Goal: Task Accomplishment & Management: Use online tool/utility

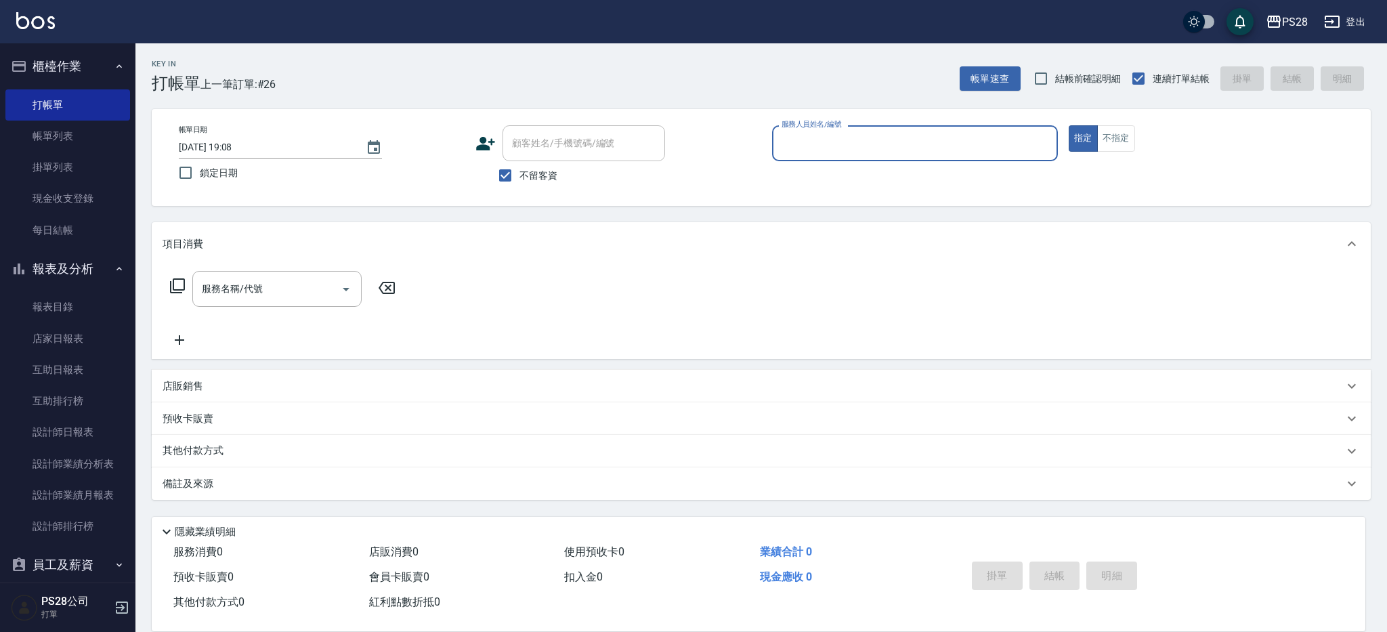
scroll to position [5, 0]
type input "ㄅ"
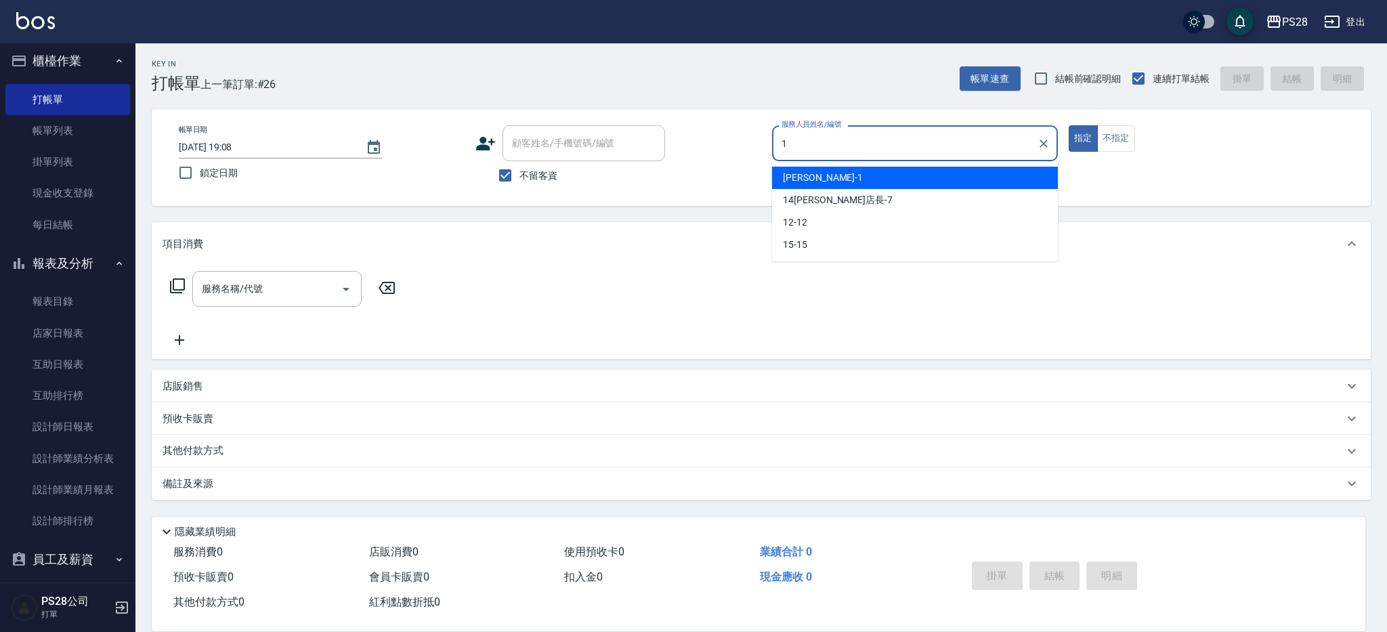
type input "[PERSON_NAME]-1"
type button "true"
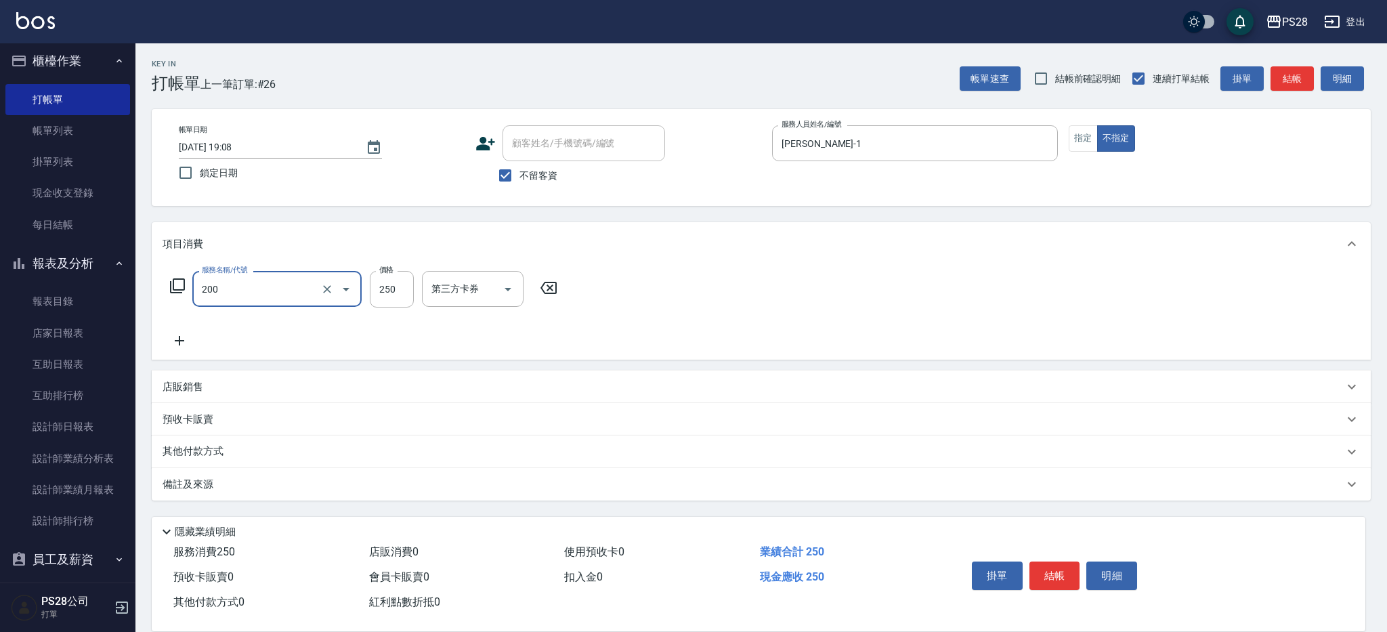
type input "New洗專案(200)"
type input "200"
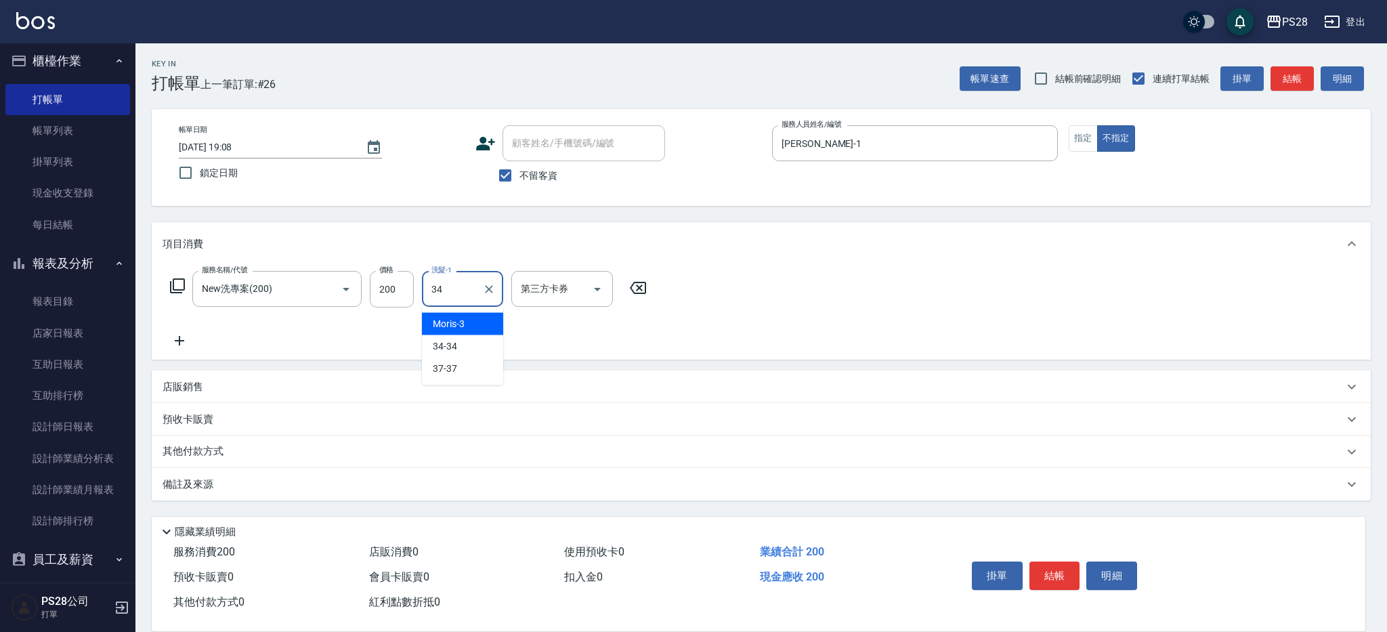
type input "34-34"
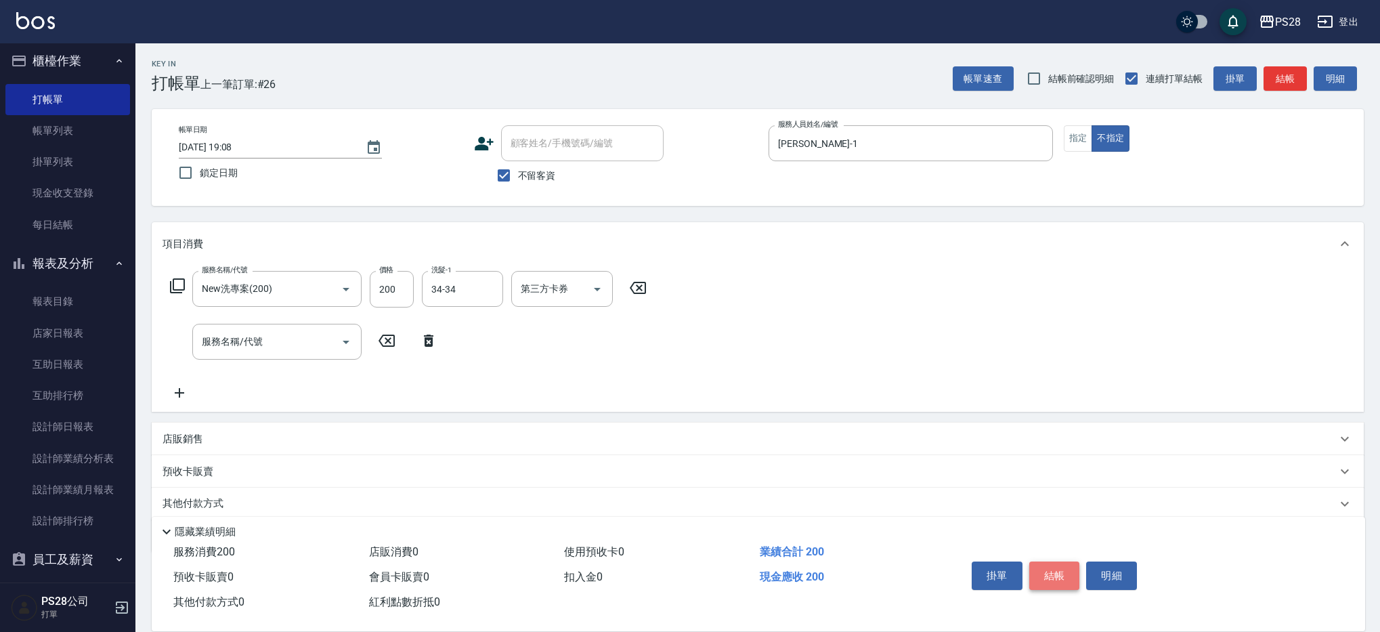
click at [1064, 573] on button "結帳" at bounding box center [1054, 575] width 51 height 28
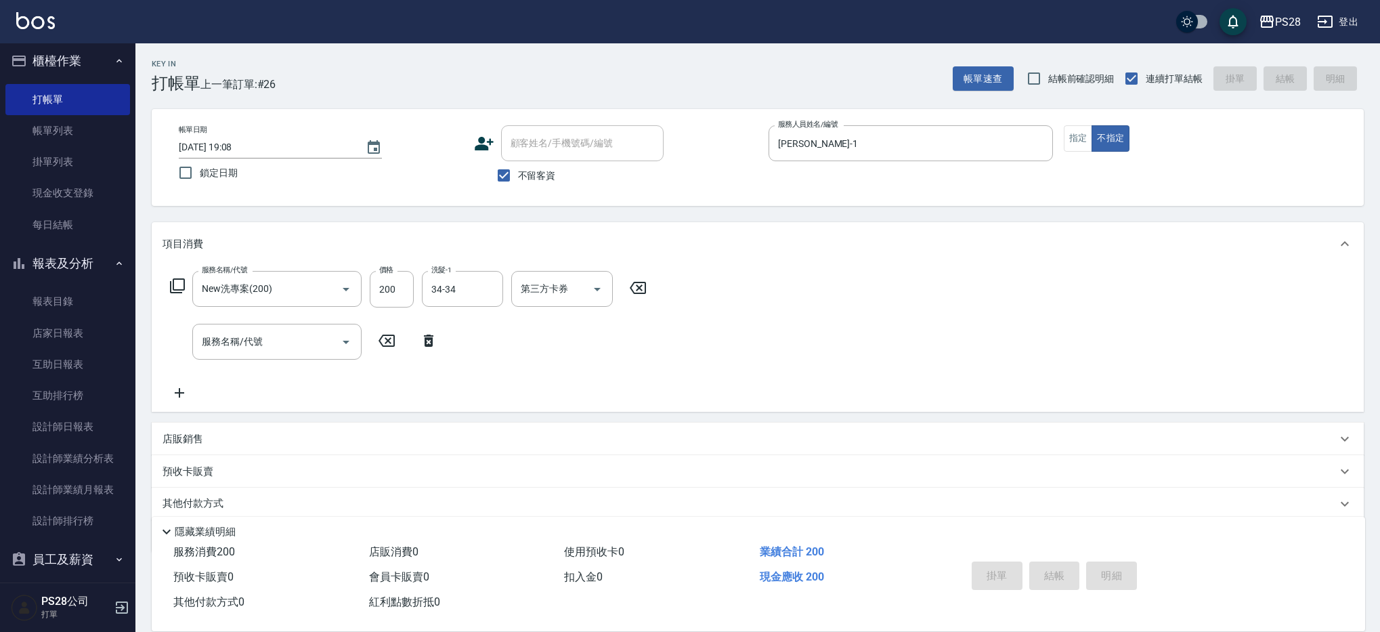
type input "[DATE] 20:56"
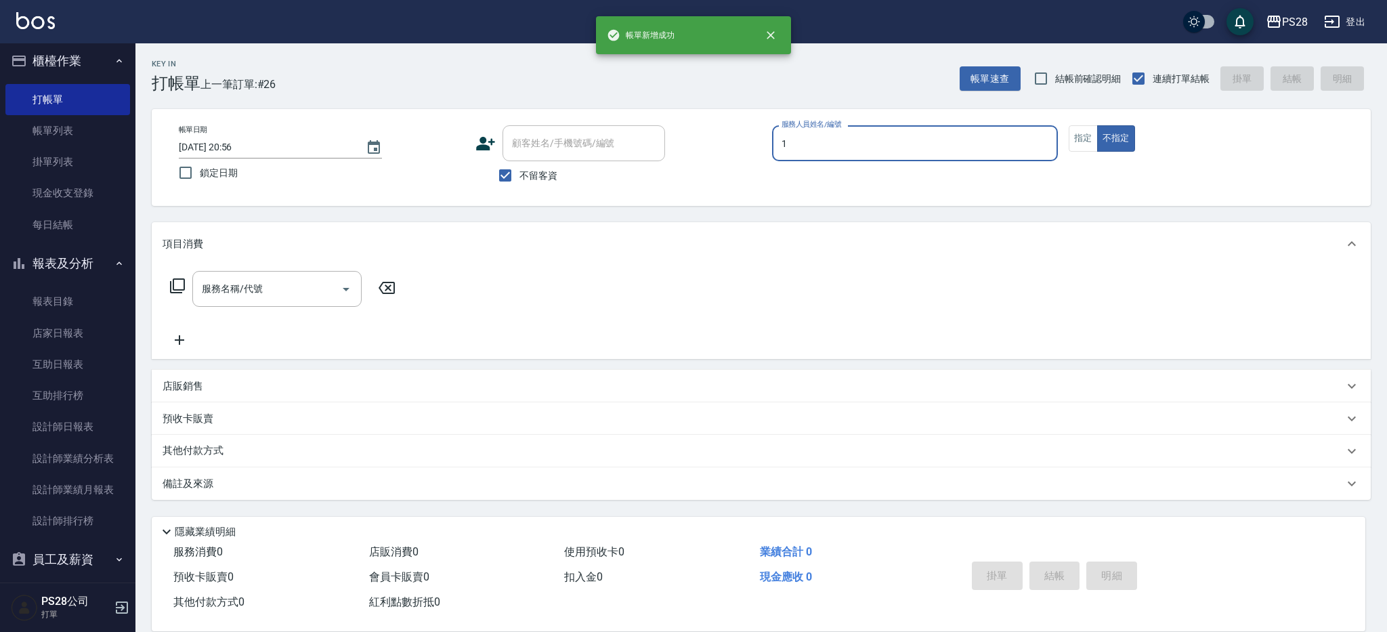
type input "[PERSON_NAME]-1"
type button "false"
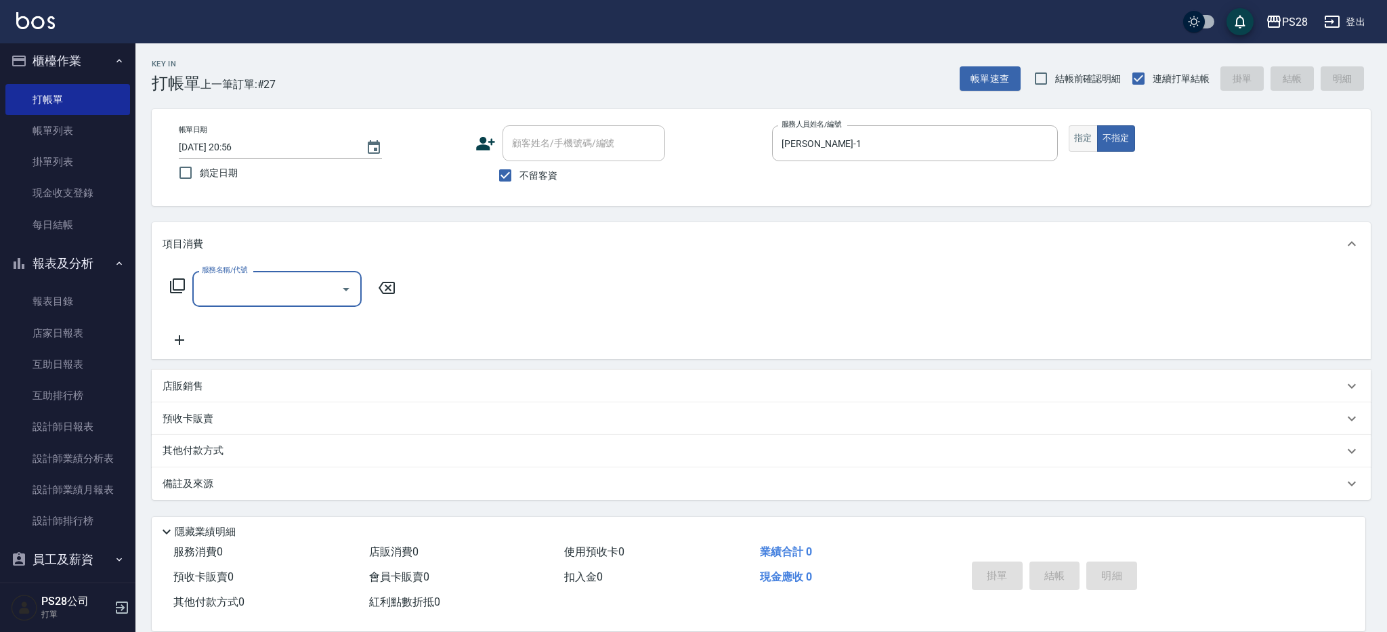
click at [1094, 133] on button "指定" at bounding box center [1082, 138] width 29 height 26
click at [225, 290] on input "服務名稱/代號" at bounding box center [266, 289] width 137 height 24
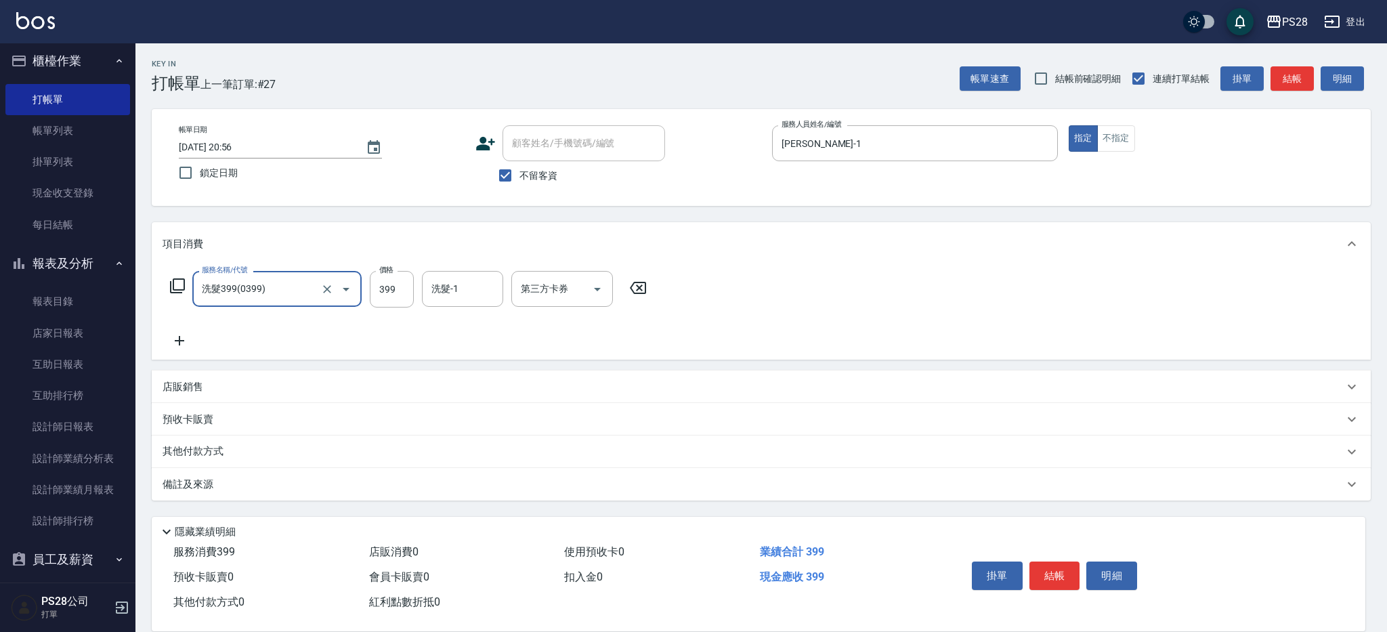
type input "洗髮399(0399)"
type input "34-34"
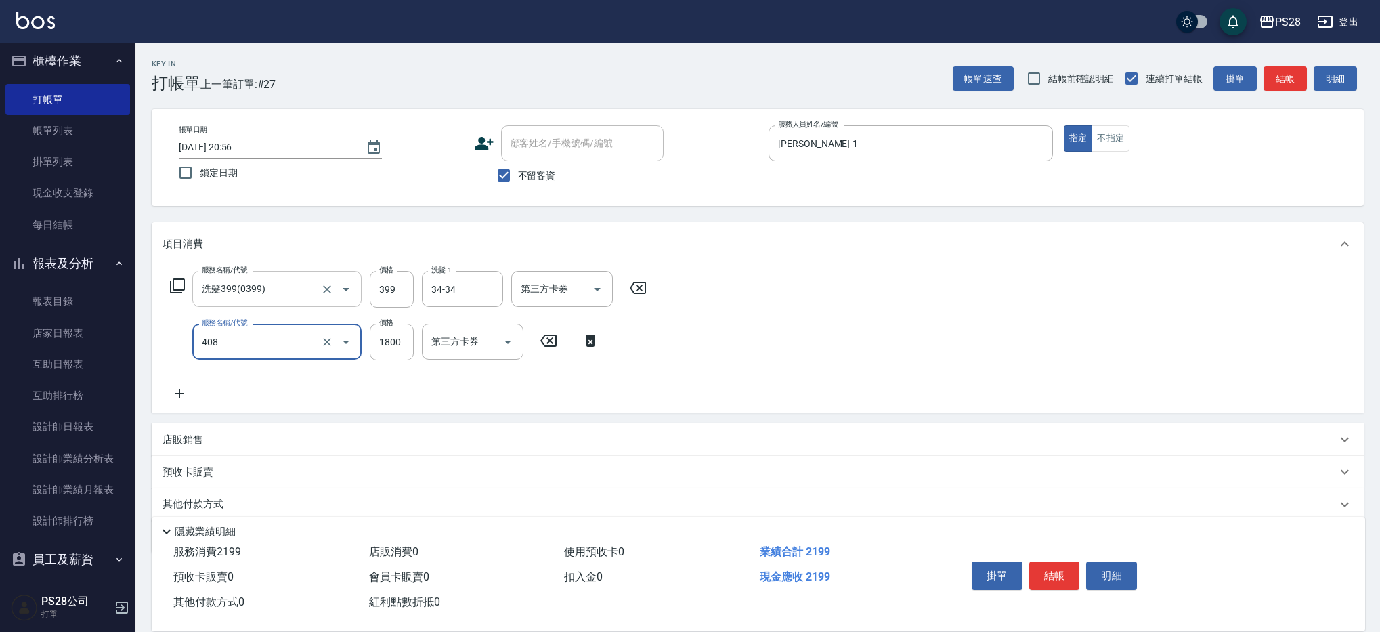
type input "鏡面護髮1800(408)"
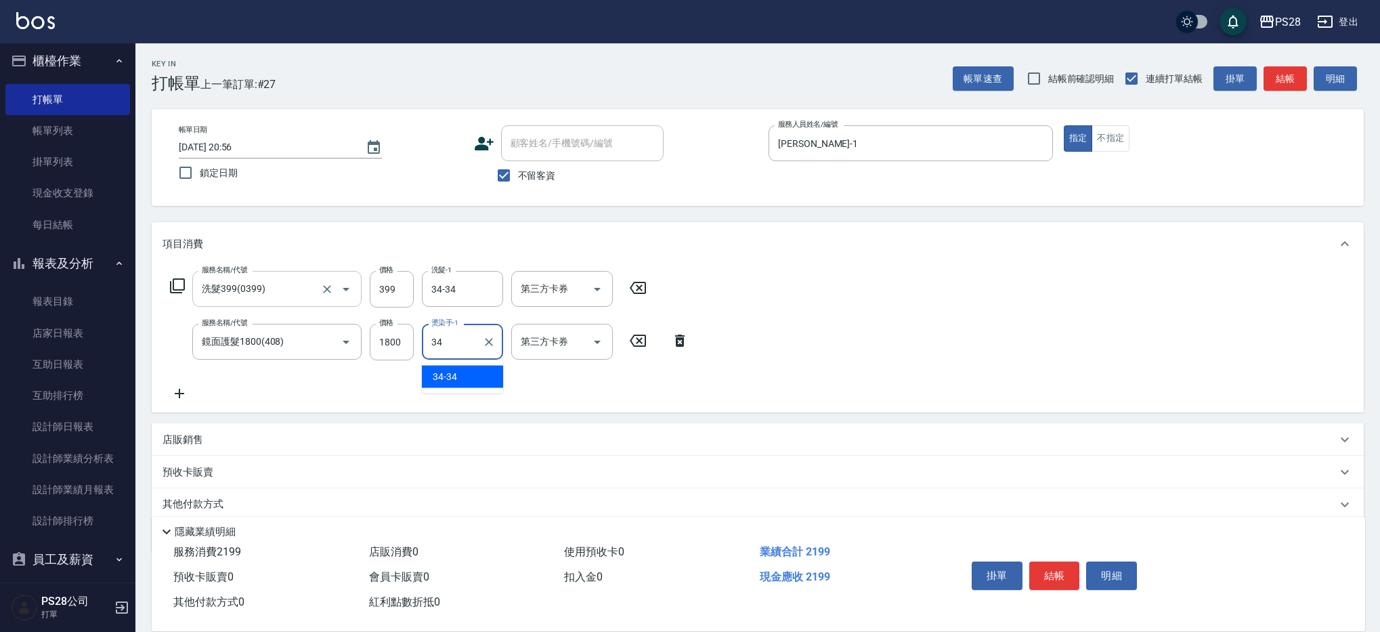
type input "34-34"
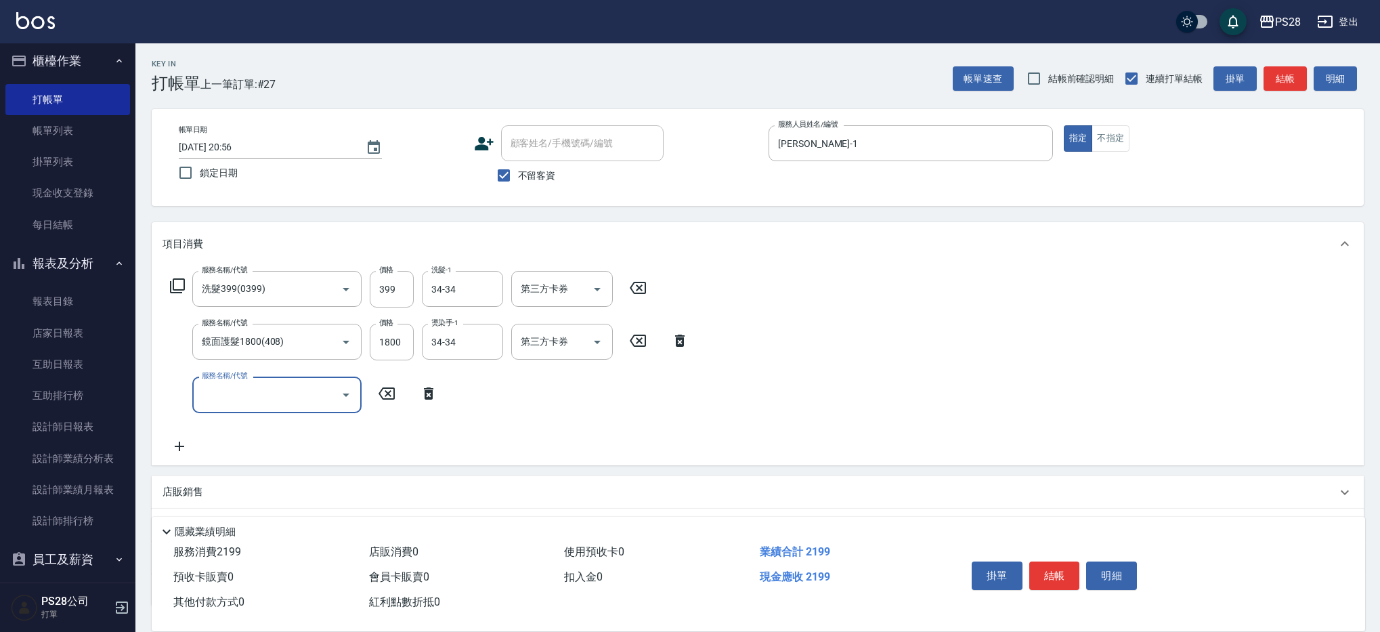
click at [1055, 571] on button "結帳" at bounding box center [1054, 575] width 51 height 28
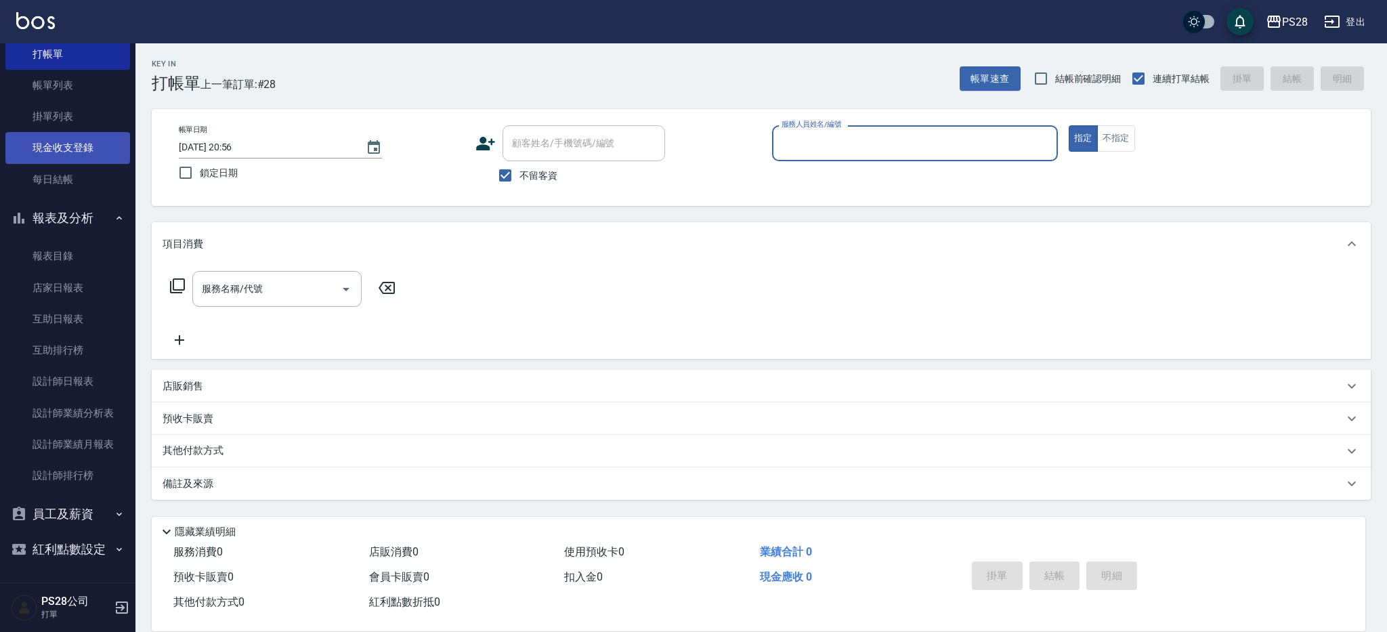
scroll to position [0, 0]
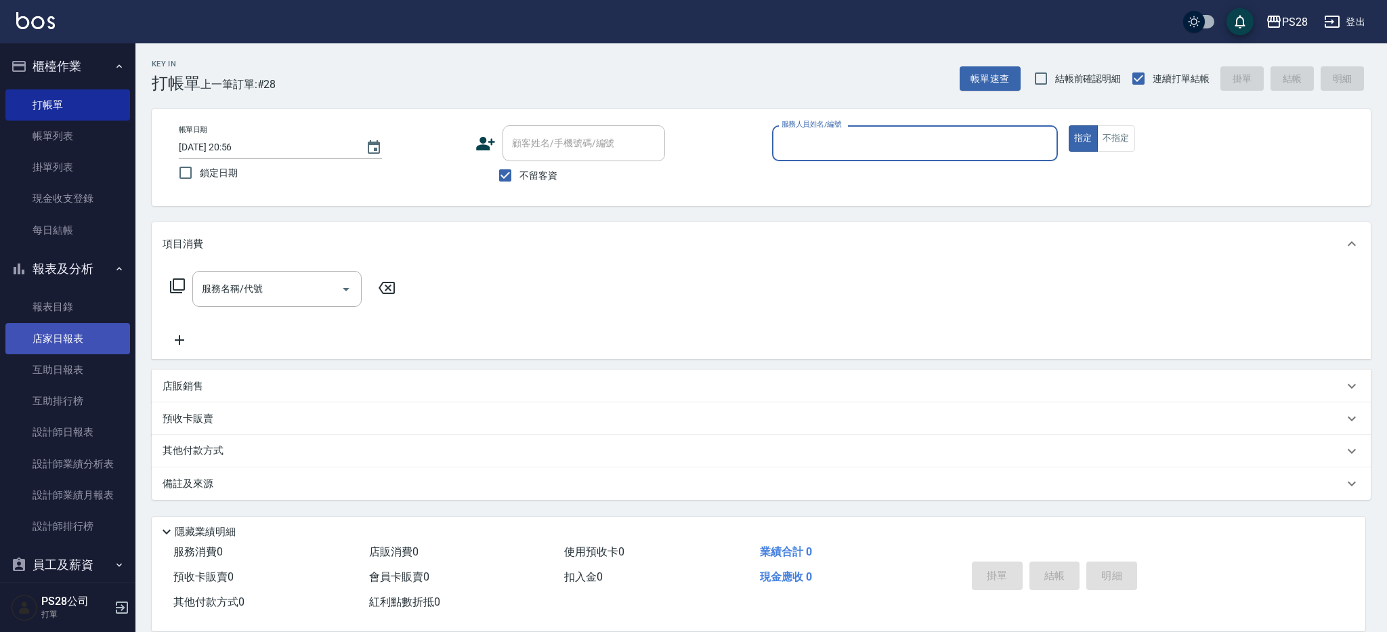
click at [57, 341] on link "店家日報表" at bounding box center [67, 338] width 125 height 31
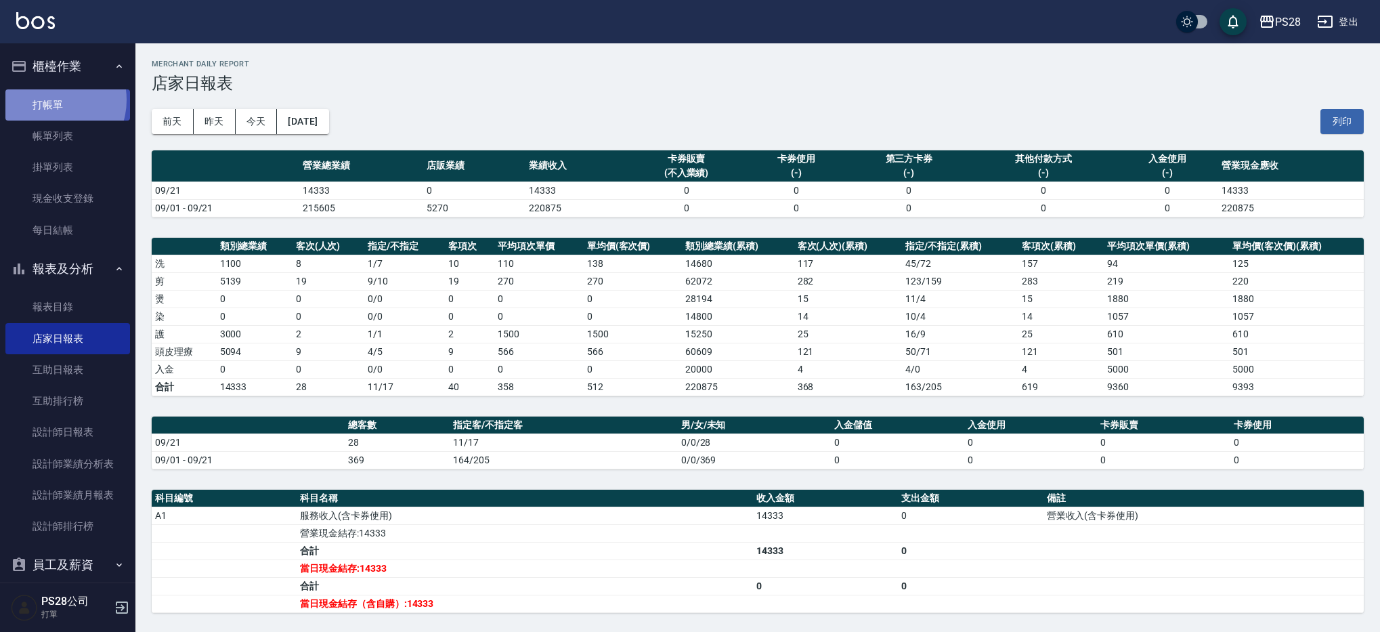
click at [52, 100] on link "打帳單" at bounding box center [67, 104] width 125 height 31
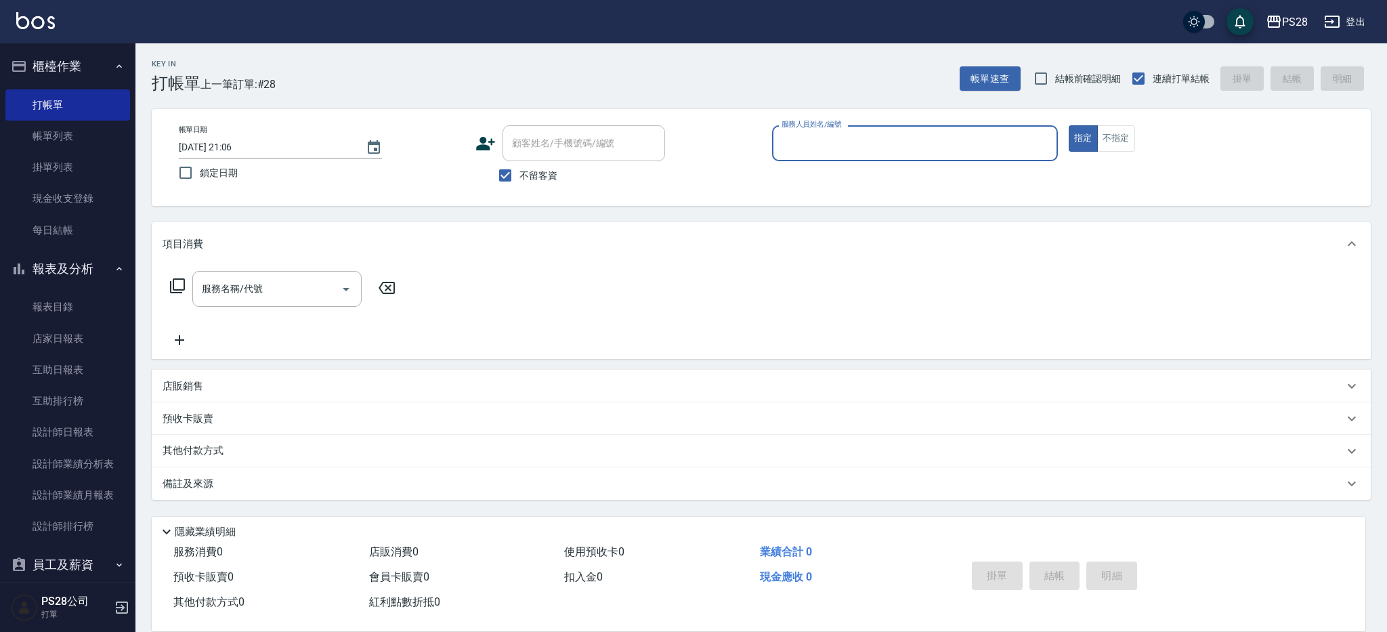
click at [918, 148] on input "服務人員姓名/編號" at bounding box center [915, 143] width 274 height 24
type input "Sandy-9"
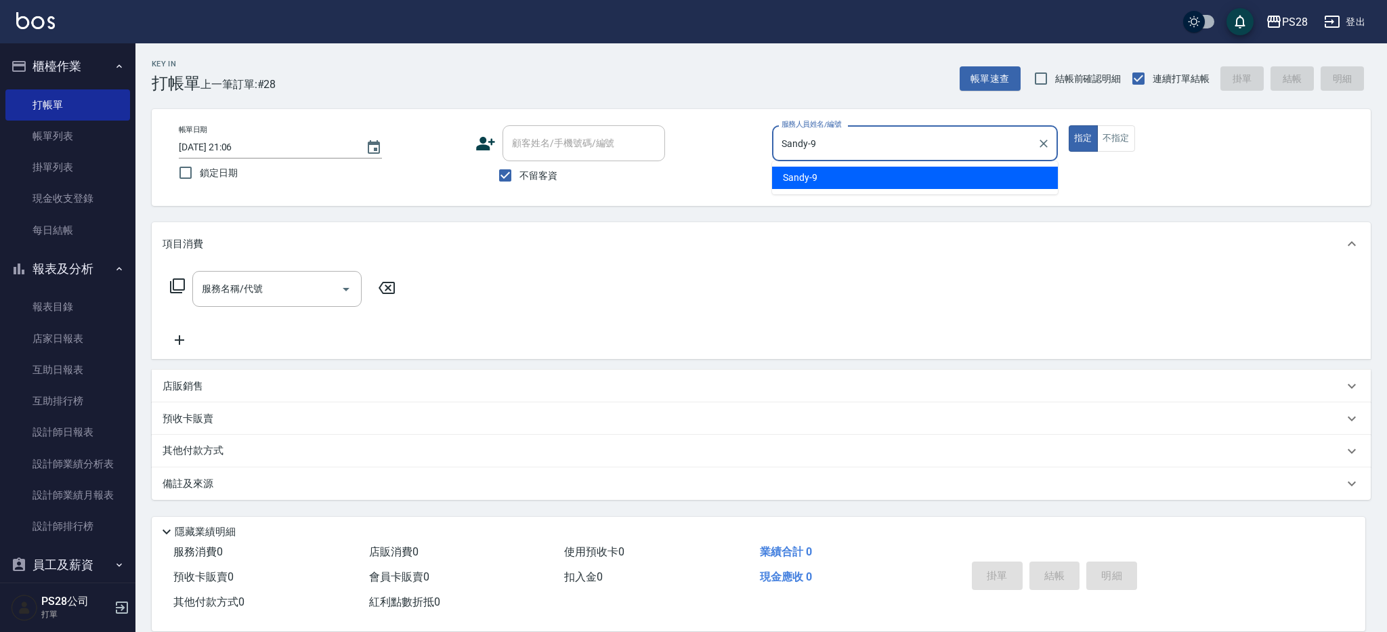
type button "true"
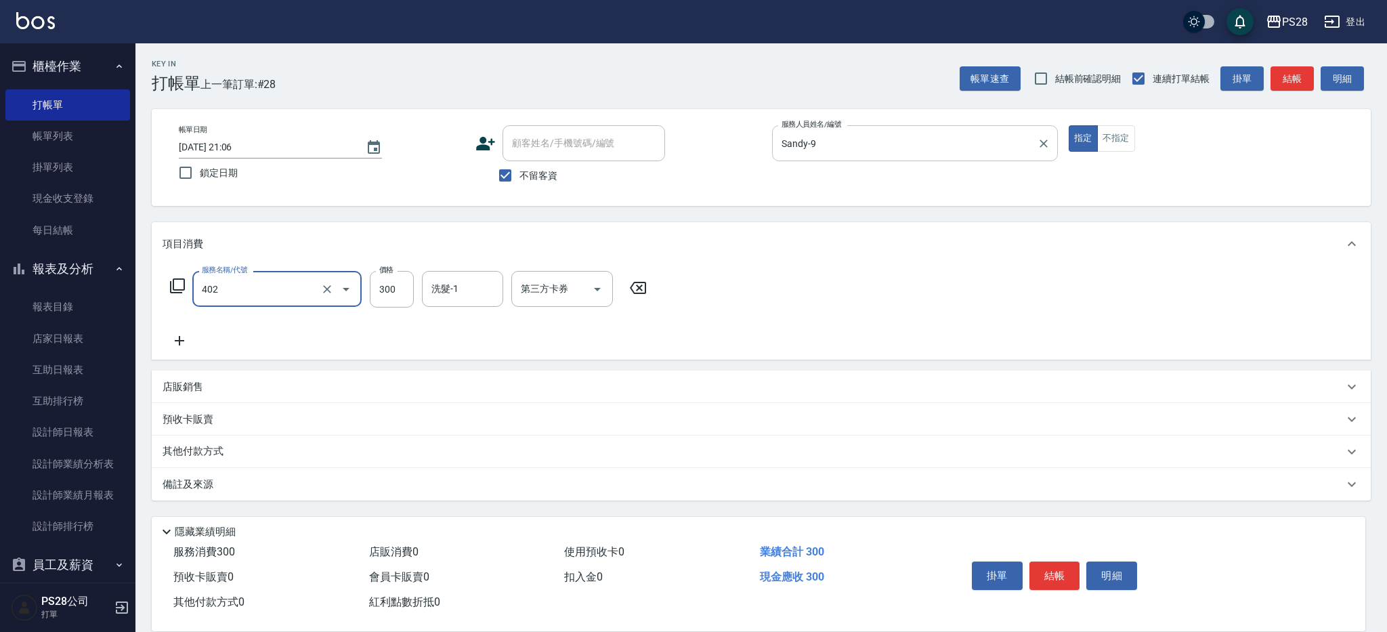
type input "頭皮隔離(402)"
type input "Sandy-9"
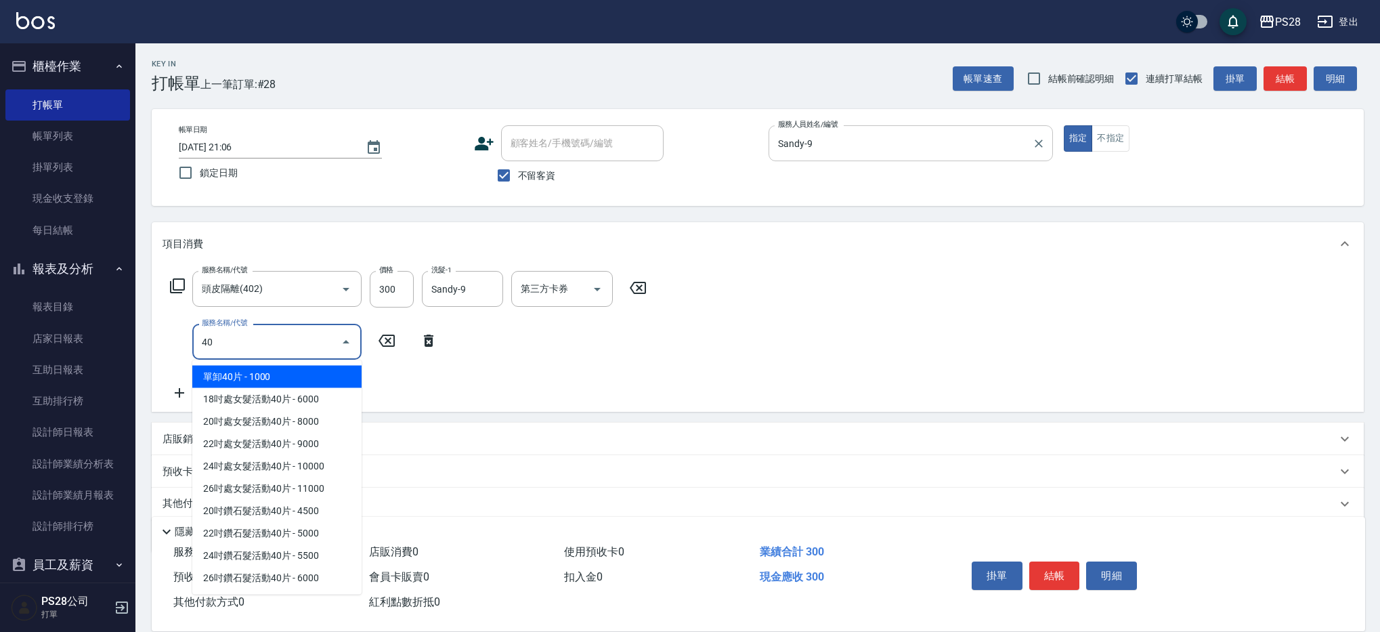
type input "4"
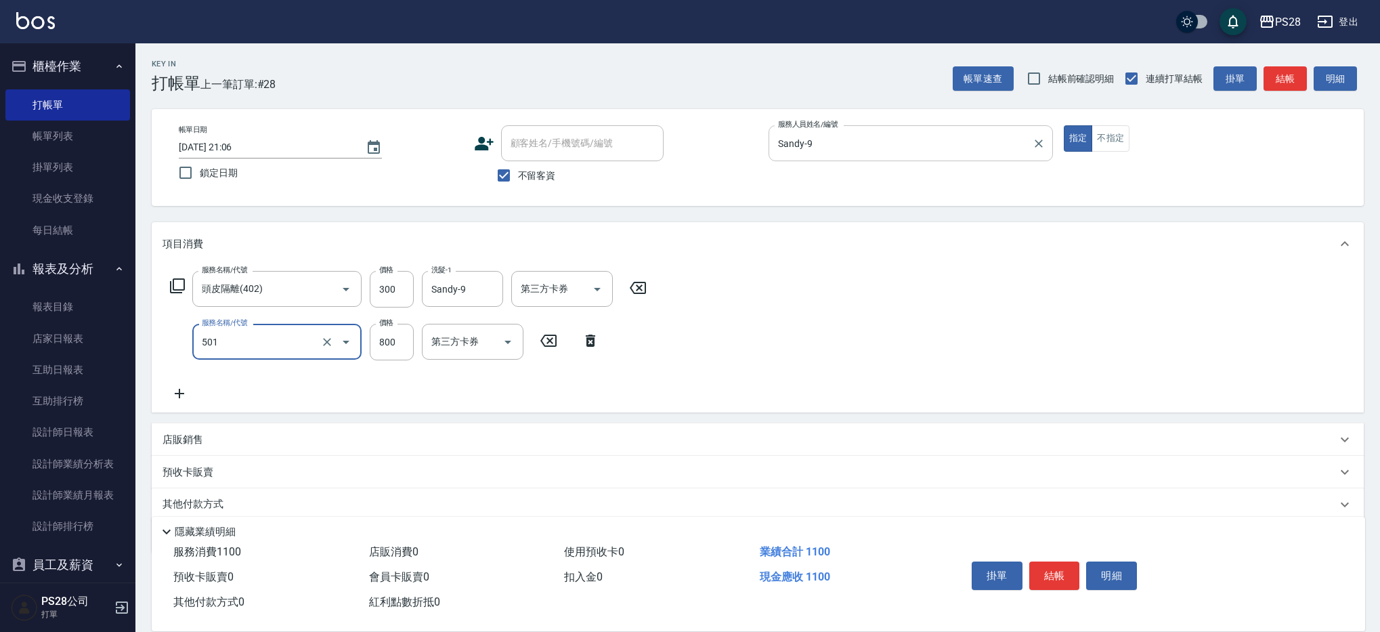
type input "染髮(501)"
type input "1800"
type input "Sandy-9"
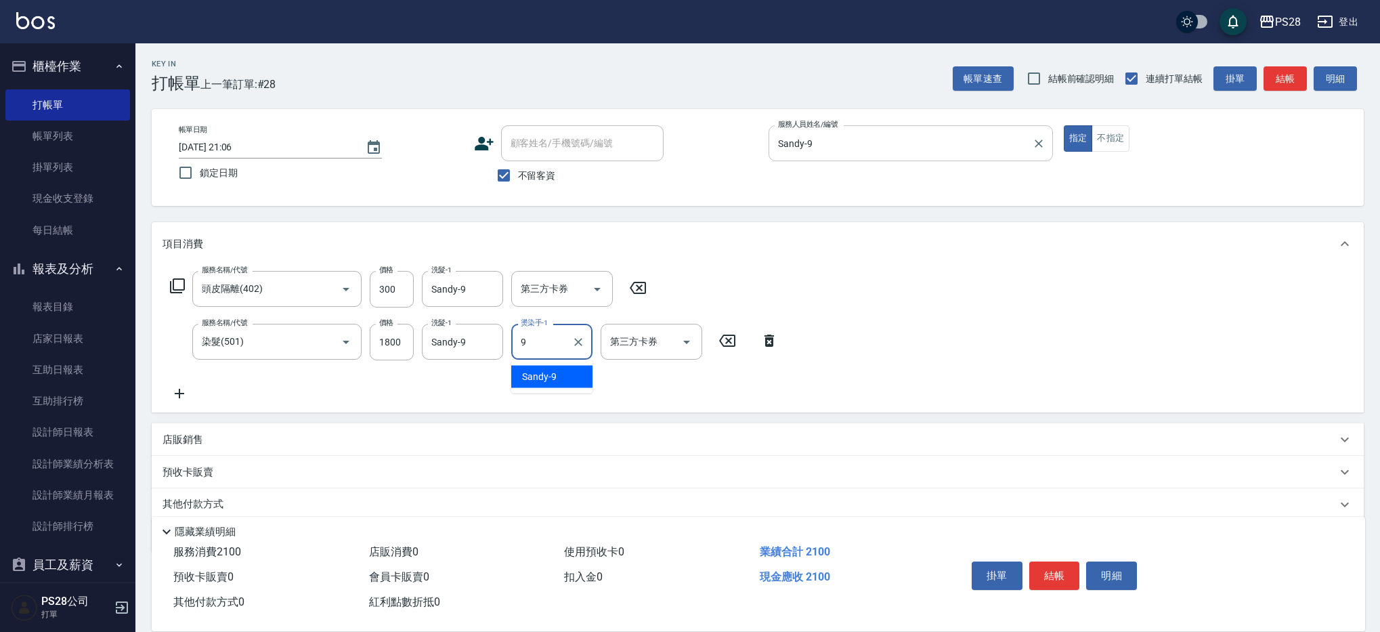
type input "Sandy-9"
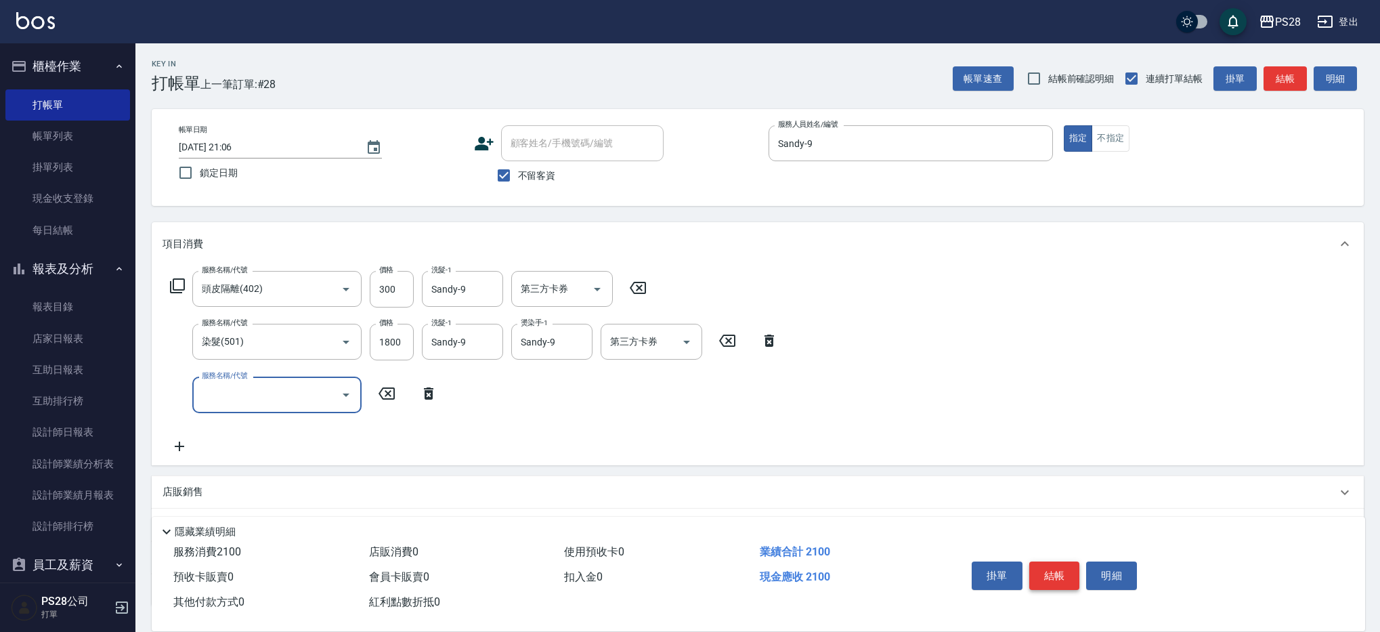
click at [1069, 573] on button "結帳" at bounding box center [1054, 575] width 51 height 28
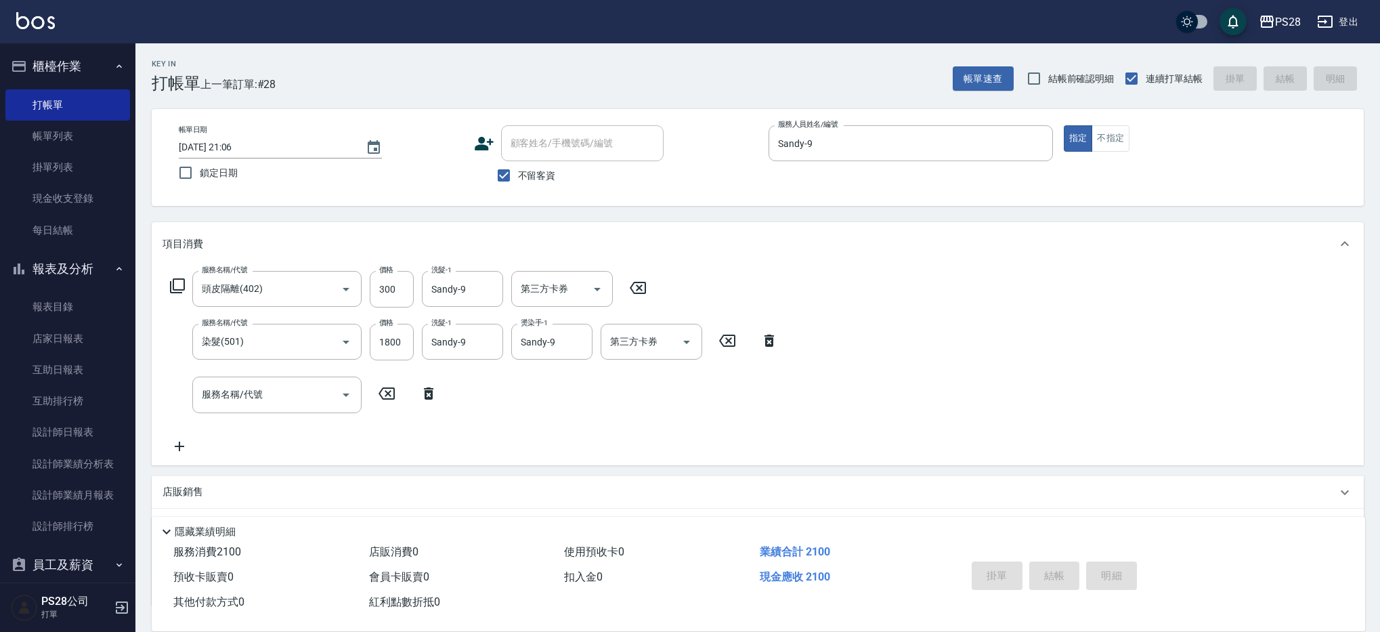
type input "[DATE] 21:29"
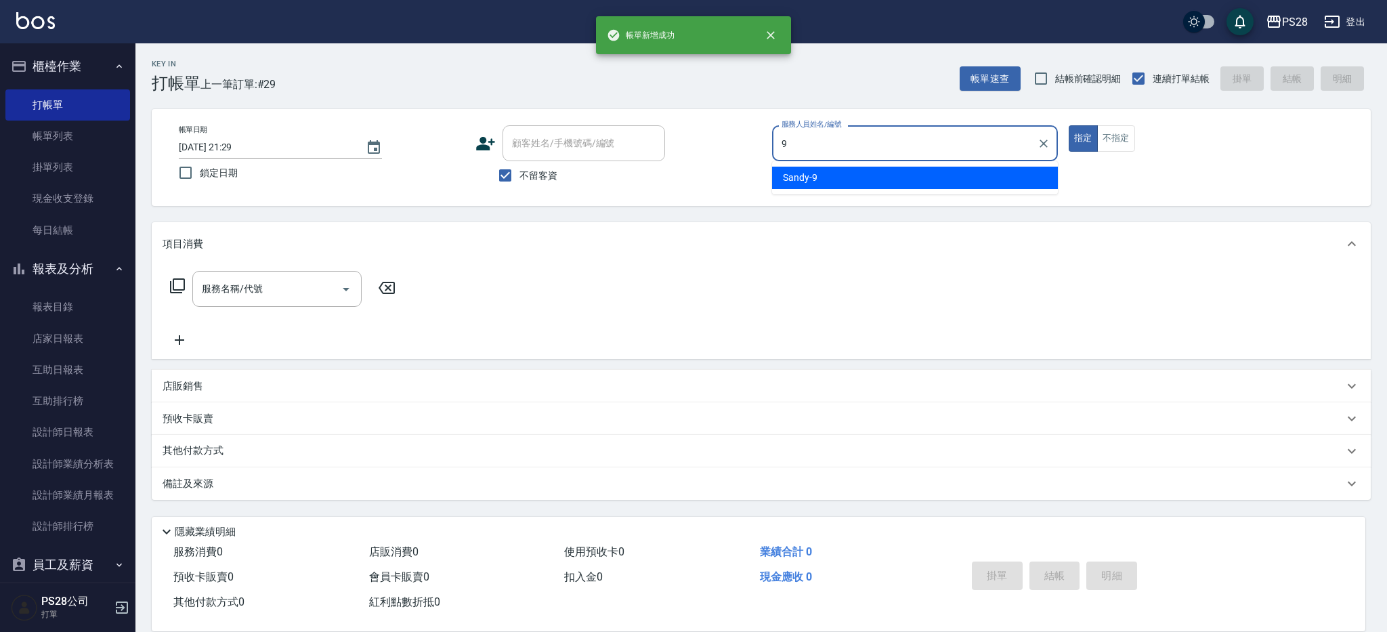
type input "Sandy-9"
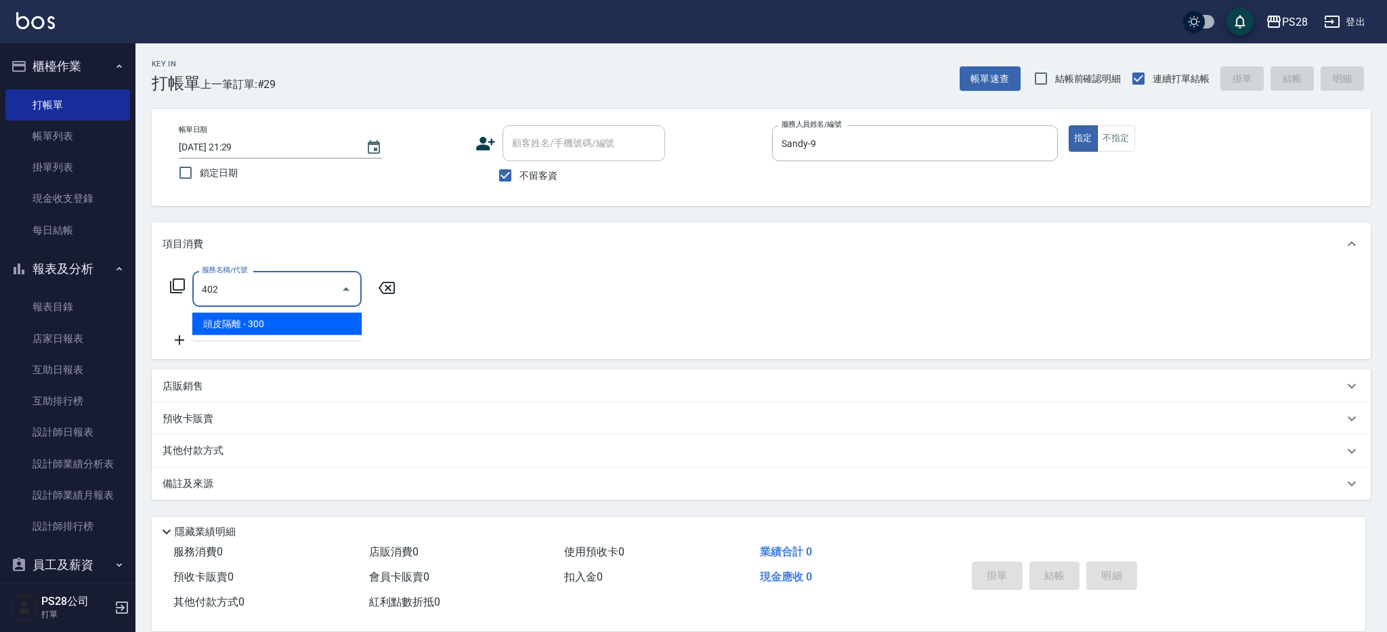
type input "頭皮隔離(402)"
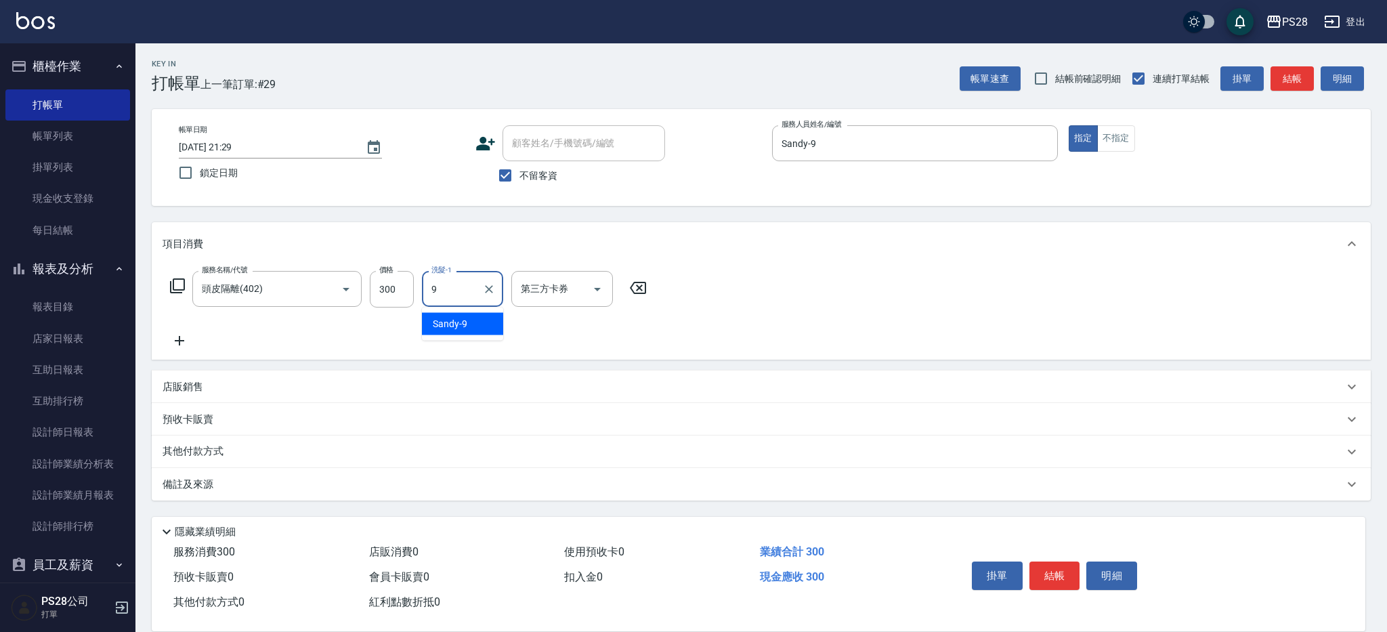
type input "Sandy-9"
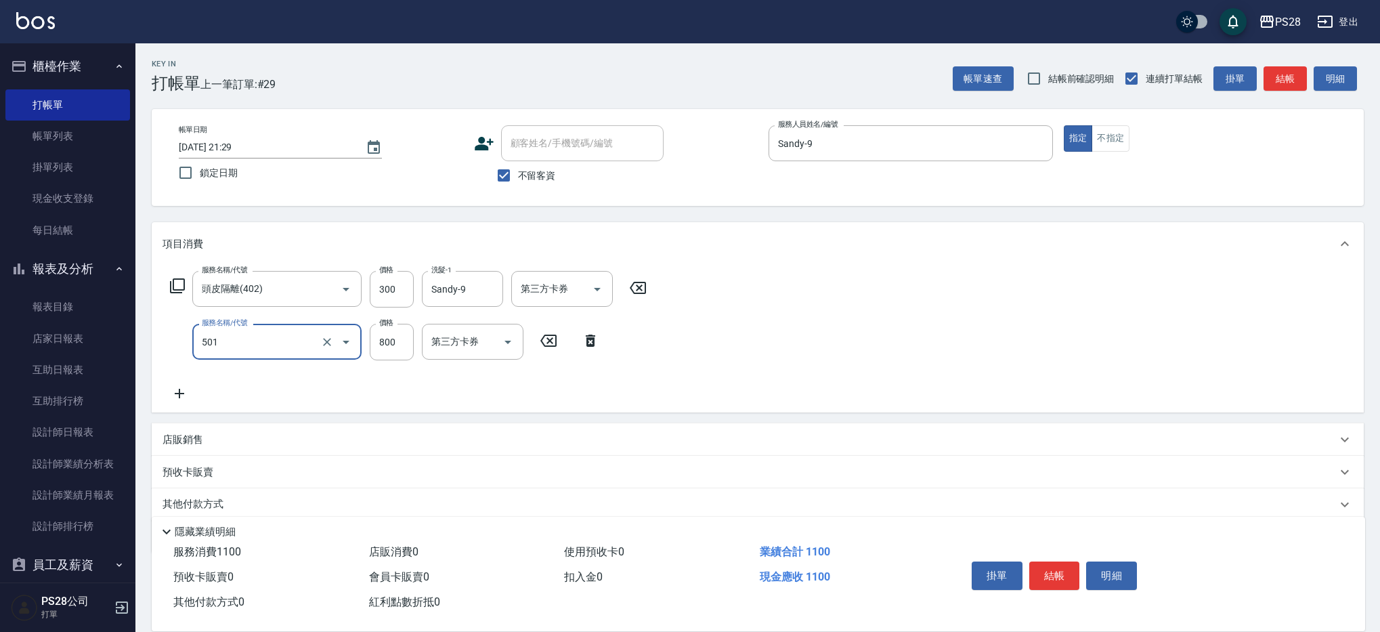
type input "染髮(501)"
type input "1000"
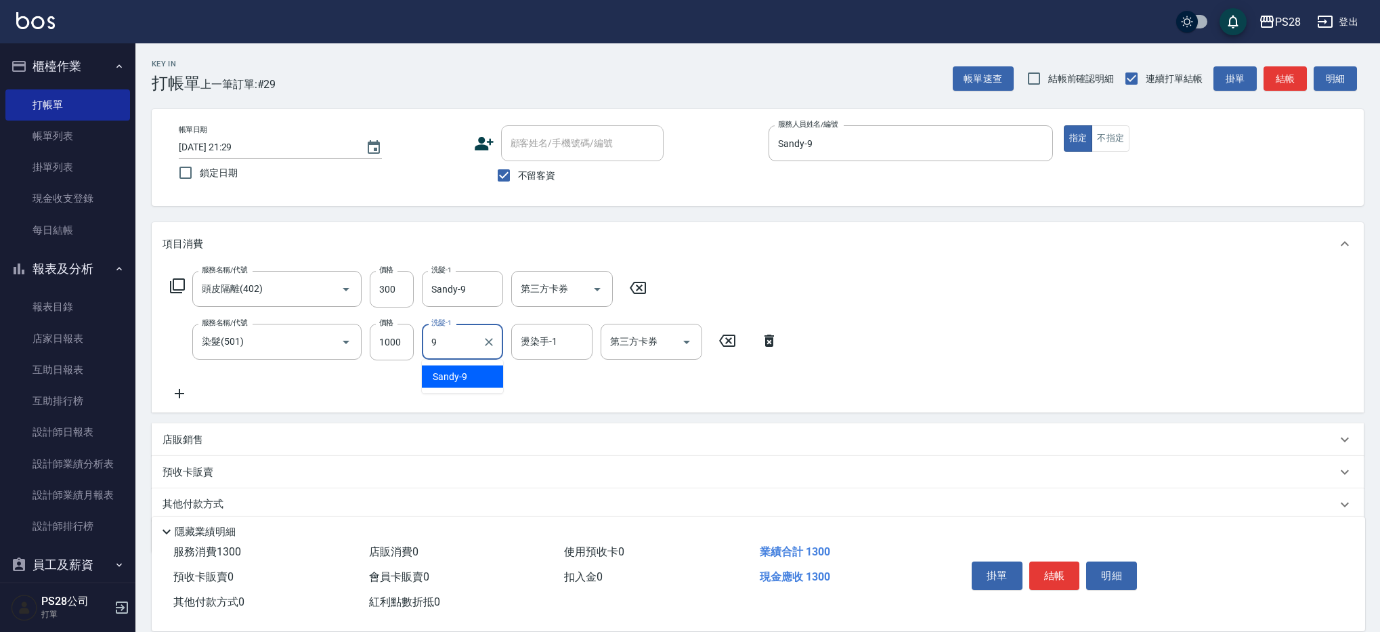
type input "Sandy-9"
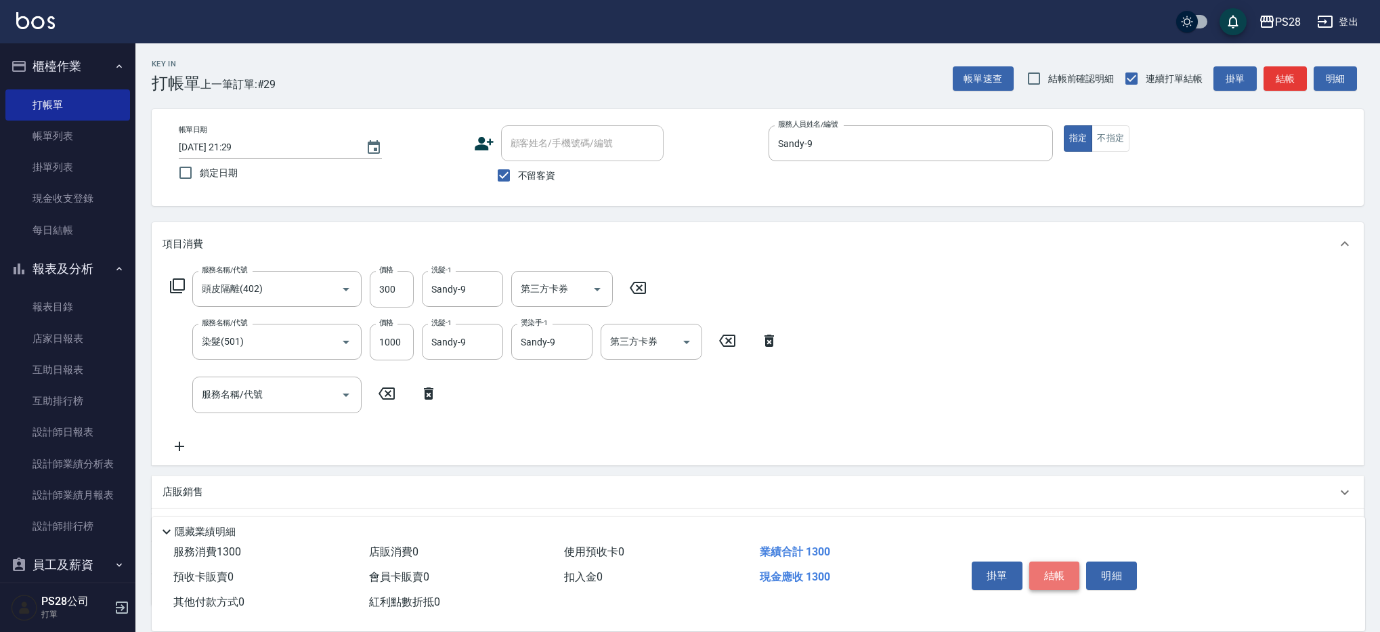
click at [1060, 566] on button "結帳" at bounding box center [1054, 575] width 51 height 28
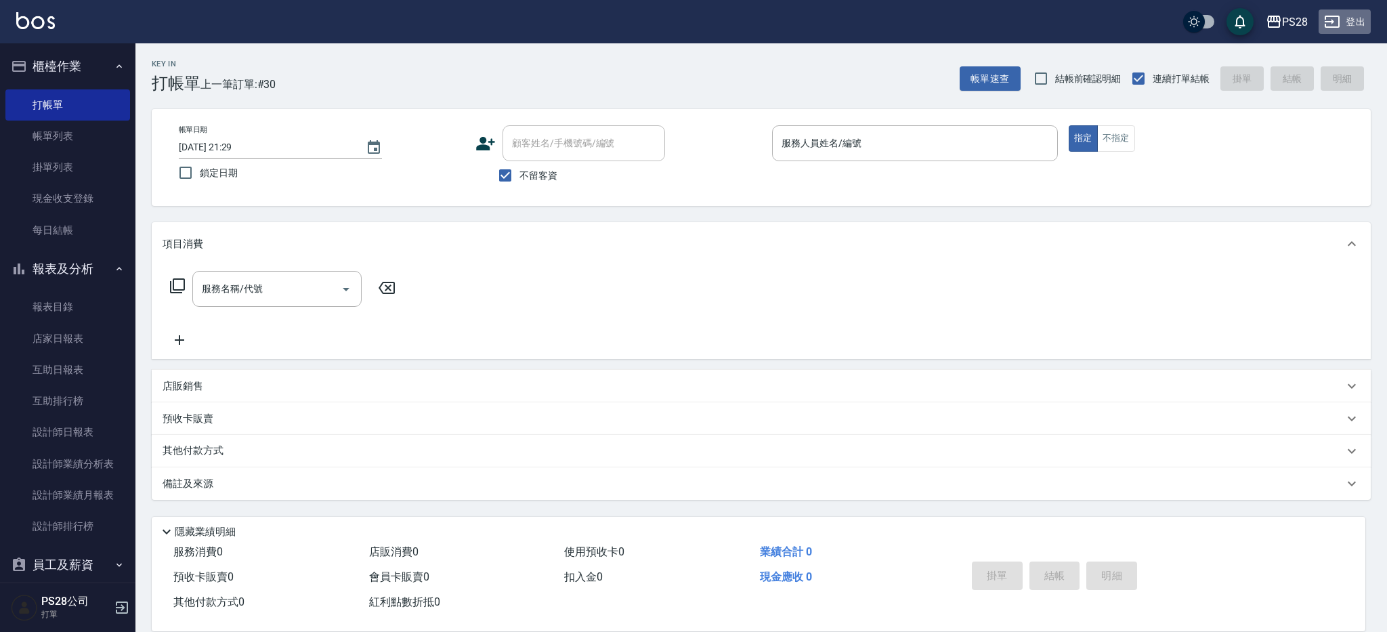
click at [1361, 19] on button "登出" at bounding box center [1344, 21] width 52 height 25
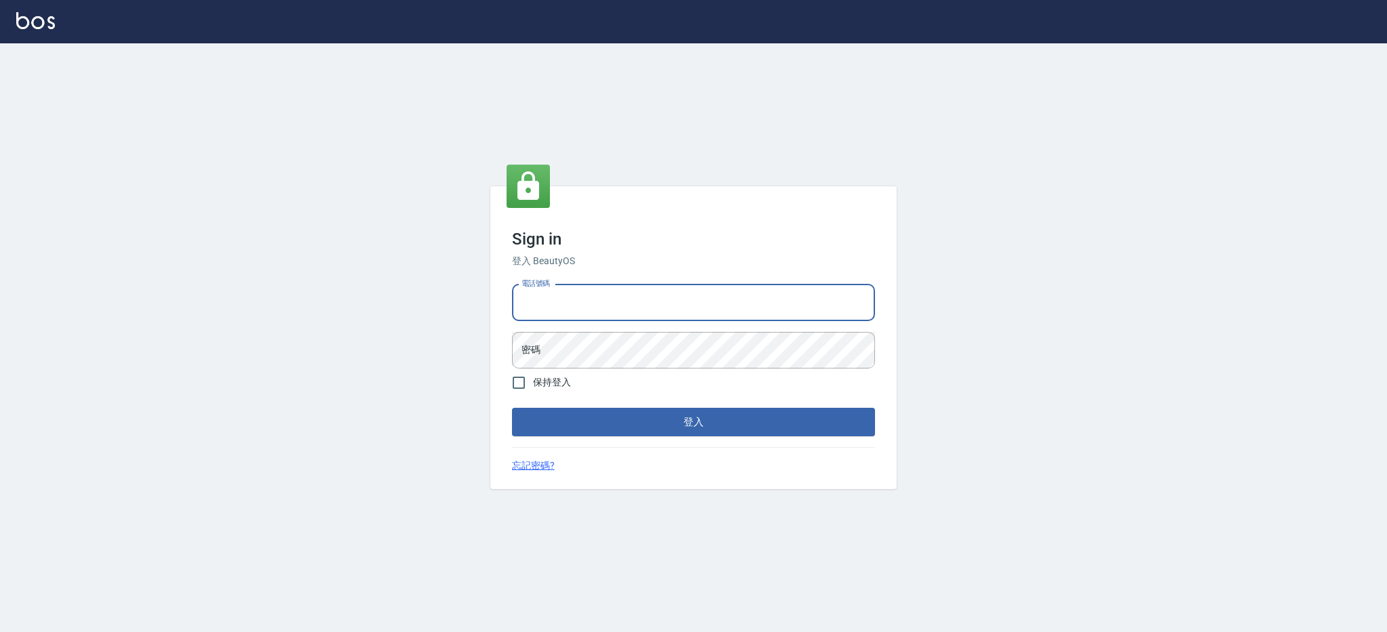
type input "0980410316"
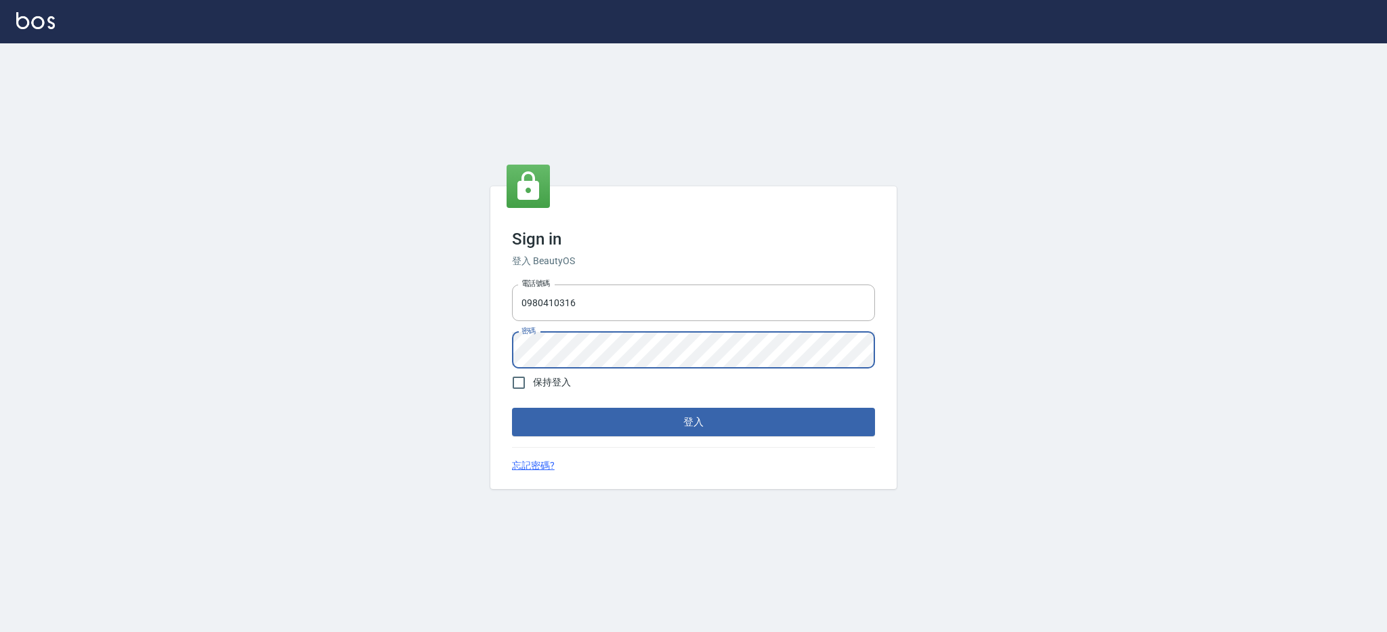
click at [512, 408] on button "登入" at bounding box center [693, 422] width 363 height 28
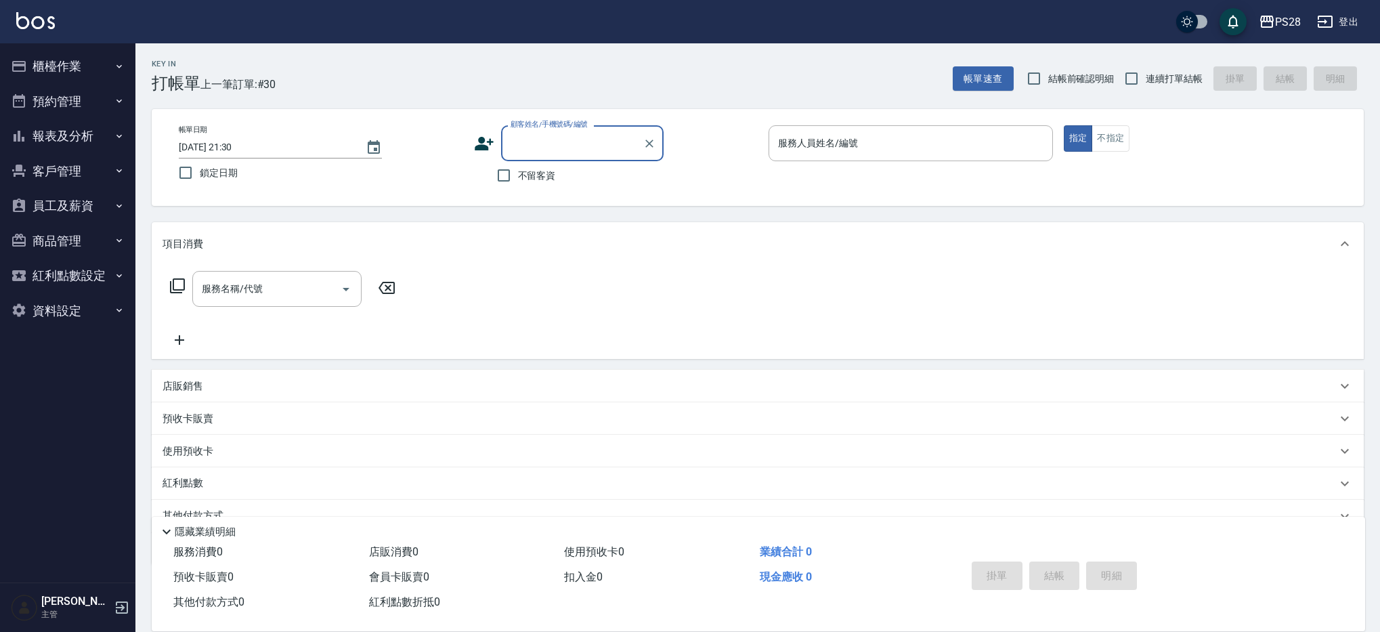
click at [97, 137] on button "報表及分析" at bounding box center [67, 135] width 125 height 35
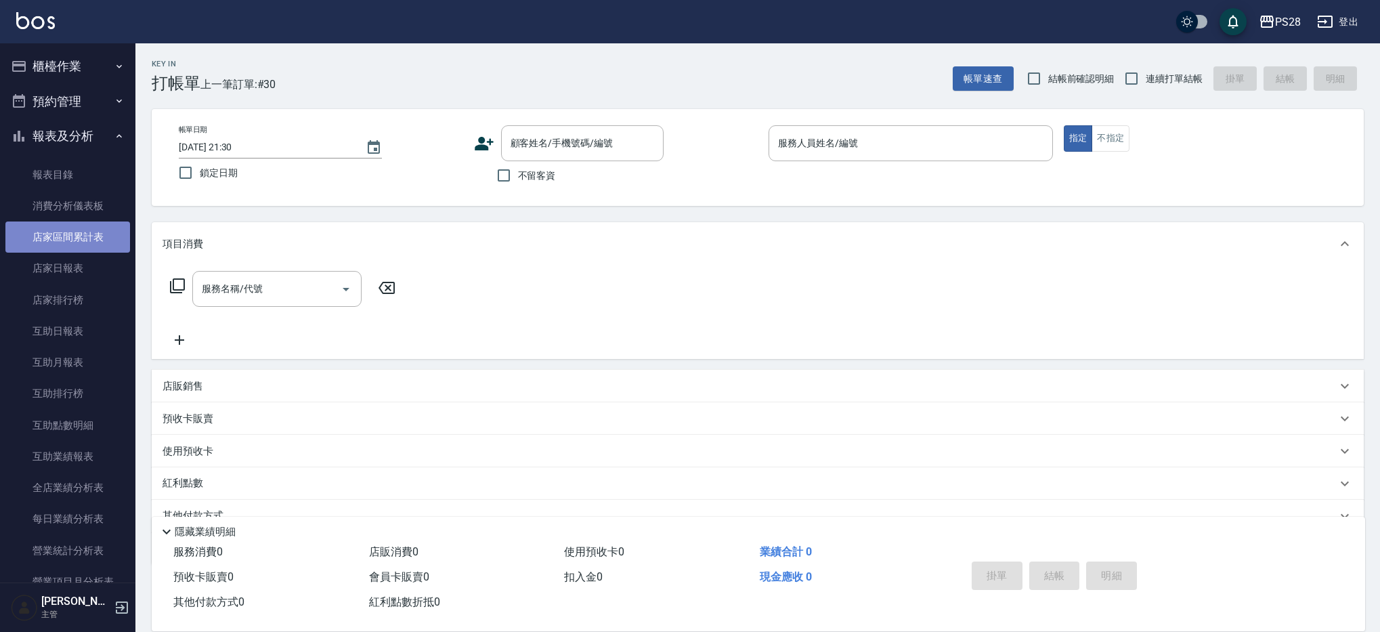
click at [88, 240] on link "店家區間累計表" at bounding box center [67, 236] width 125 height 31
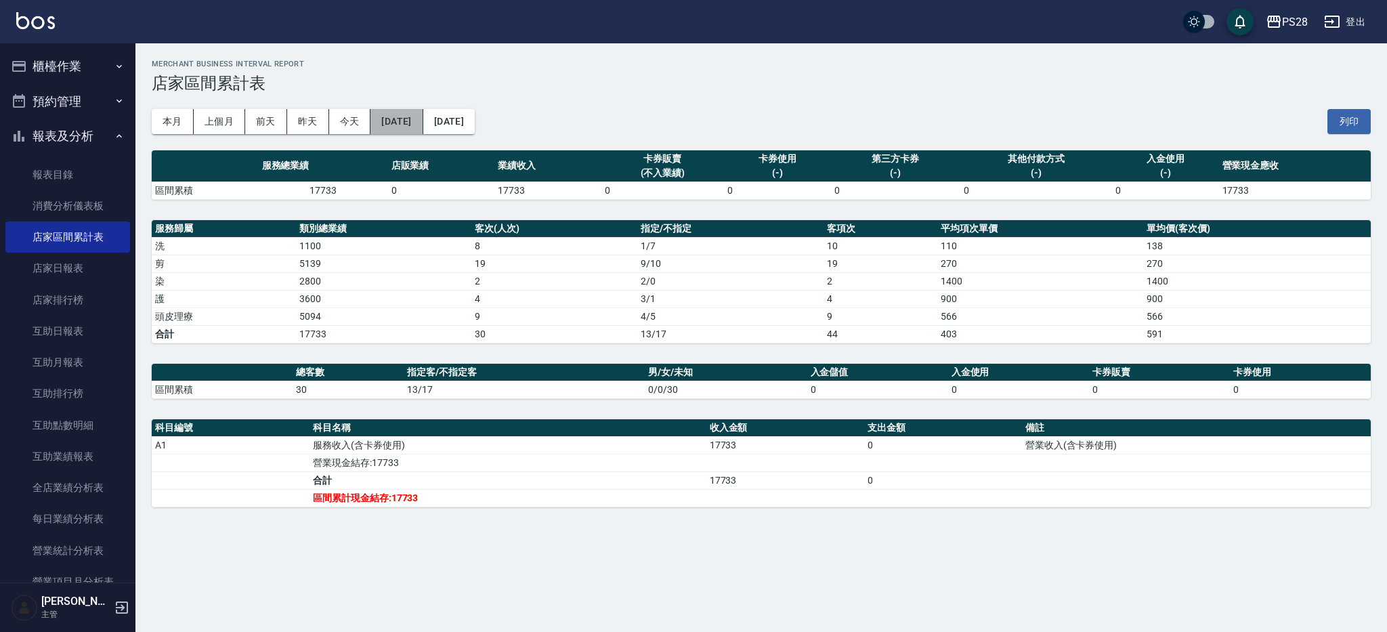
click at [397, 120] on button "[DATE]" at bounding box center [396, 121] width 52 height 25
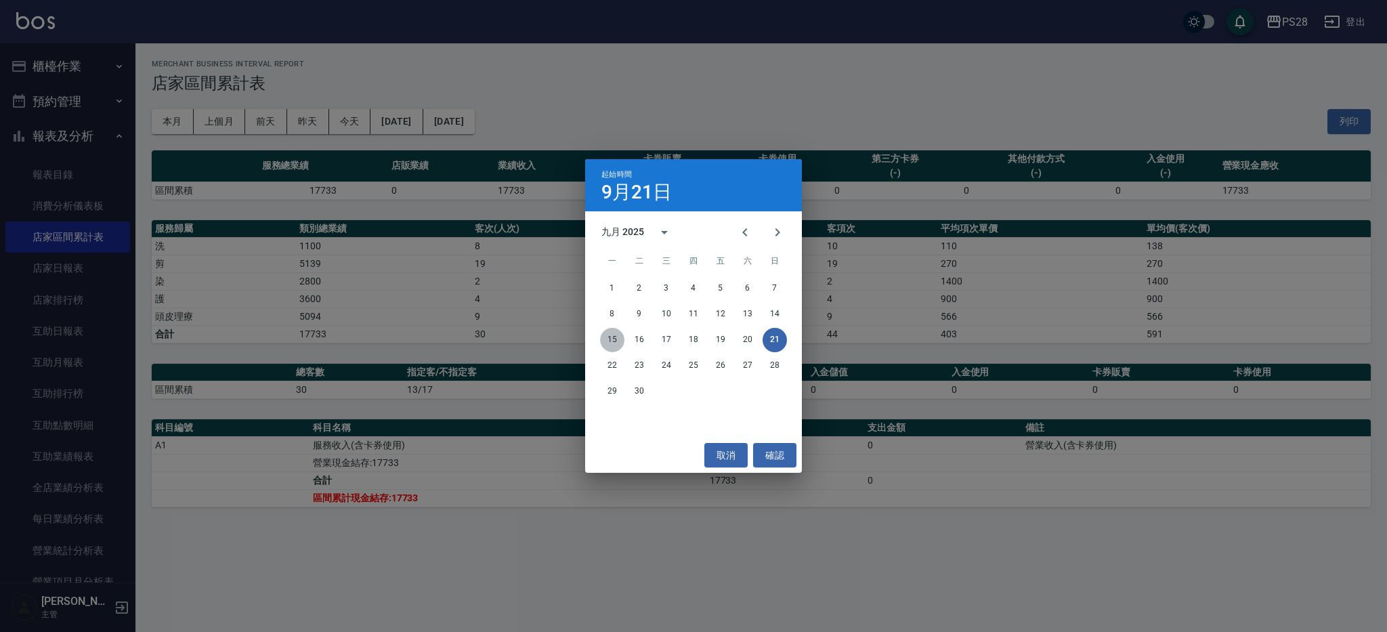
click at [621, 342] on button "15" at bounding box center [612, 340] width 24 height 24
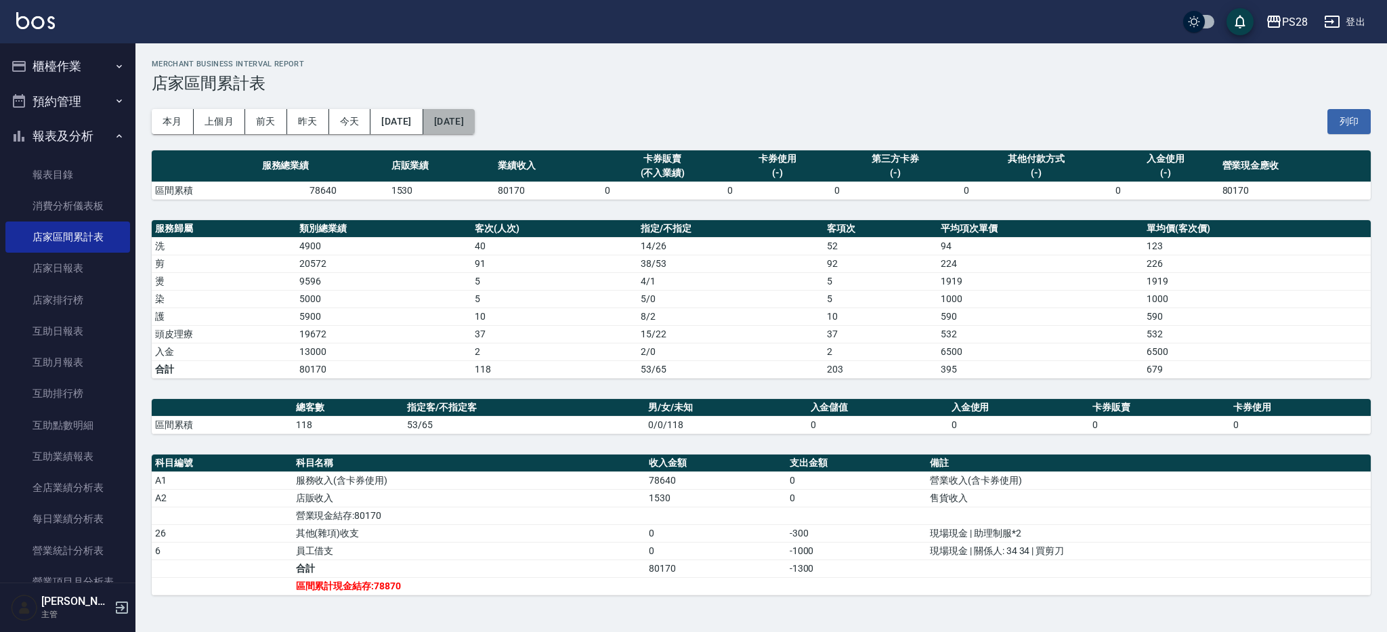
click at [475, 114] on button "[DATE]" at bounding box center [448, 121] width 51 height 25
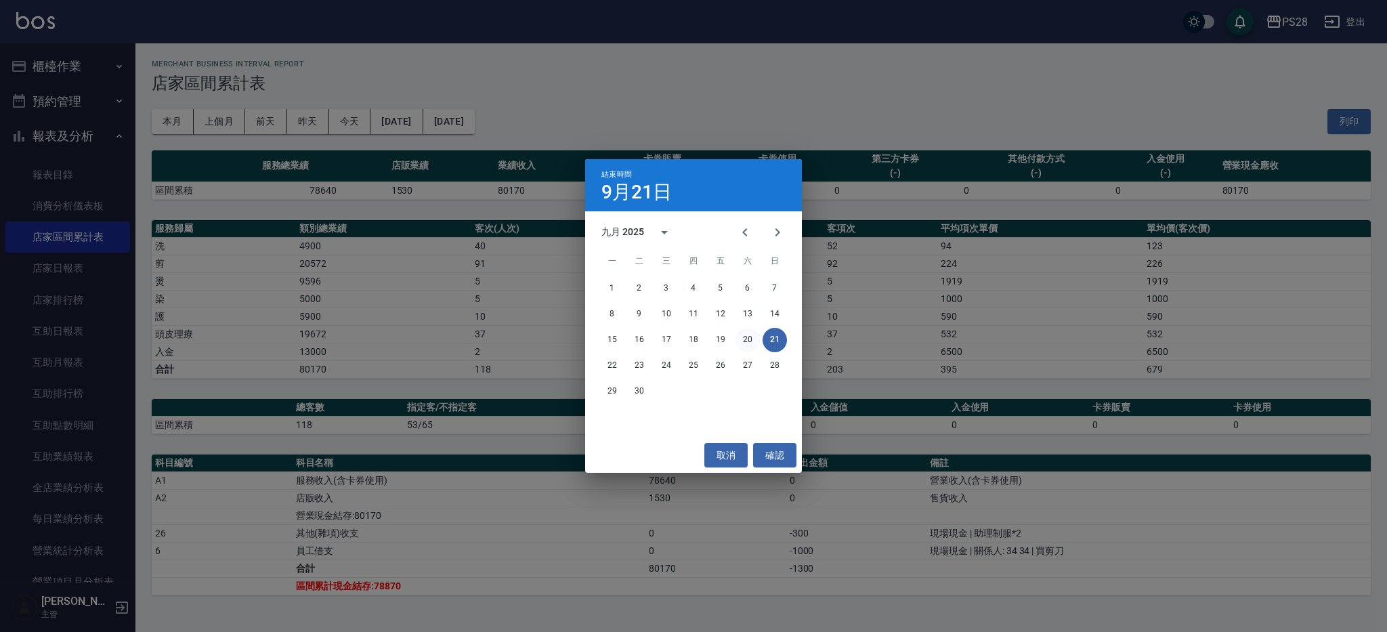
click at [741, 334] on button "20" at bounding box center [747, 340] width 24 height 24
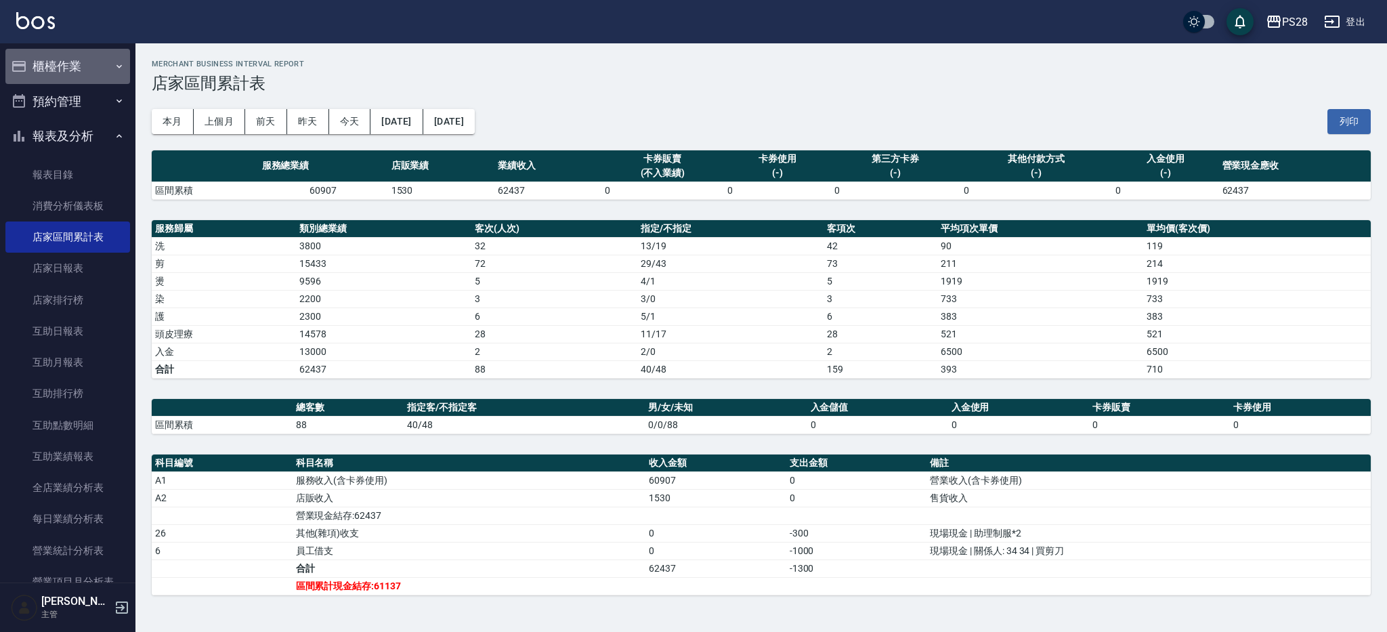
click at [76, 64] on button "櫃檯作業" at bounding box center [67, 66] width 125 height 35
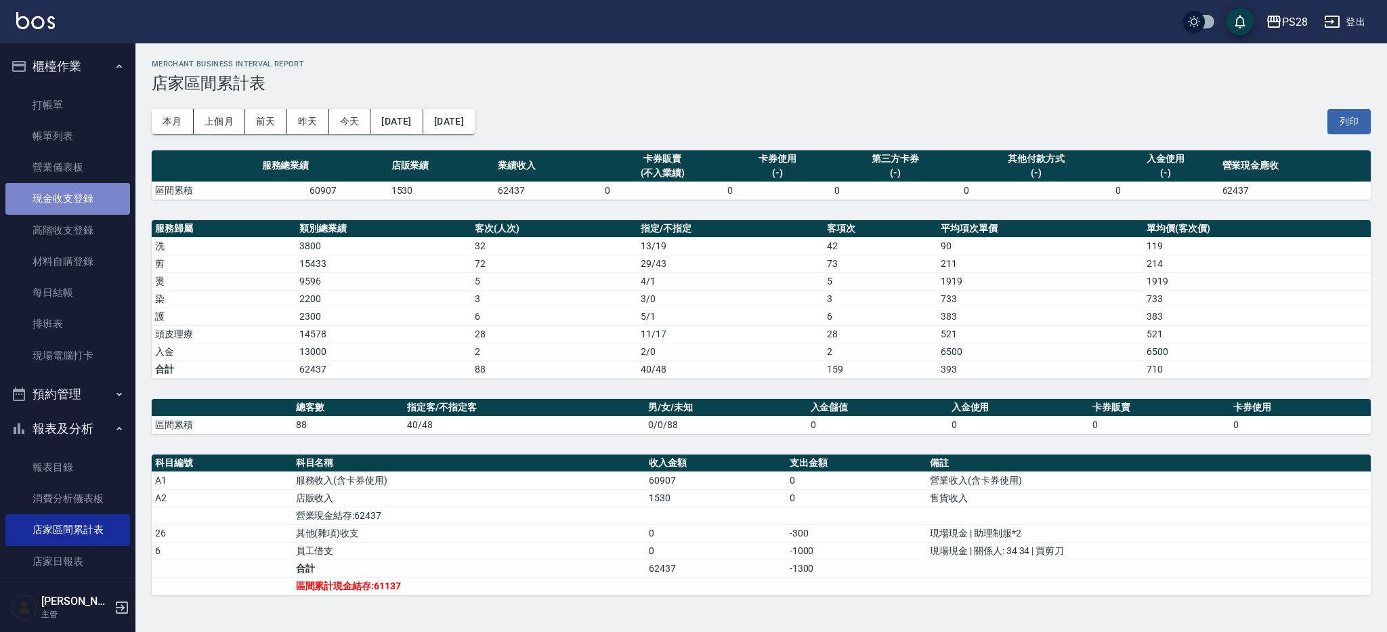
click at [70, 195] on link "現金收支登錄" at bounding box center [67, 198] width 125 height 31
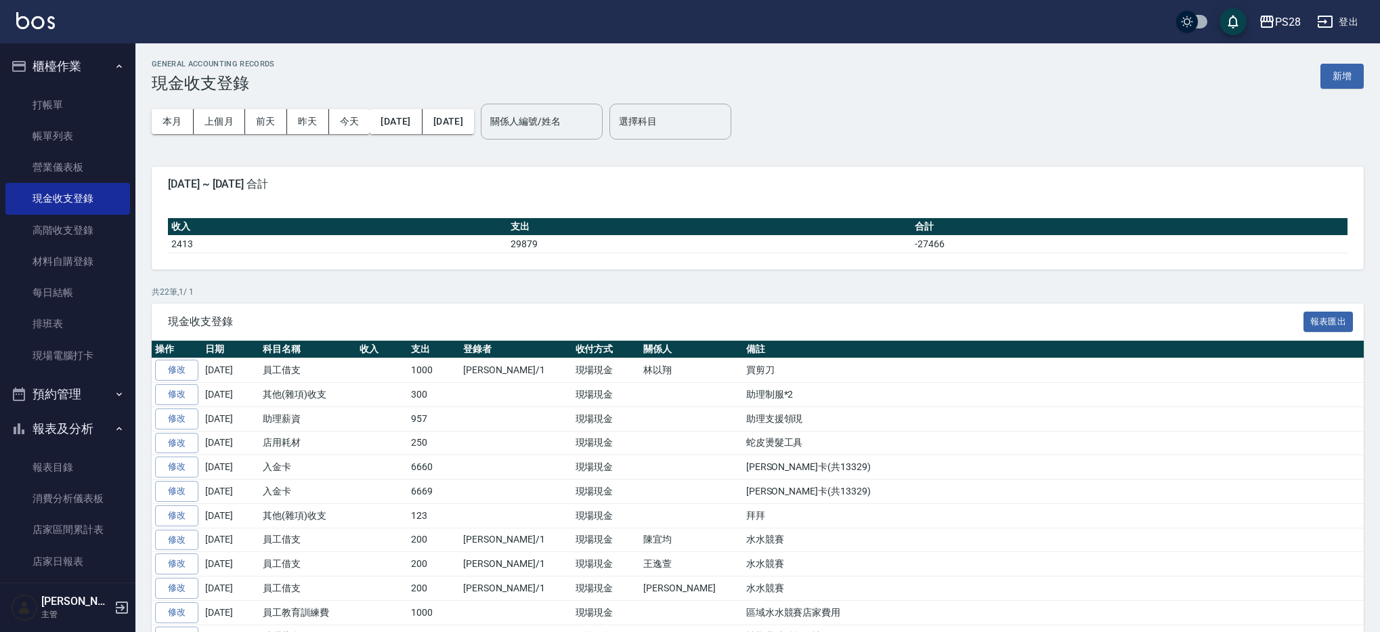
click at [1320, 83] on div "GENERAL ACCOUNTING RECORDS 現金收支登錄 新增" at bounding box center [758, 76] width 1212 height 33
click at [1334, 81] on button "新增" at bounding box center [1341, 76] width 43 height 25
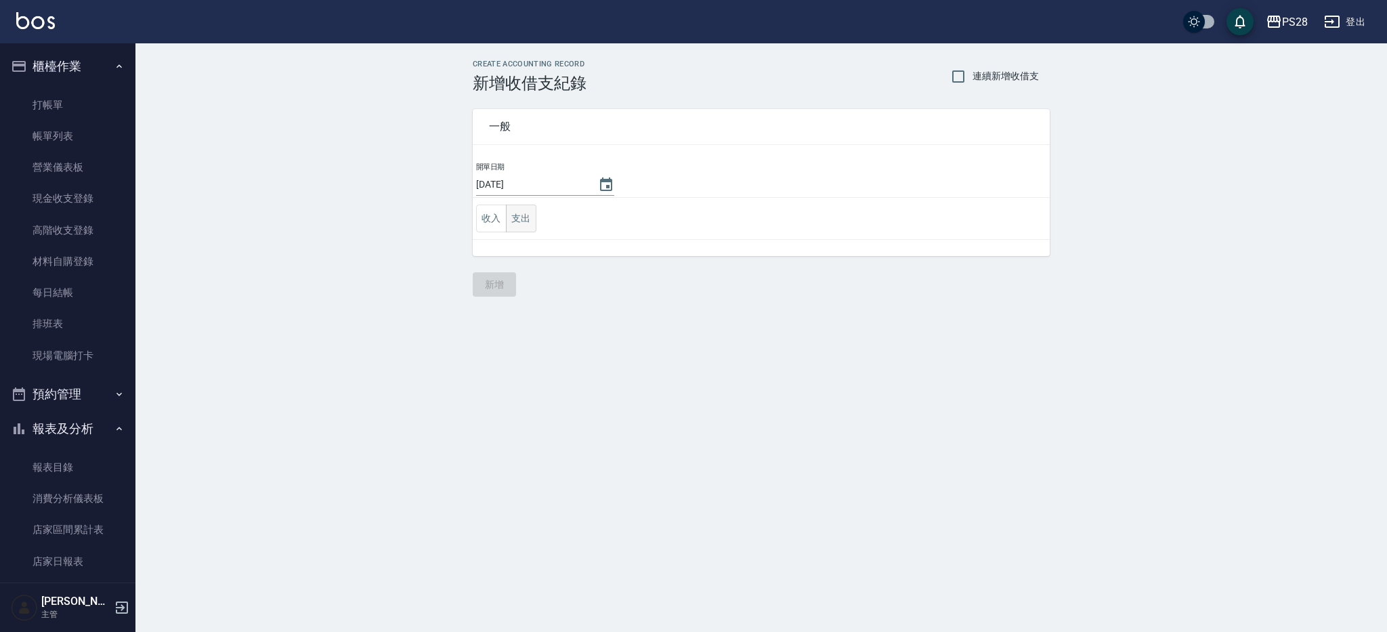
click at [529, 209] on button "支出" at bounding box center [521, 218] width 30 height 28
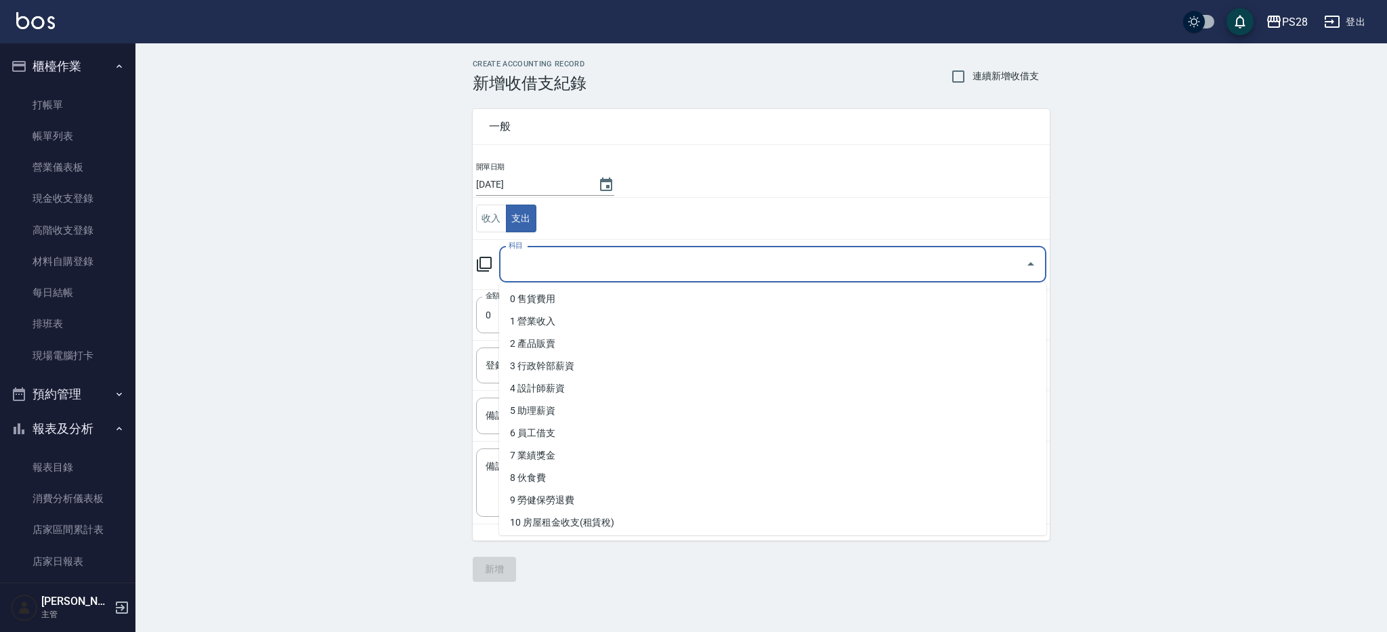
drag, startPoint x: 571, startPoint y: 263, endPoint x: 576, endPoint y: 276, distance: 13.1
click at [571, 263] on input "科目" at bounding box center [762, 265] width 515 height 24
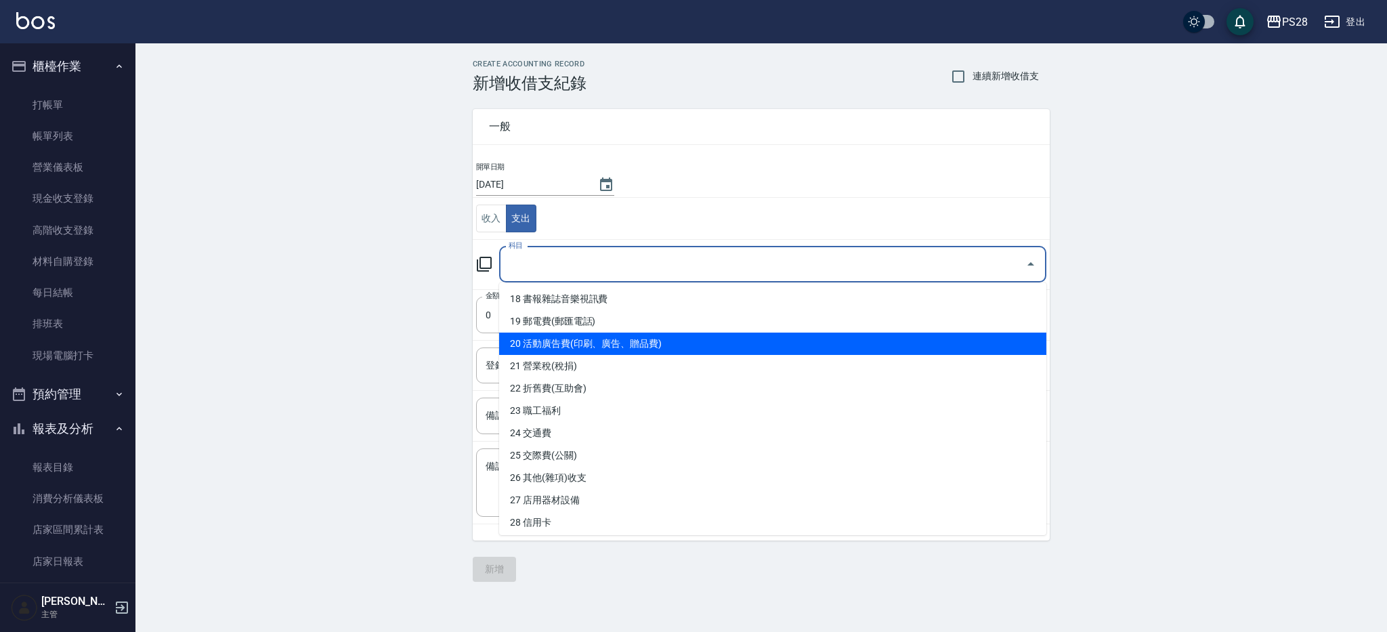
scroll to position [401, 0]
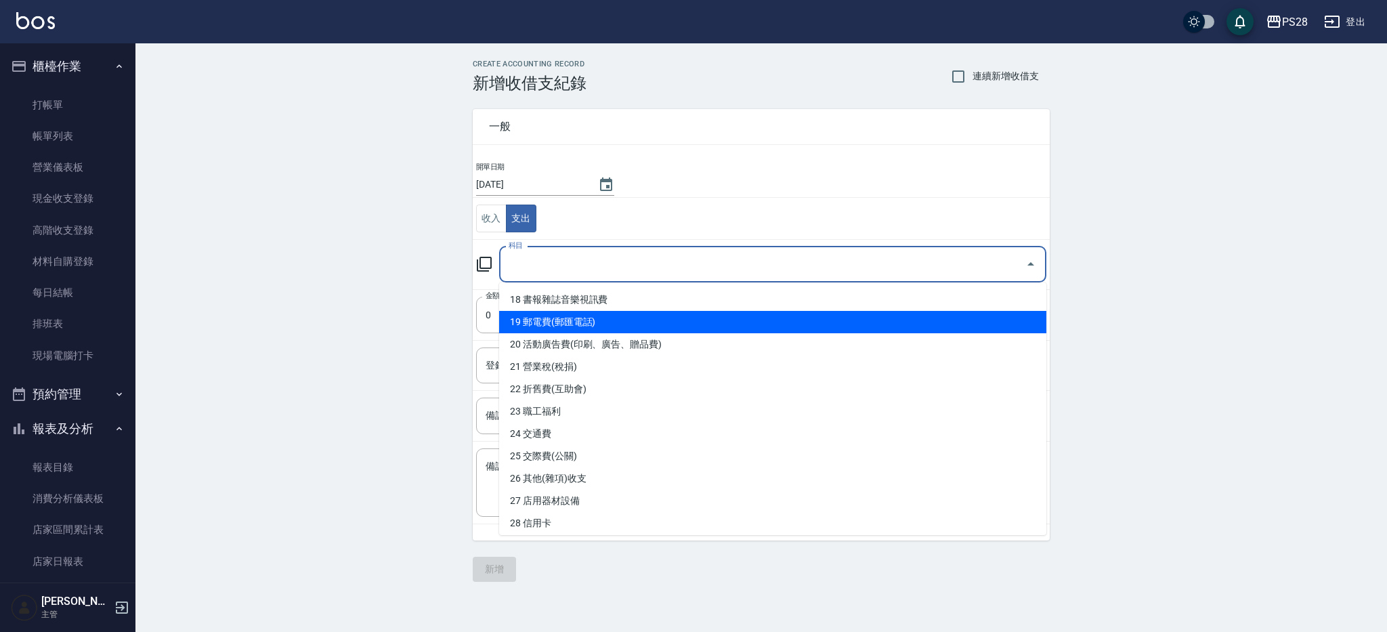
click at [632, 322] on li "19 郵電費(郵匯電話)" at bounding box center [772, 322] width 547 height 22
type input "19 郵電費(郵匯電話)"
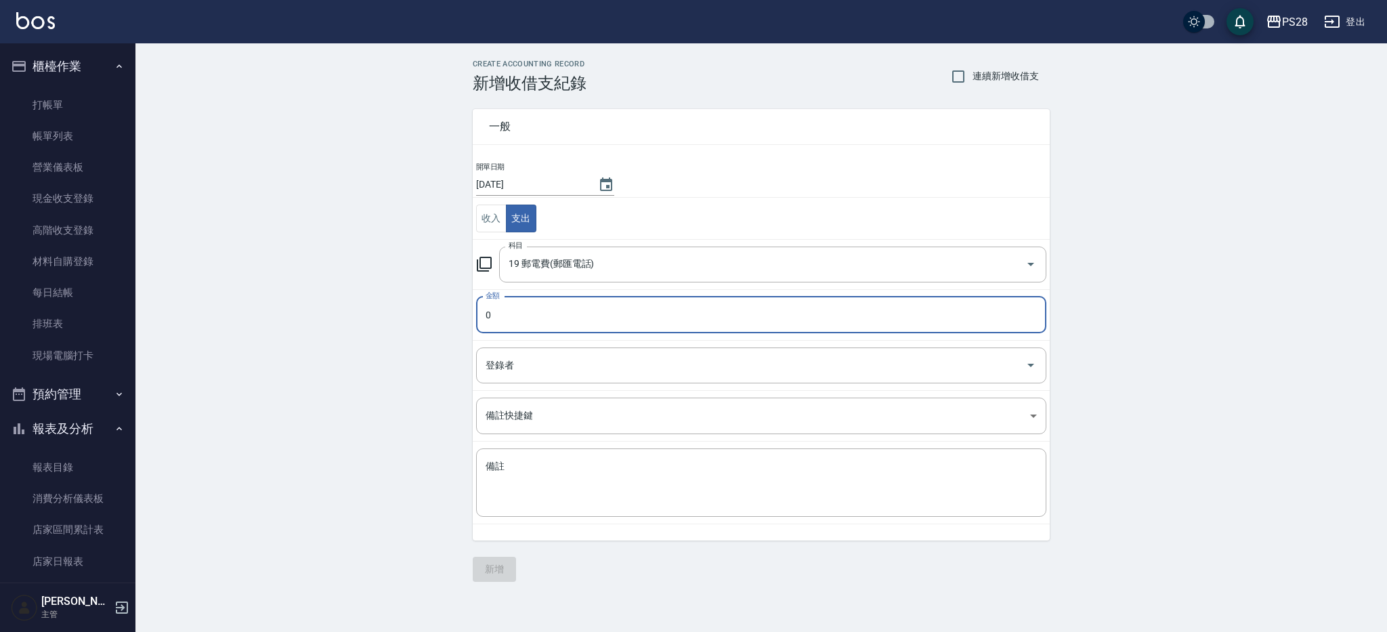
click at [575, 309] on input "0" at bounding box center [761, 315] width 570 height 37
type input "1249"
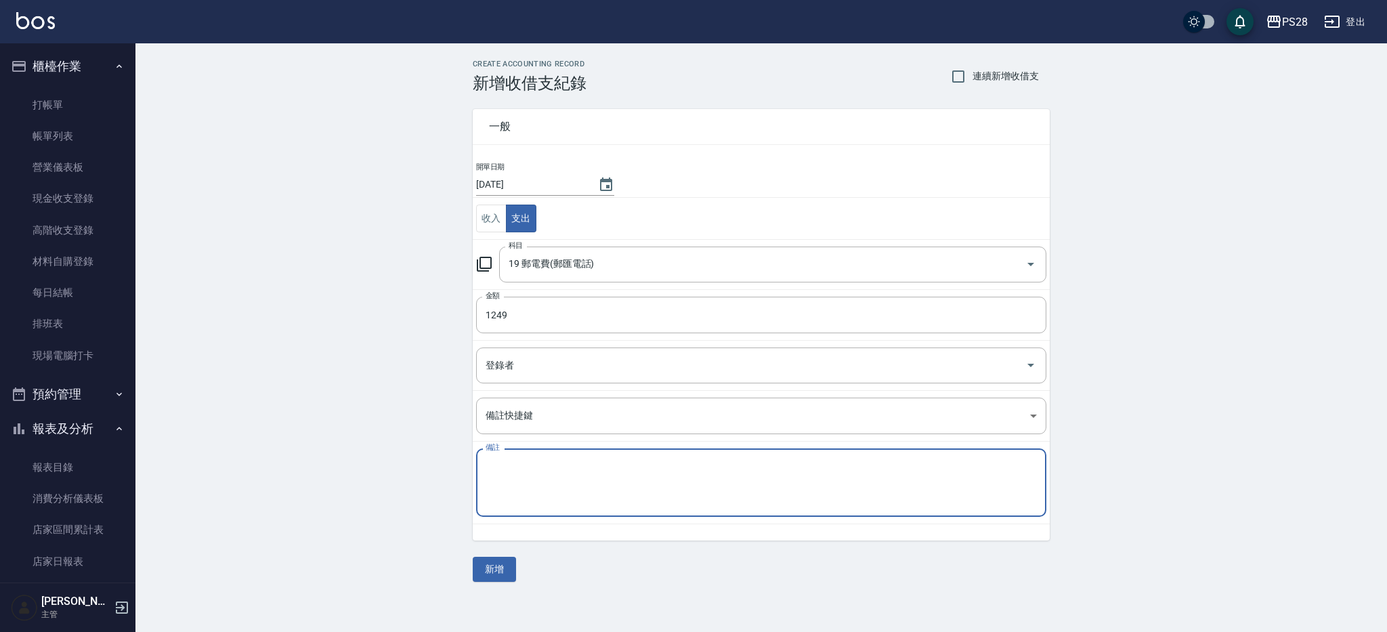
click at [645, 461] on textarea "備註" at bounding box center [760, 483] width 551 height 46
click at [644, 462] on textarea "備註" at bounding box center [760, 483] width 551 height 46
type textarea "中華電信+網路"
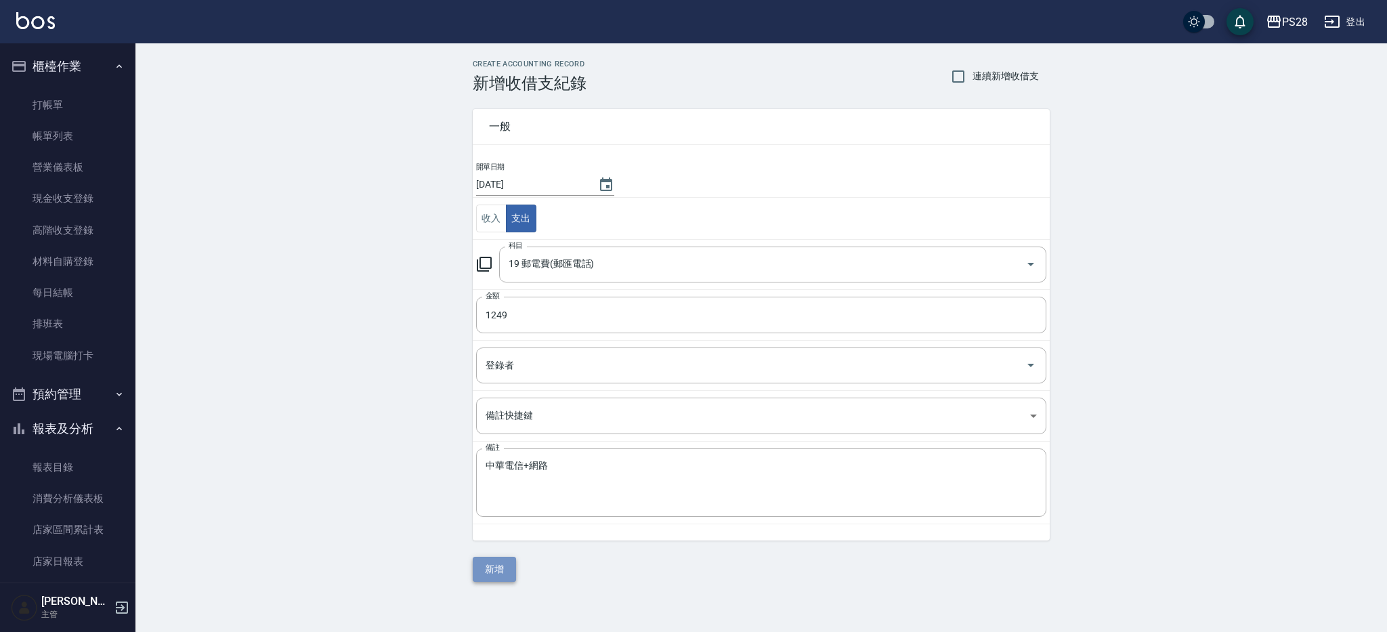
click at [487, 570] on button "新增" at bounding box center [494, 569] width 43 height 25
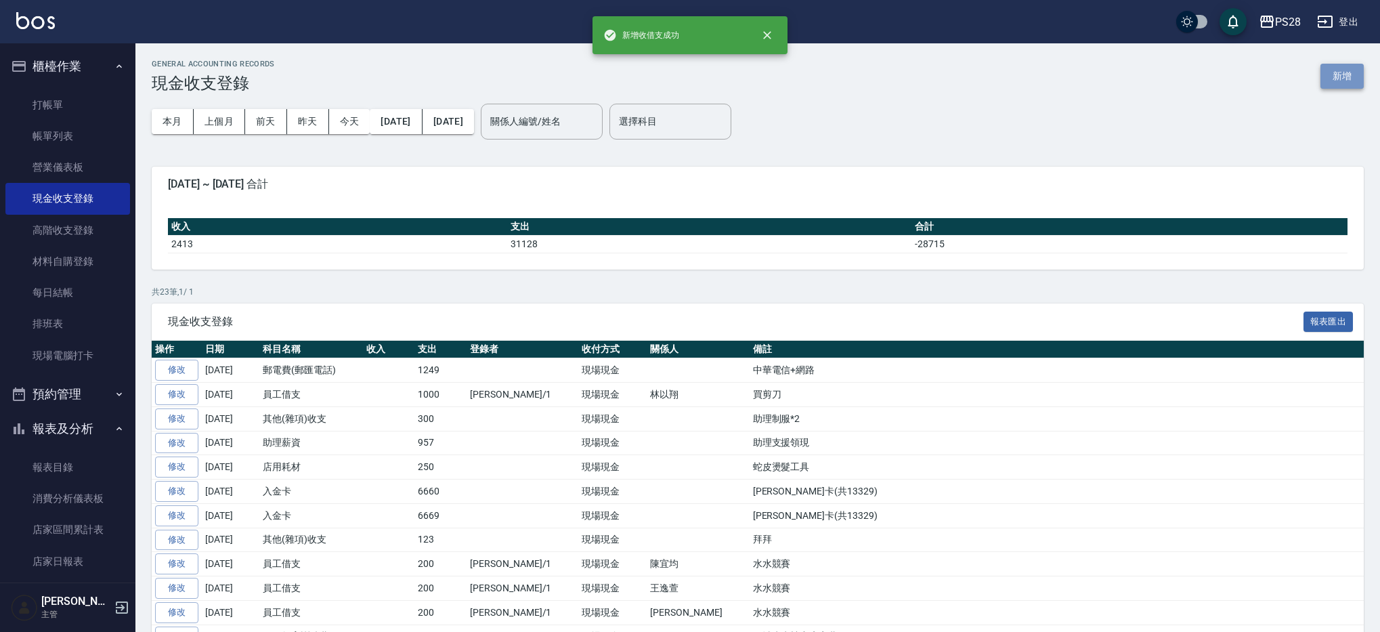
click at [1341, 78] on button "新增" at bounding box center [1341, 76] width 43 height 25
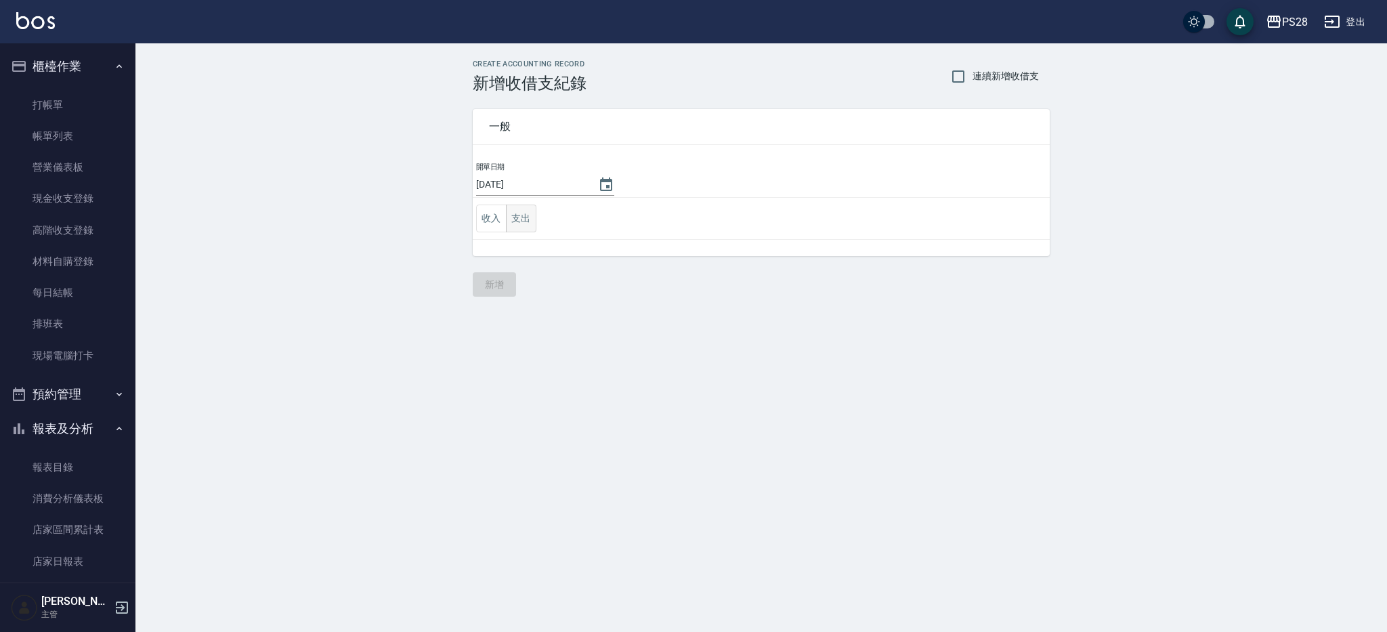
click at [530, 223] on button "支出" at bounding box center [521, 218] width 30 height 28
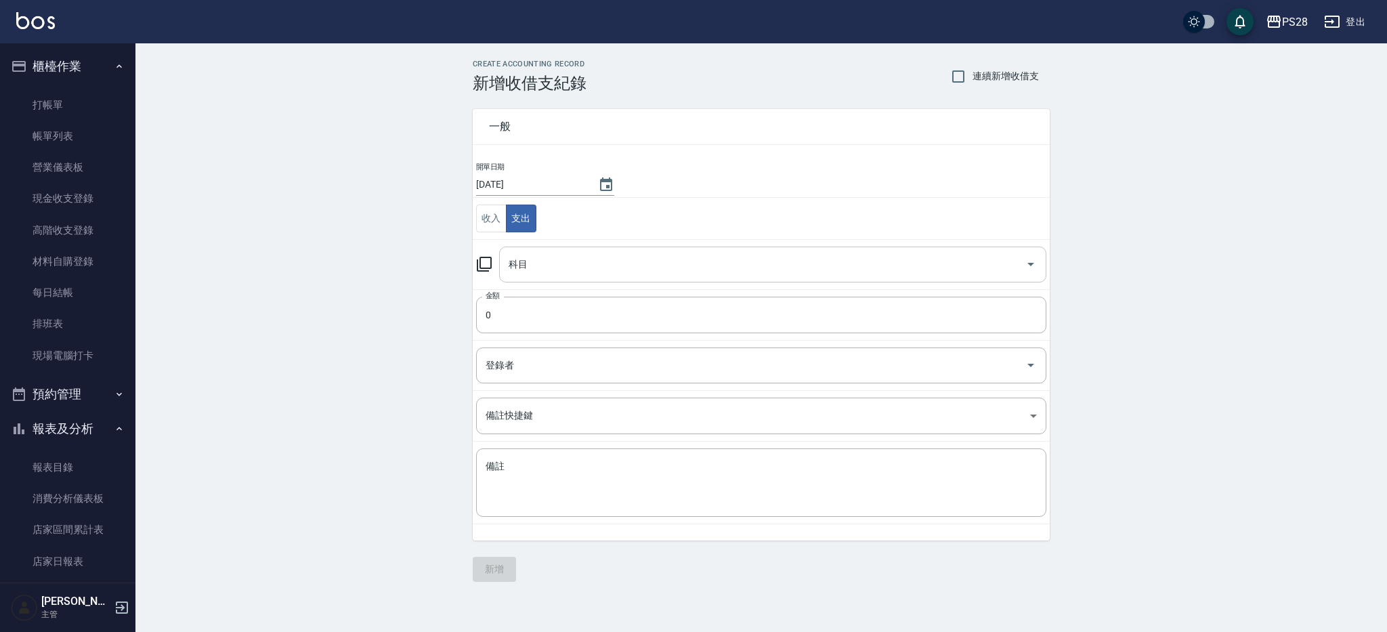
click at [550, 278] on div "科目" at bounding box center [772, 264] width 547 height 36
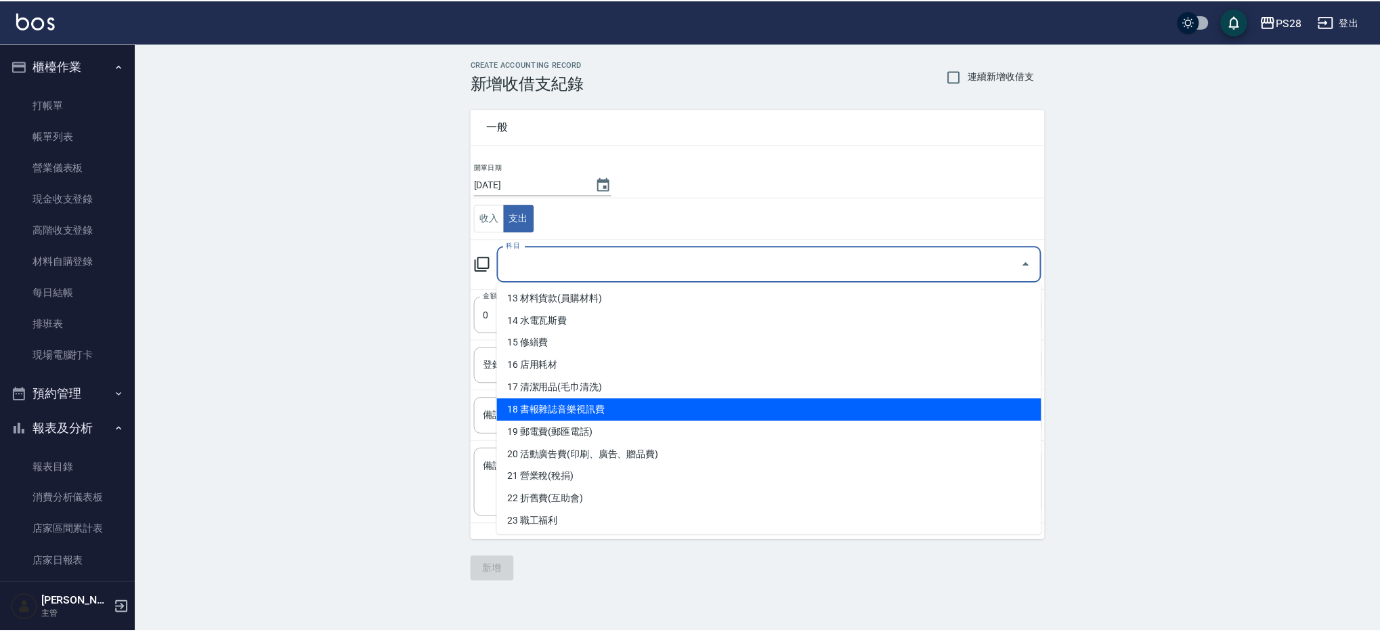
scroll to position [305, 0]
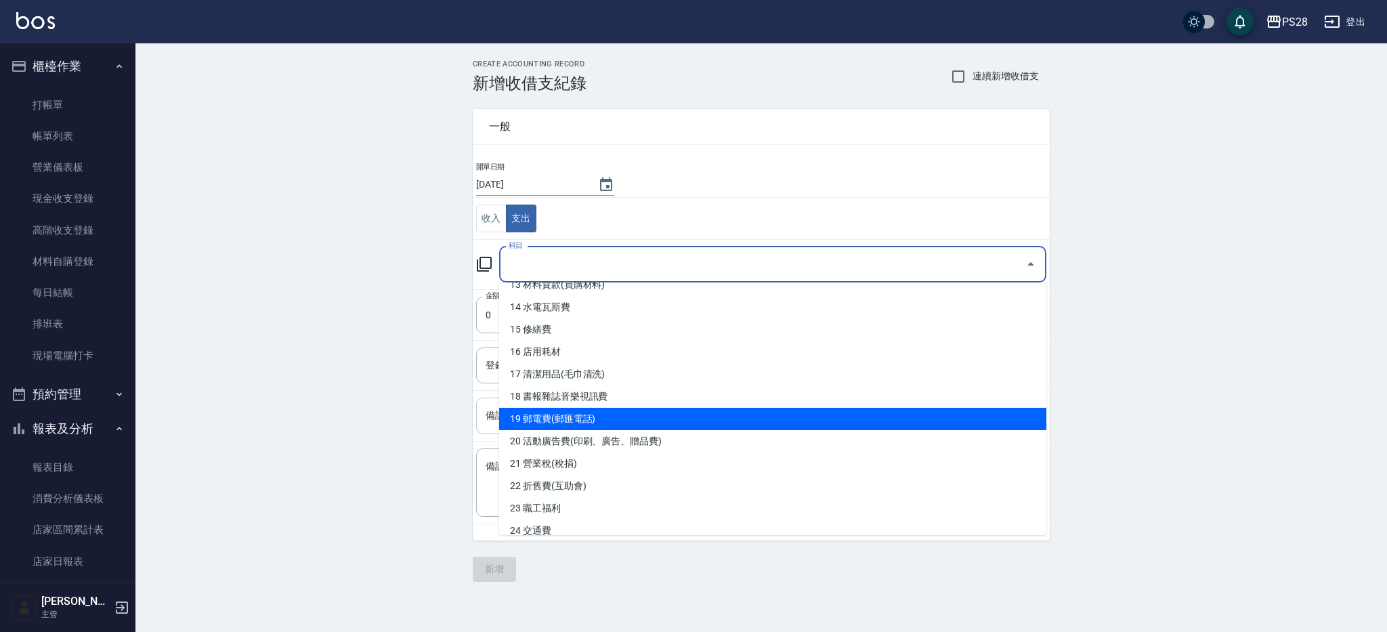
click at [632, 417] on li "19 郵電費(郵匯電話)" at bounding box center [772, 419] width 547 height 22
type input "19 郵電費(郵匯電話)"
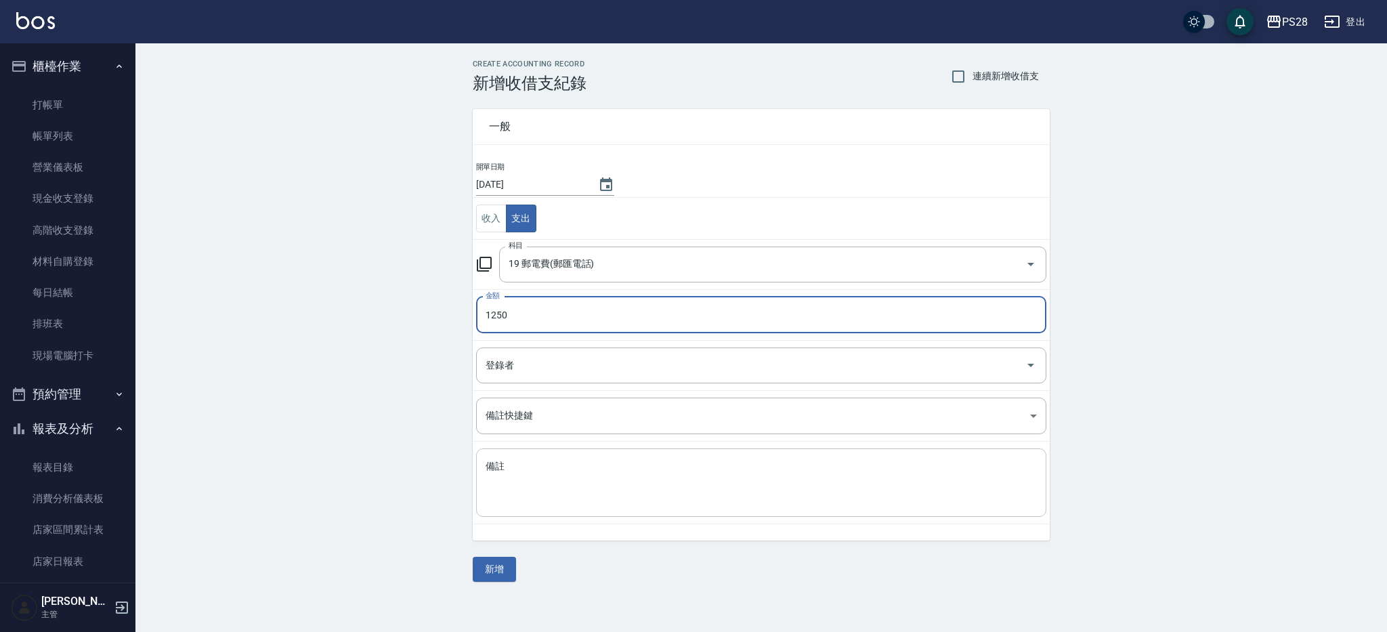
type input "1250"
click at [688, 471] on textarea "備註" at bounding box center [760, 483] width 551 height 46
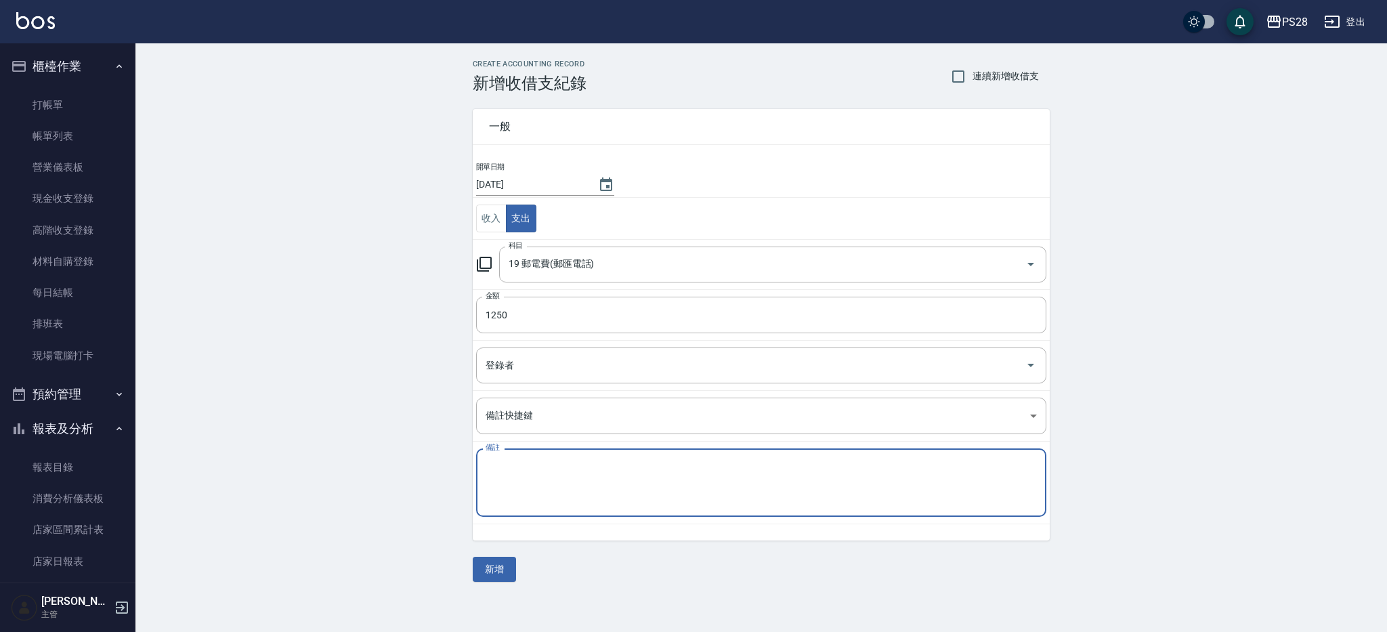
type textarea "r"
type textarea "mis"
click at [496, 573] on button "新增" at bounding box center [494, 569] width 43 height 25
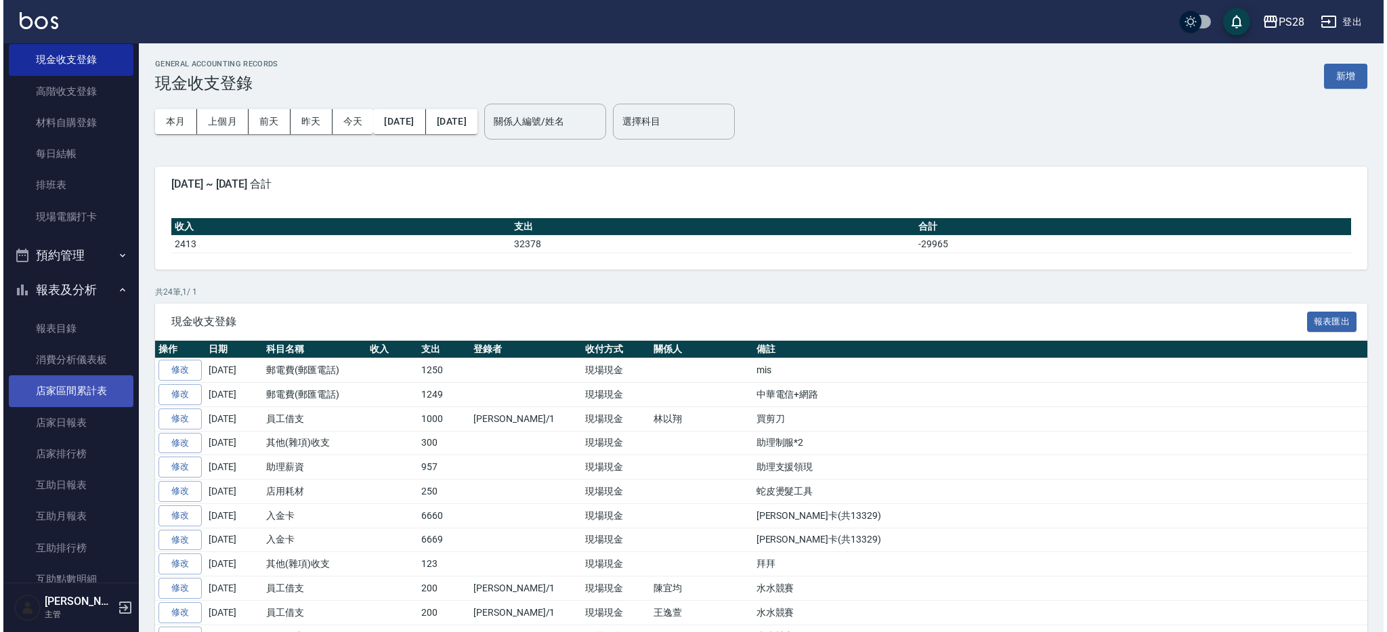
scroll to position [137, 0]
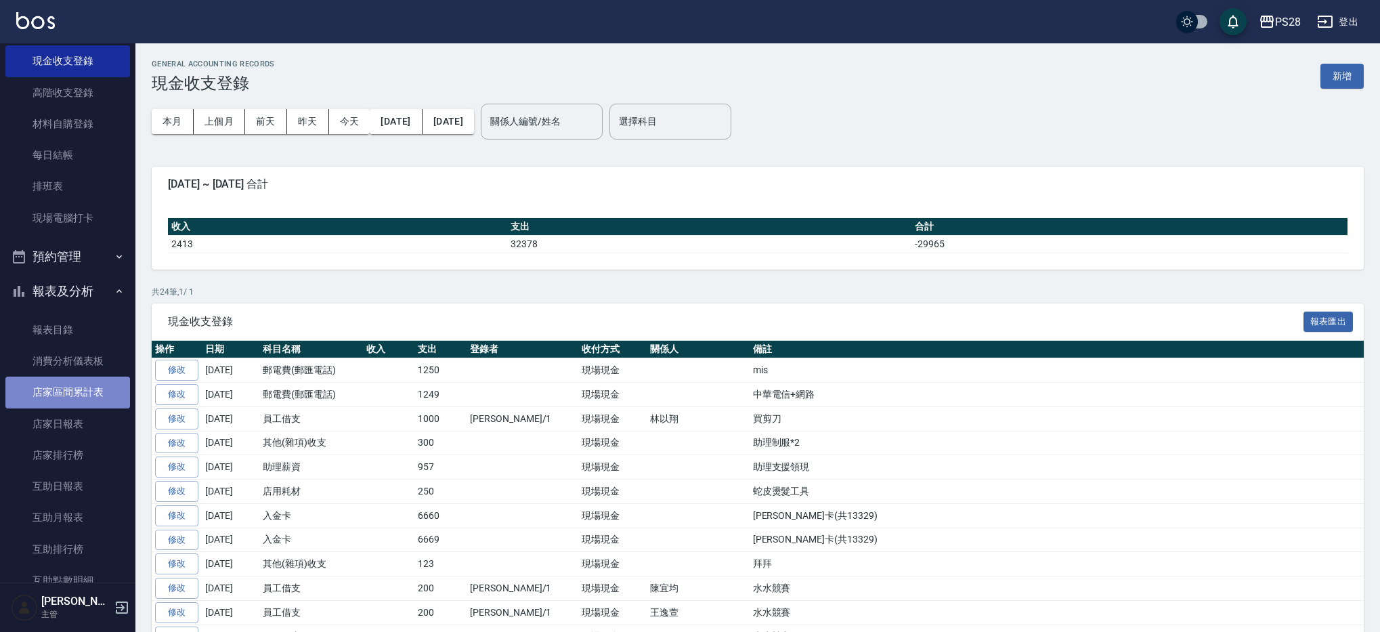
click at [95, 395] on link "店家區間累計表" at bounding box center [67, 391] width 125 height 31
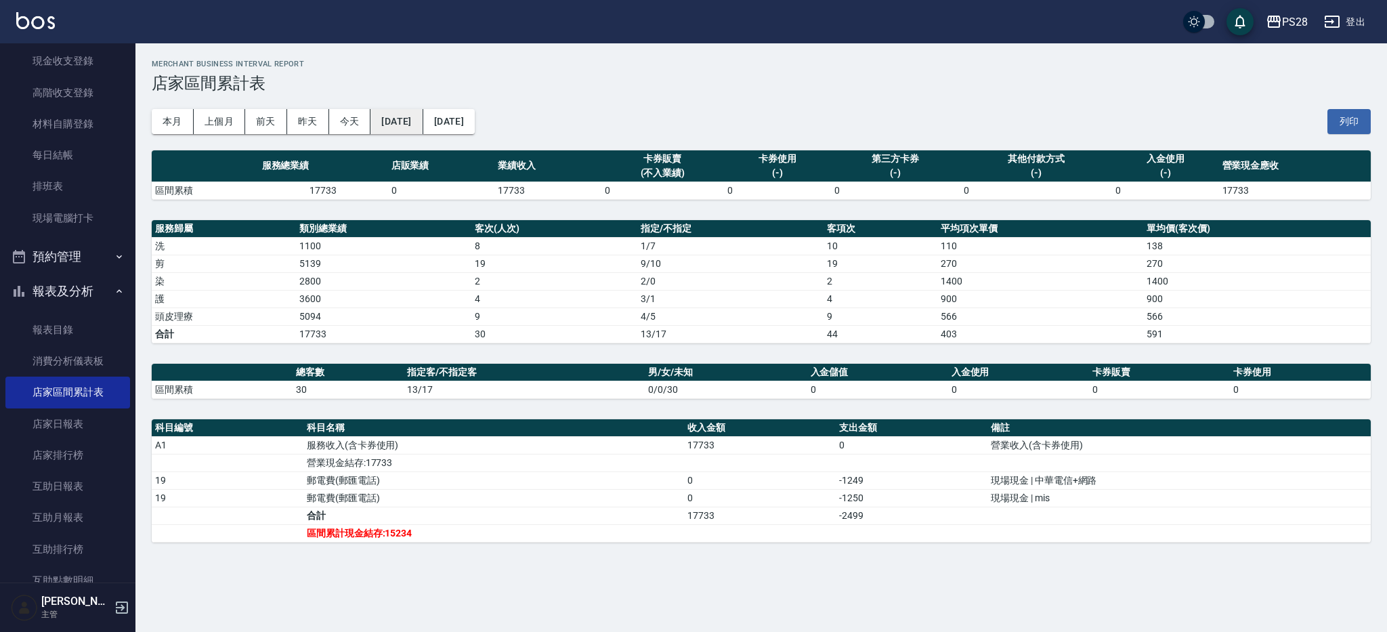
click at [420, 123] on button "[DATE]" at bounding box center [396, 121] width 52 height 25
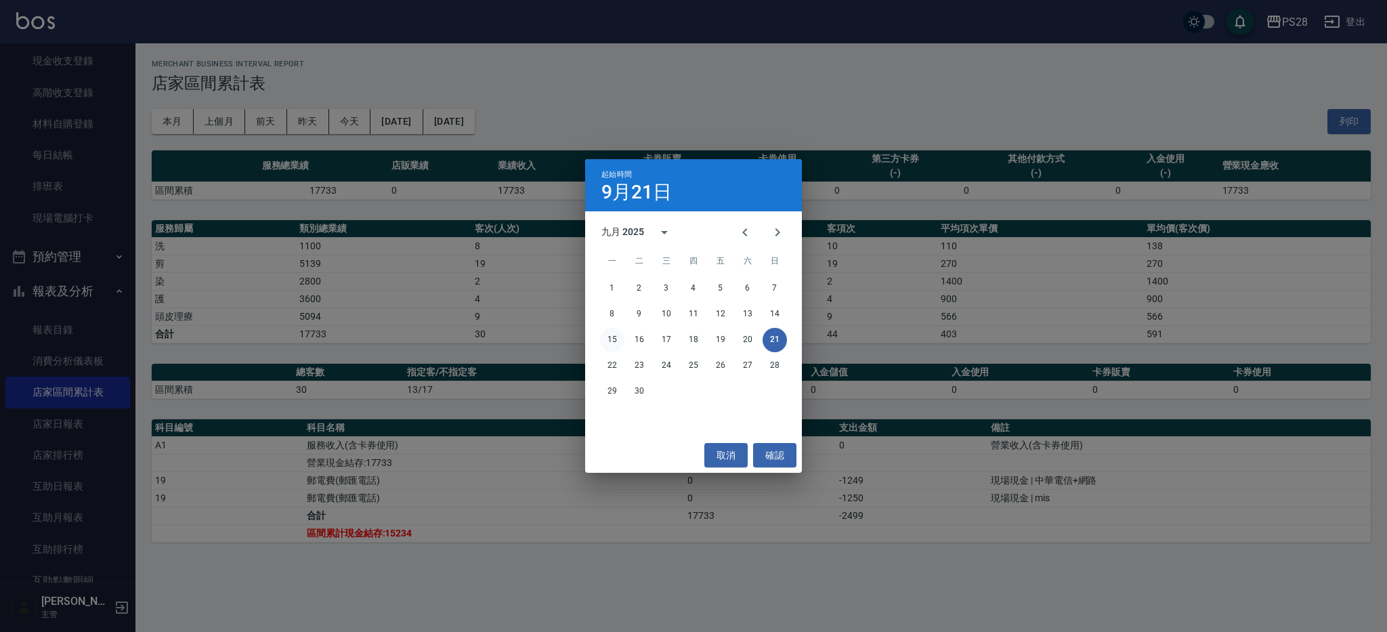
click at [612, 340] on button "15" at bounding box center [612, 340] width 24 height 24
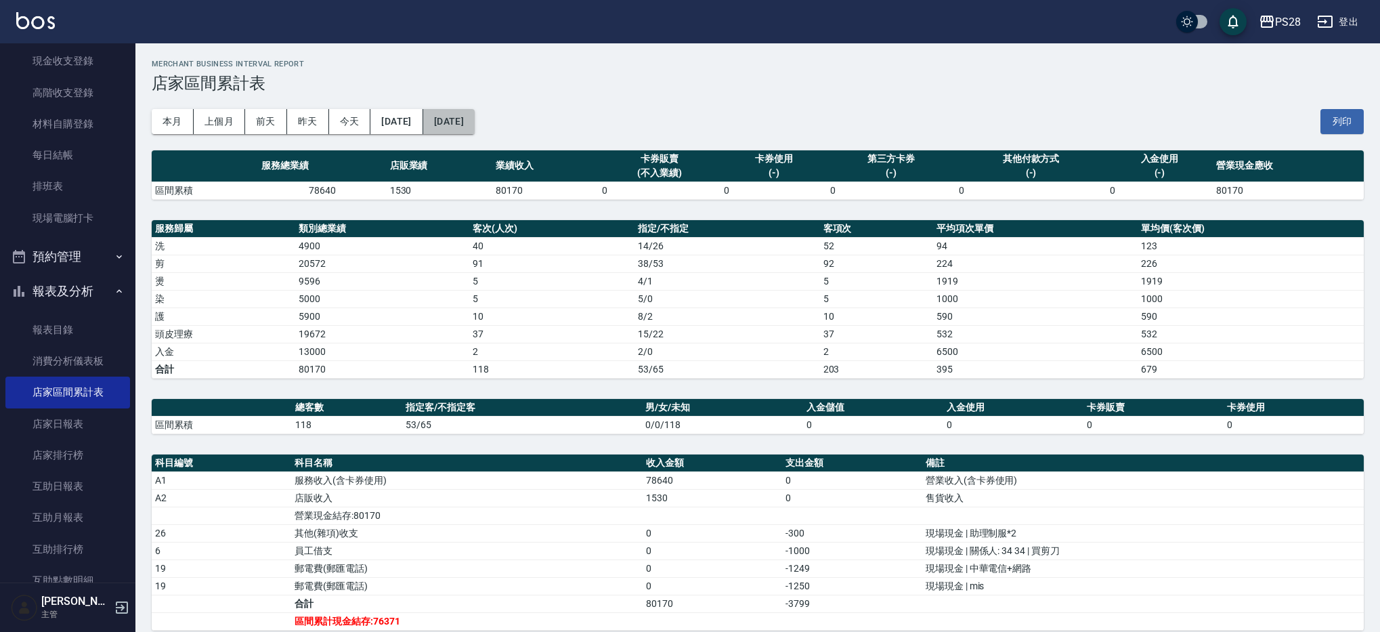
click at [475, 122] on button "[DATE]" at bounding box center [448, 121] width 51 height 25
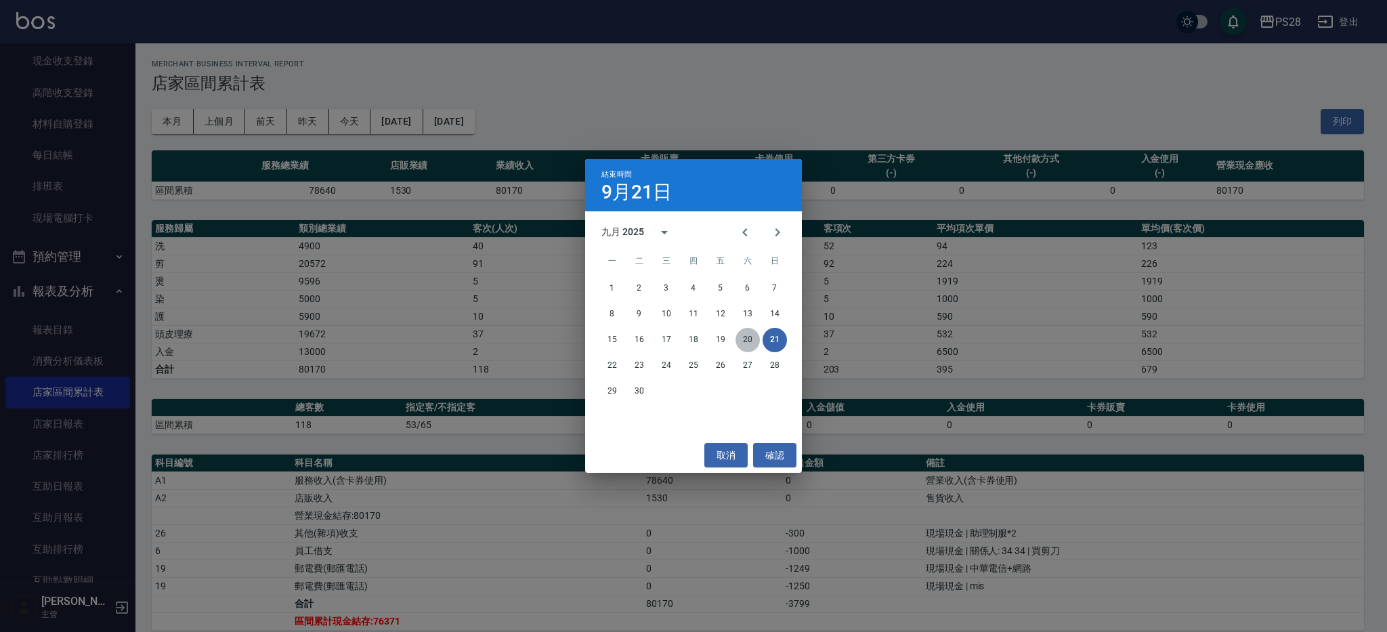
click at [743, 341] on button "20" at bounding box center [747, 340] width 24 height 24
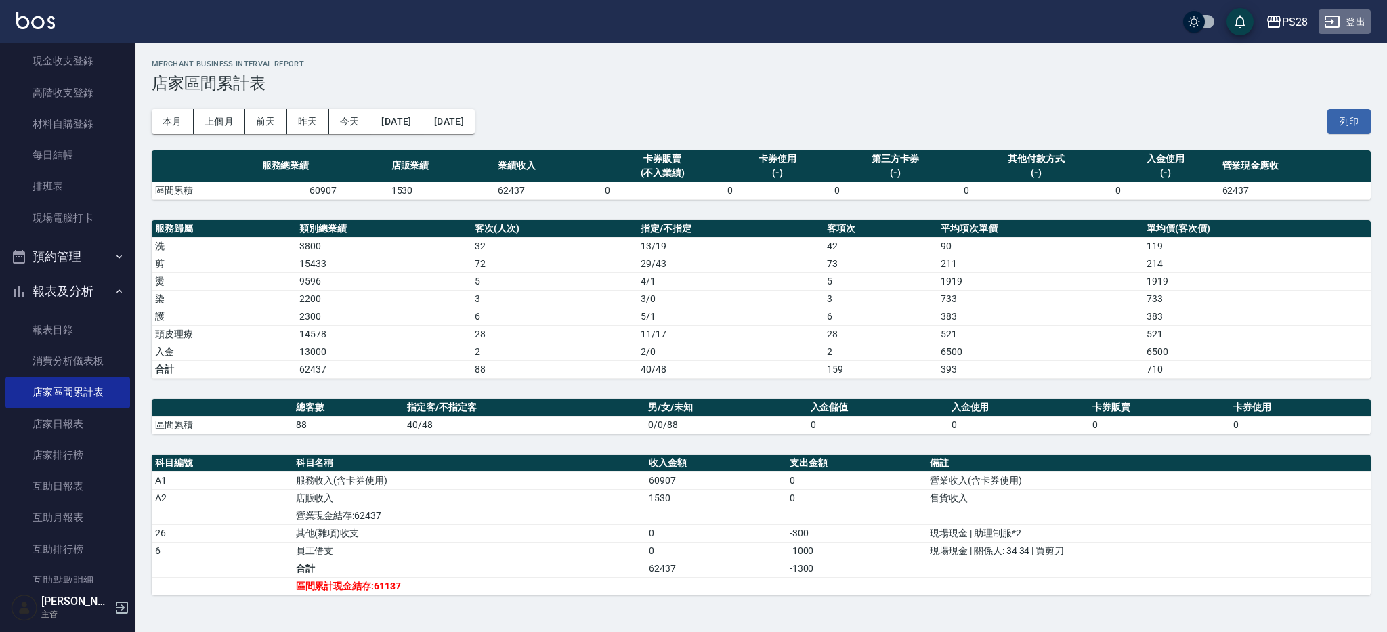
click at [1357, 23] on button "登出" at bounding box center [1344, 21] width 52 height 25
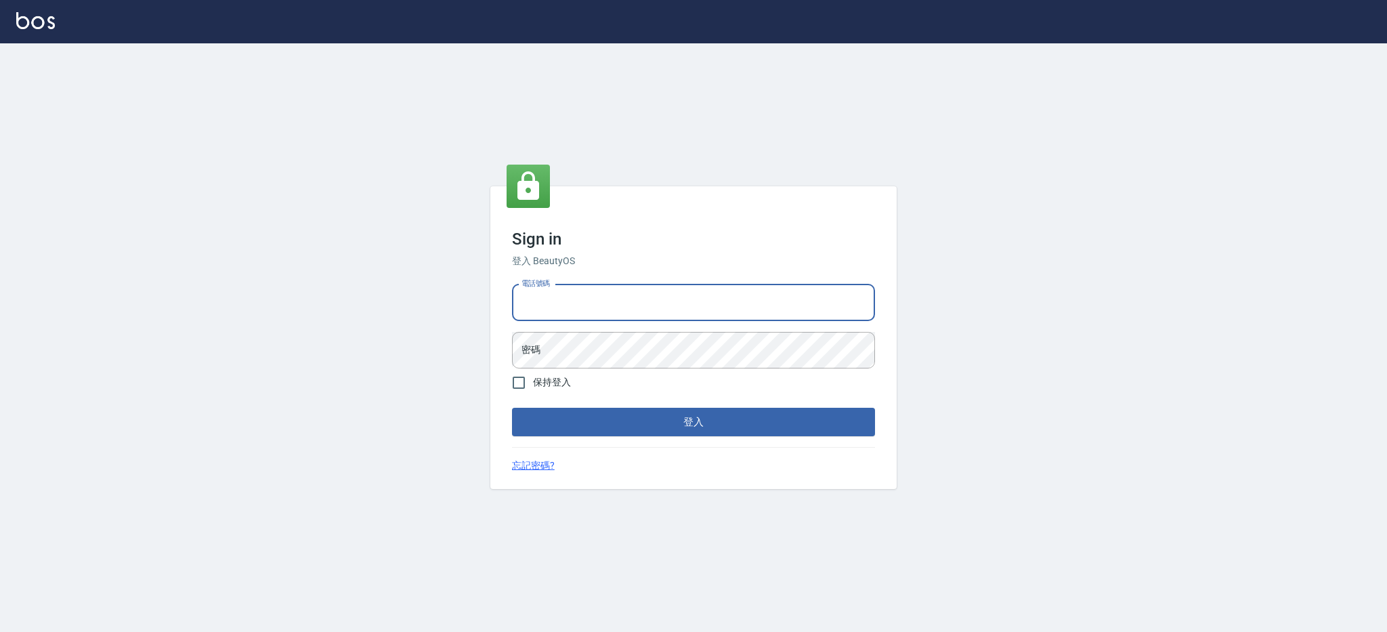
click at [577, 297] on input "電話號碼" at bounding box center [693, 302] width 363 height 37
type input "0426312798"
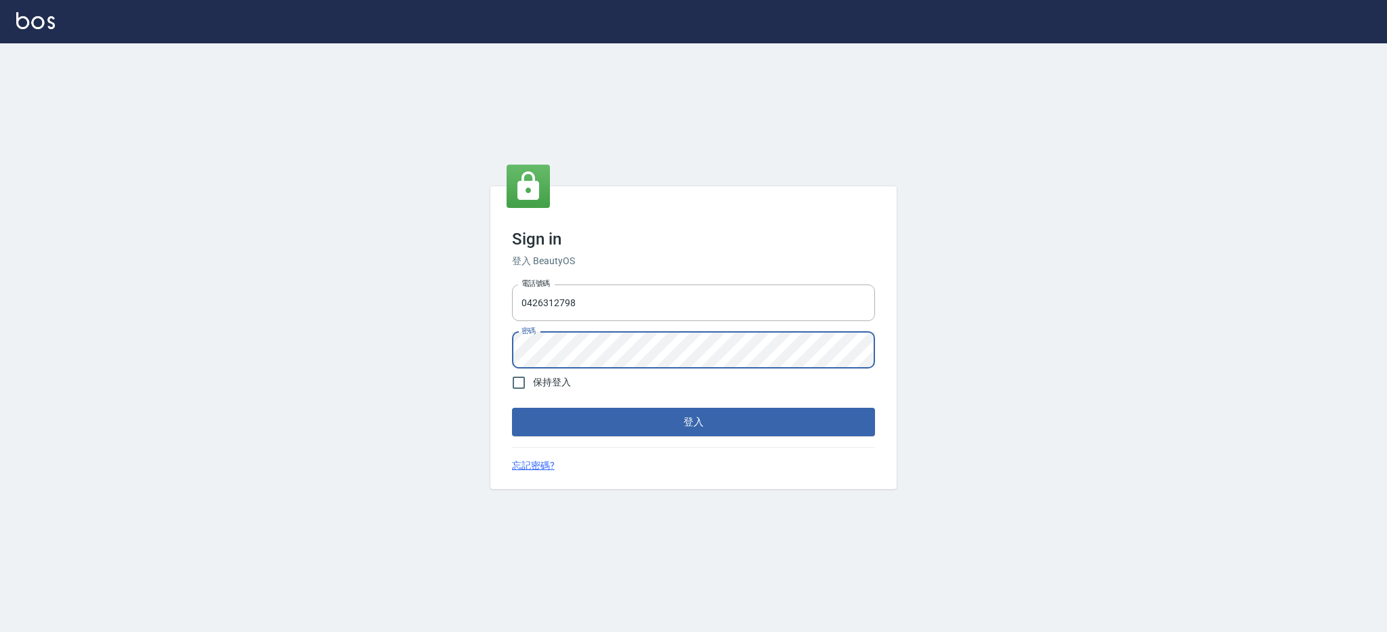
click at [512, 408] on button "登入" at bounding box center [693, 422] width 363 height 28
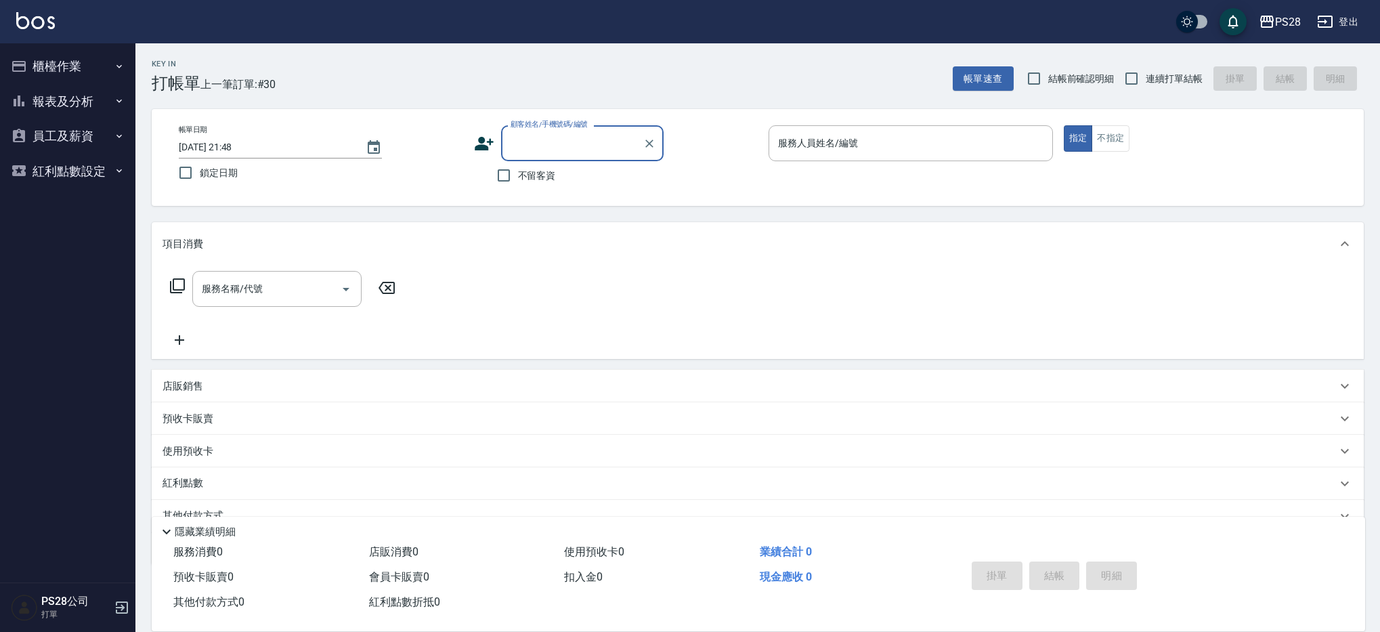
click at [32, 93] on button "報表及分析" at bounding box center [67, 101] width 125 height 35
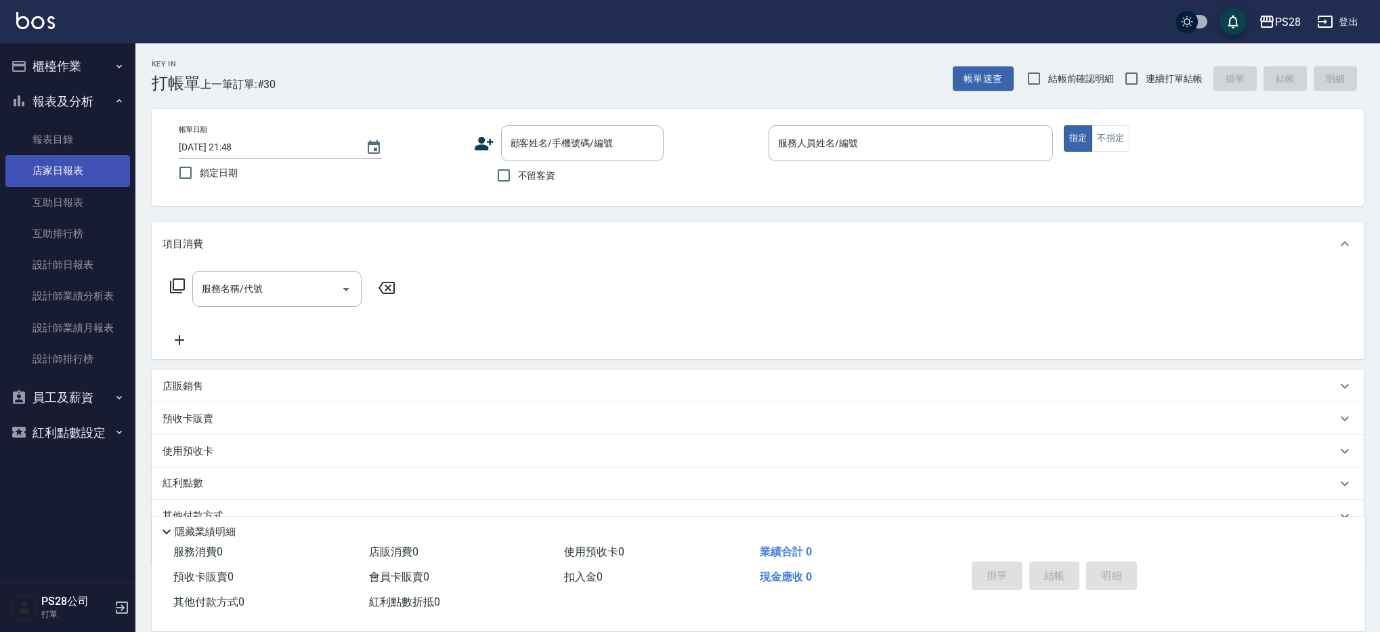
click at [58, 173] on link "店家日報表" at bounding box center [67, 170] width 125 height 31
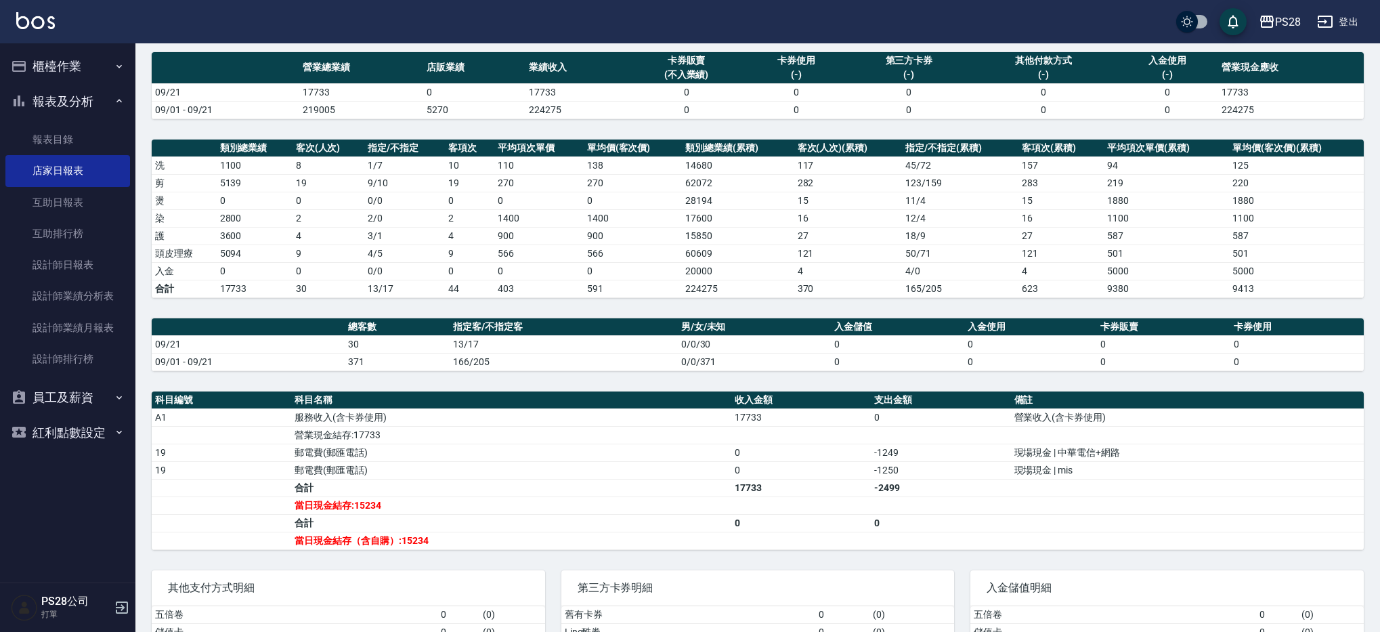
scroll to position [192, 0]
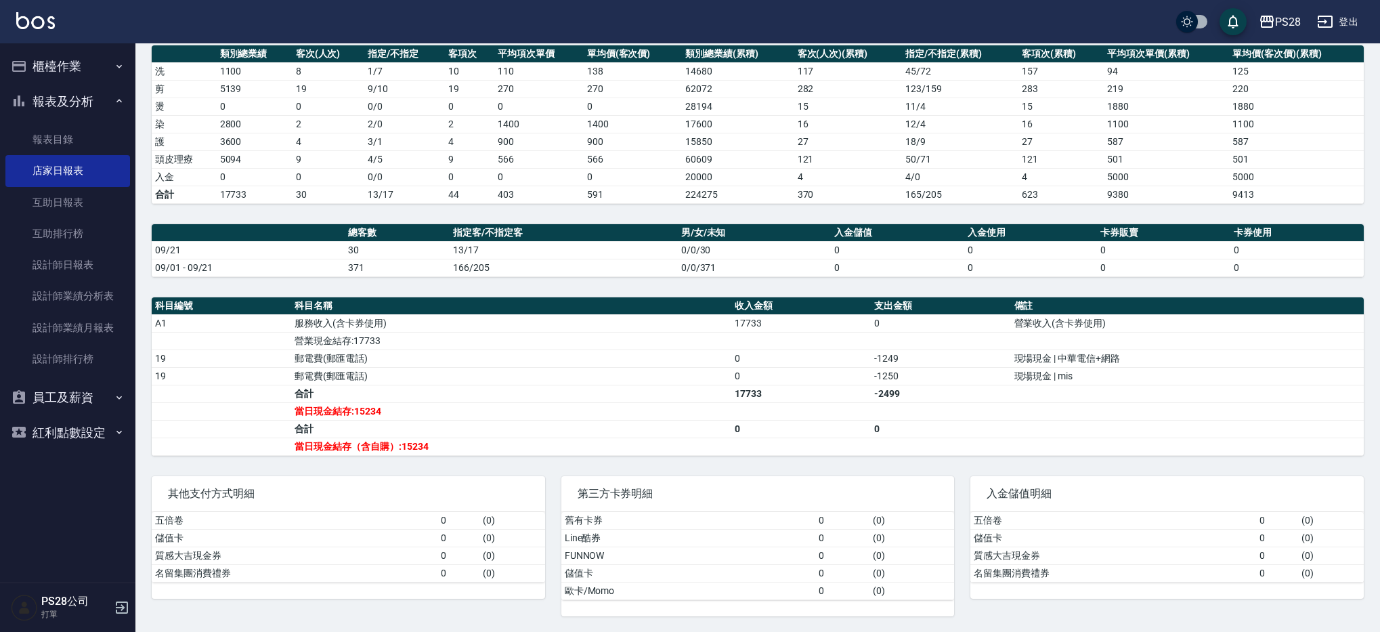
click at [108, 61] on button "櫃檯作業" at bounding box center [67, 66] width 125 height 35
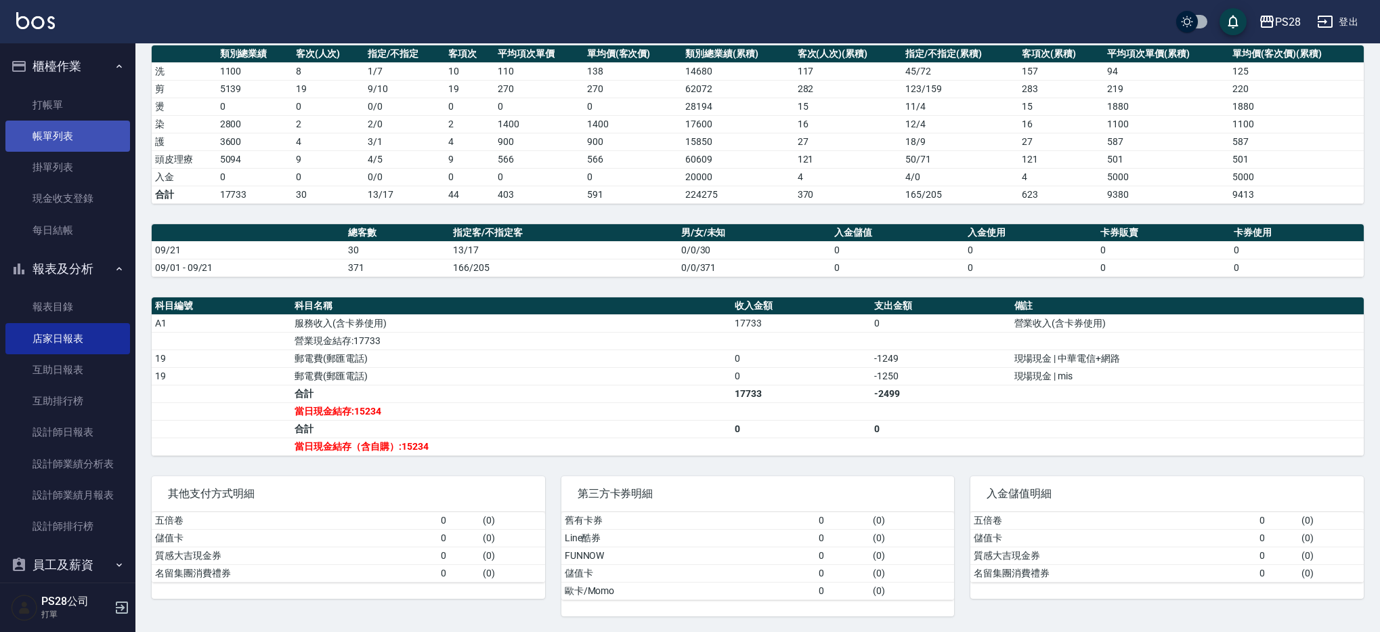
click at [57, 143] on link "帳單列表" at bounding box center [67, 136] width 125 height 31
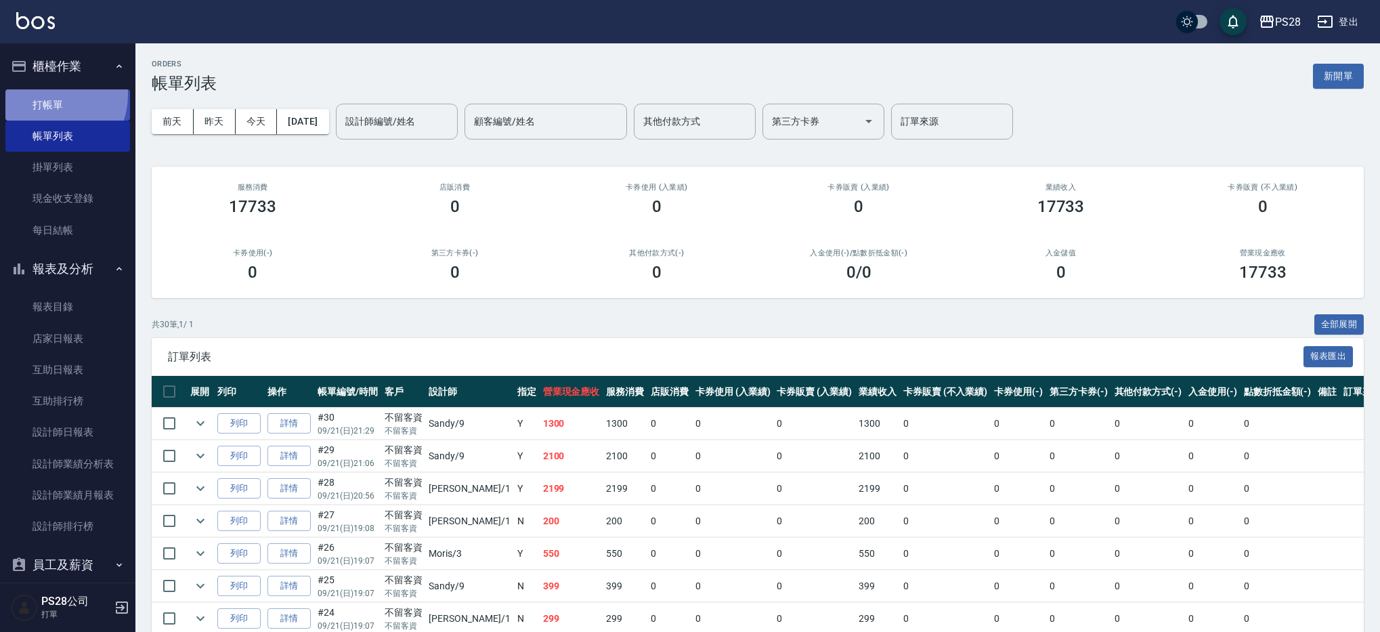
click at [47, 94] on link "打帳單" at bounding box center [67, 104] width 125 height 31
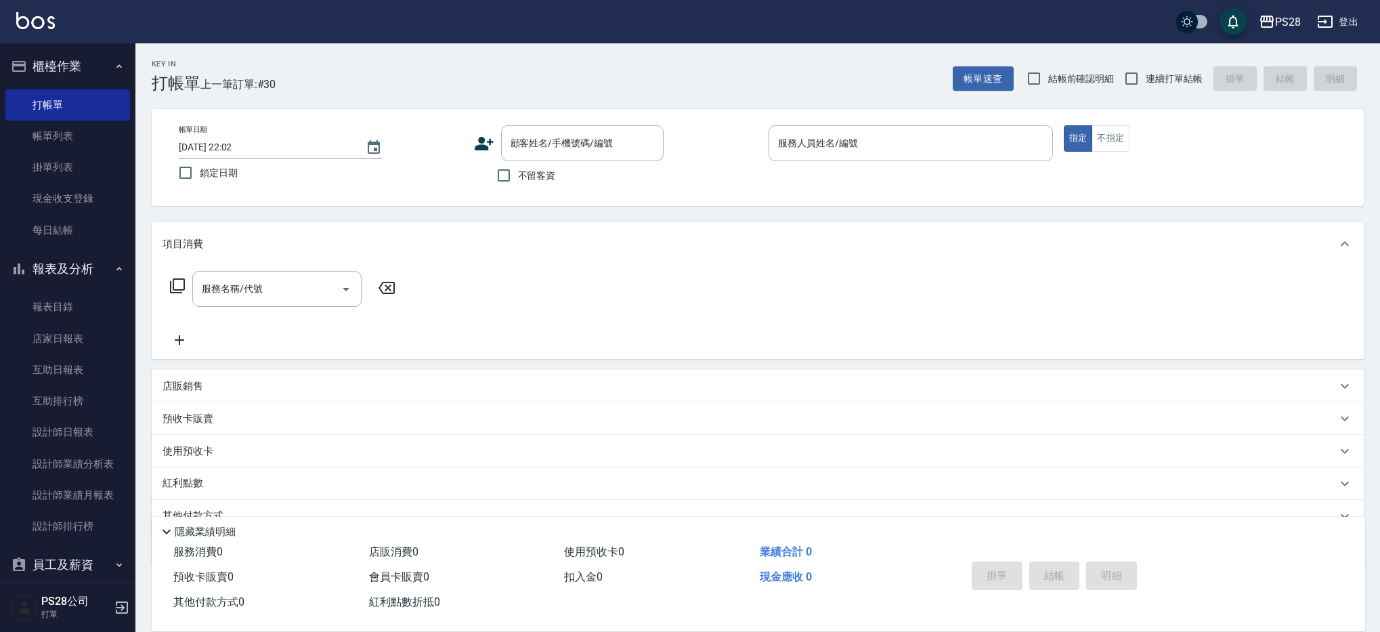
click at [541, 173] on span "不留客資" at bounding box center [537, 176] width 38 height 14
click at [518, 173] on input "不留客資" at bounding box center [503, 175] width 28 height 28
checkbox input "true"
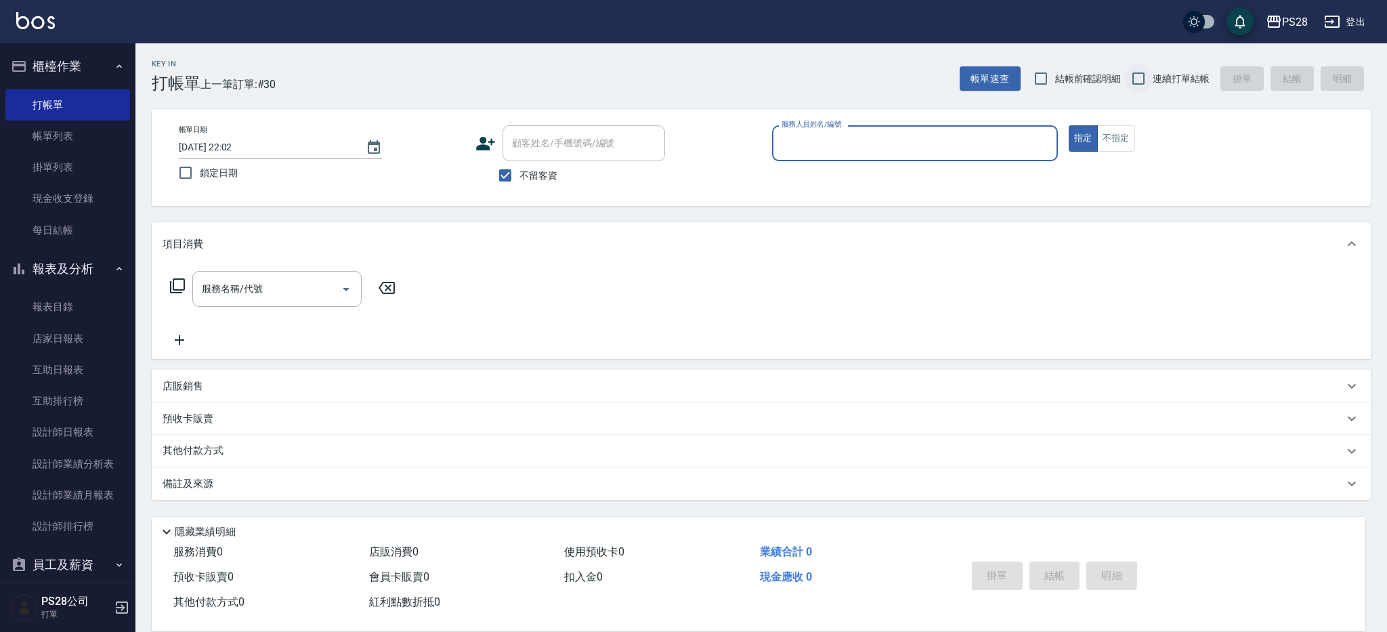
drag, startPoint x: 1154, startPoint y: 83, endPoint x: 1141, endPoint y: 91, distance: 14.6
click at [1154, 83] on span "連續打單結帳" at bounding box center [1180, 79] width 57 height 14
click at [1152, 83] on input "連續打單結帳" at bounding box center [1138, 78] width 28 height 28
checkbox input "true"
click at [947, 142] on input "服務人員姓名/編號" at bounding box center [915, 143] width 274 height 24
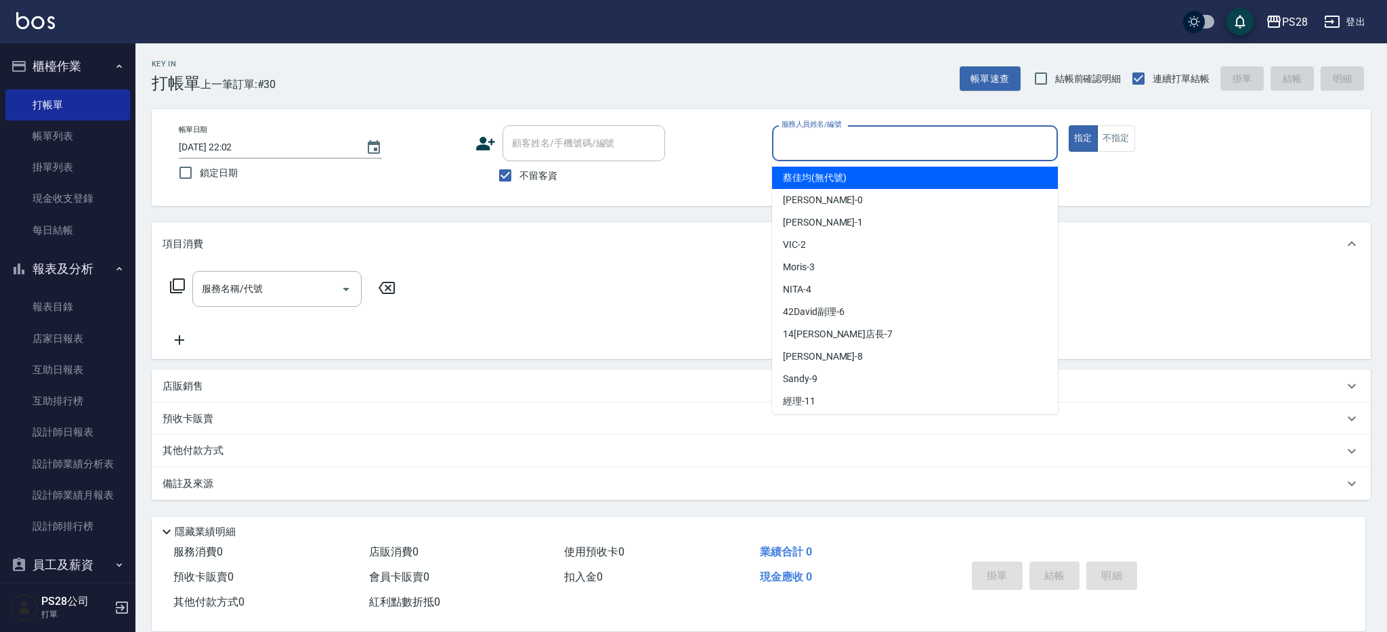
type input "1"
type input "4"
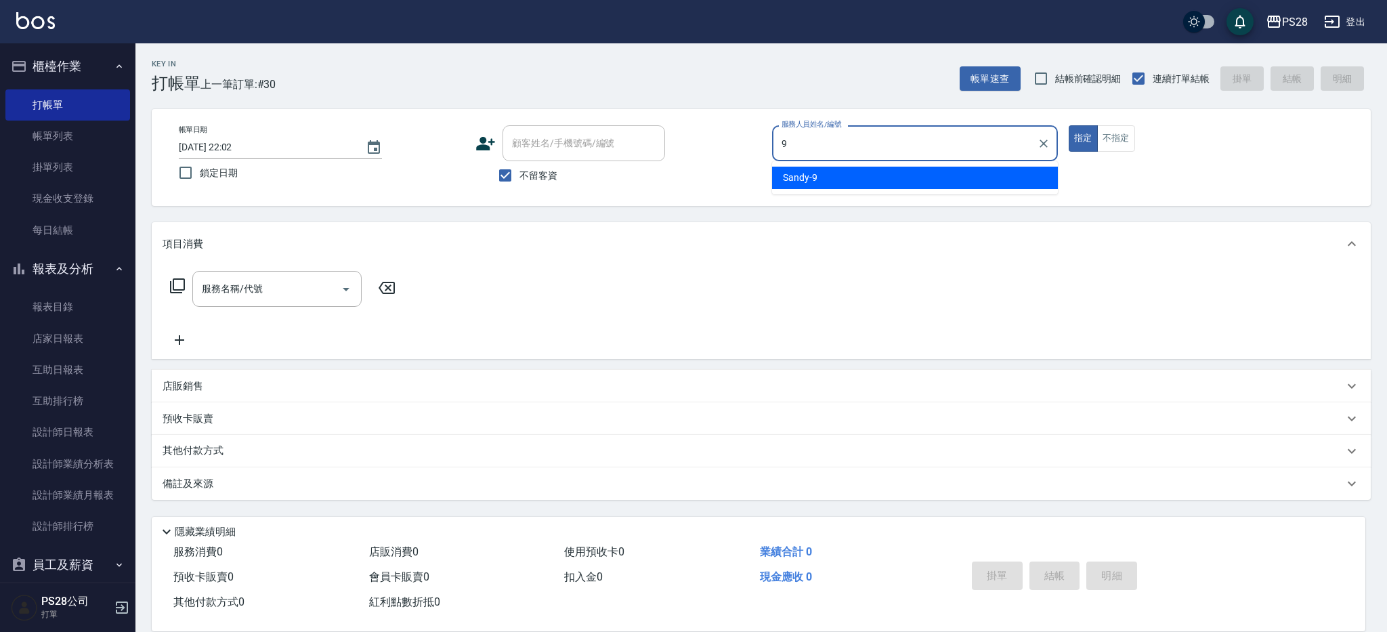
type input "Sandy-9"
type button "true"
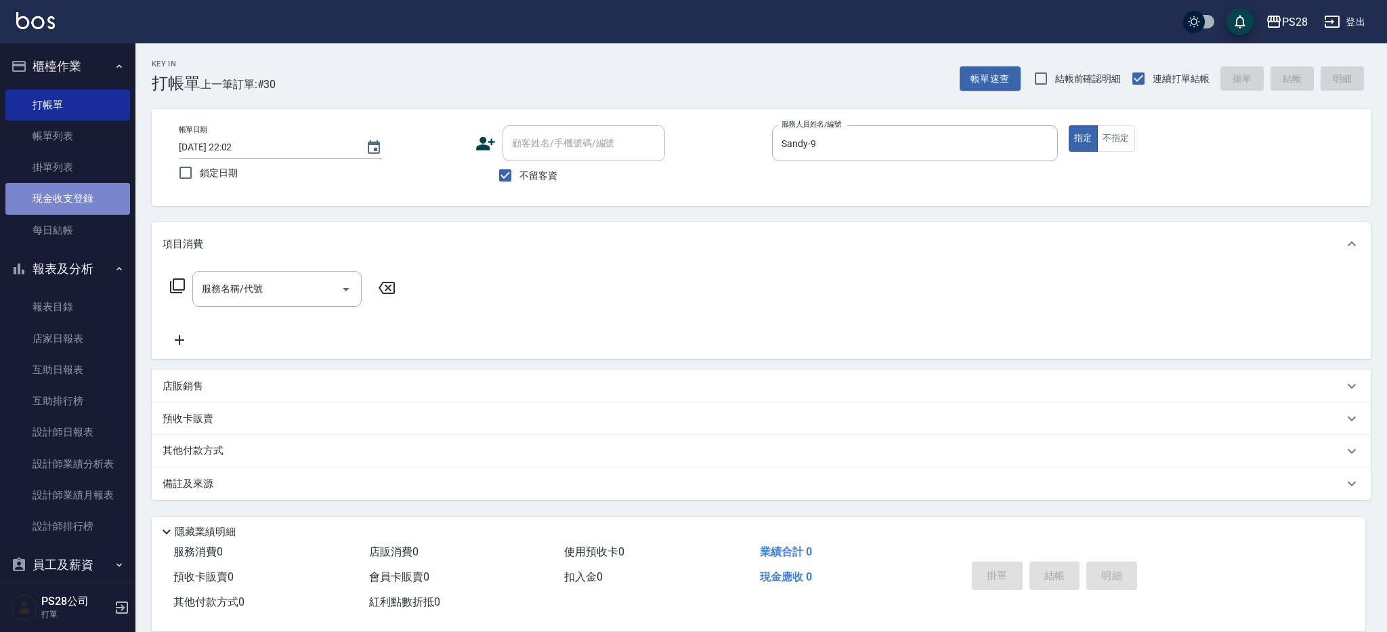
click at [76, 198] on link "現金收支登錄" at bounding box center [67, 198] width 125 height 31
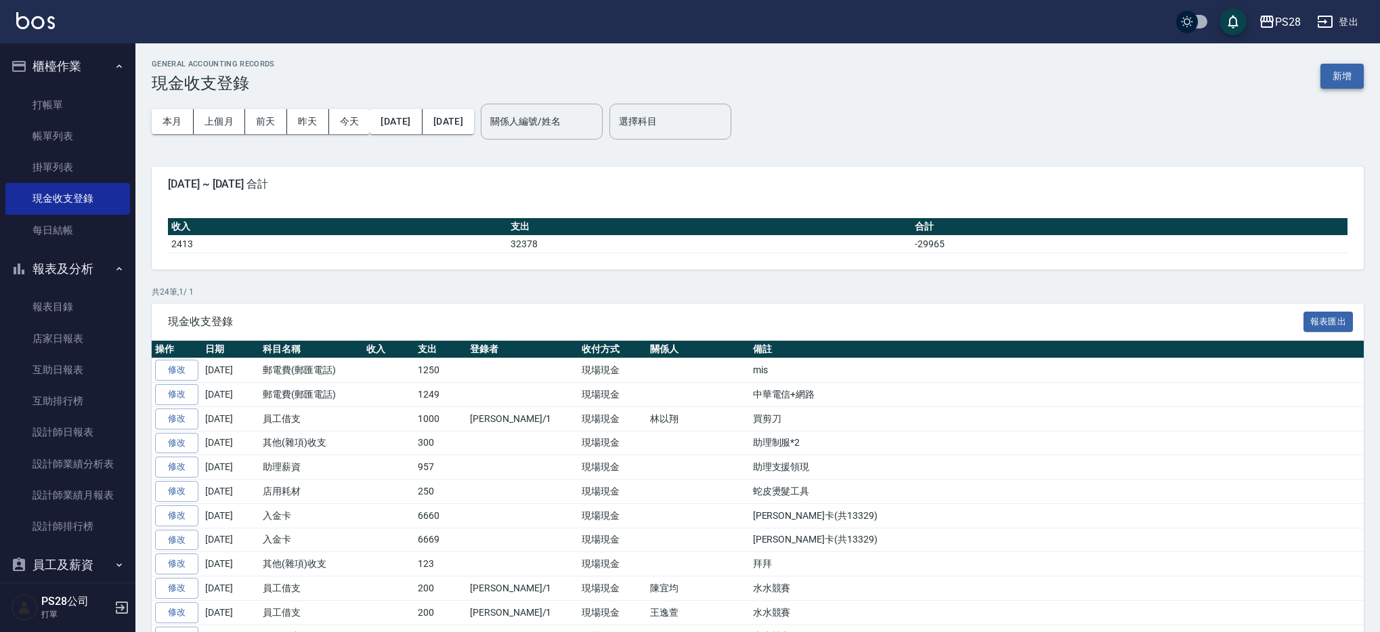
click at [1326, 72] on button "新增" at bounding box center [1341, 76] width 43 height 25
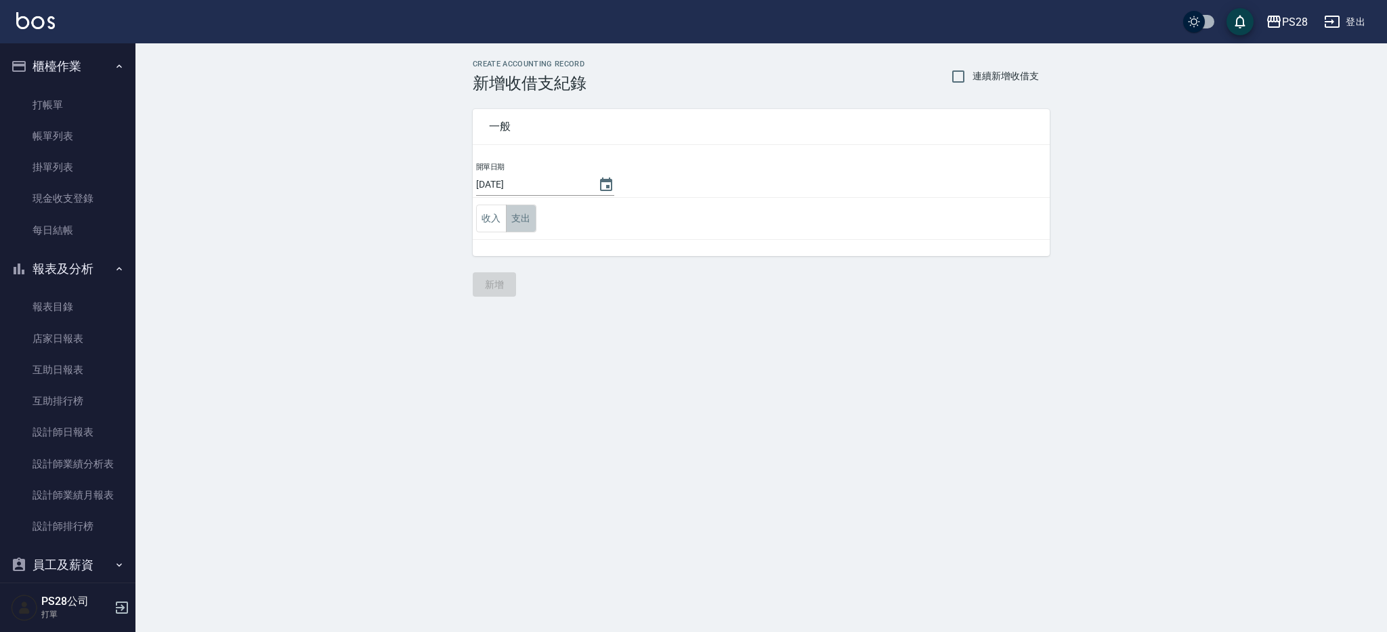
click at [527, 223] on button "支出" at bounding box center [521, 218] width 30 height 28
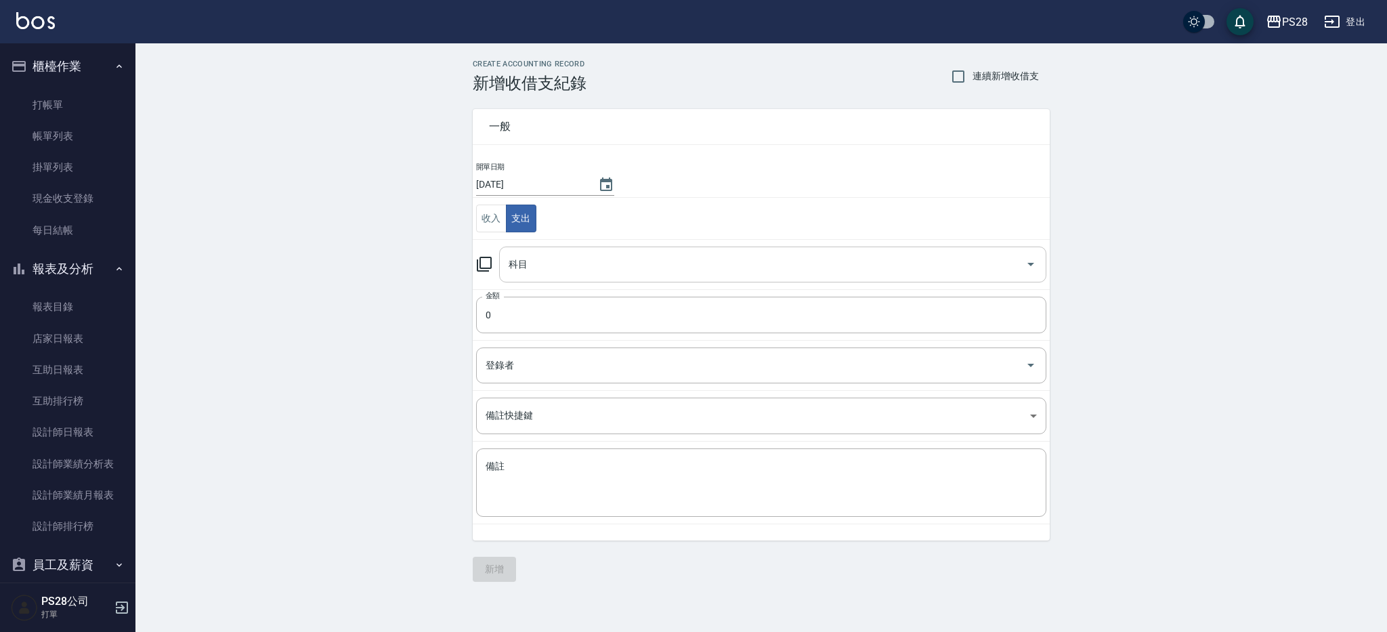
click at [554, 255] on input "科目" at bounding box center [762, 265] width 515 height 24
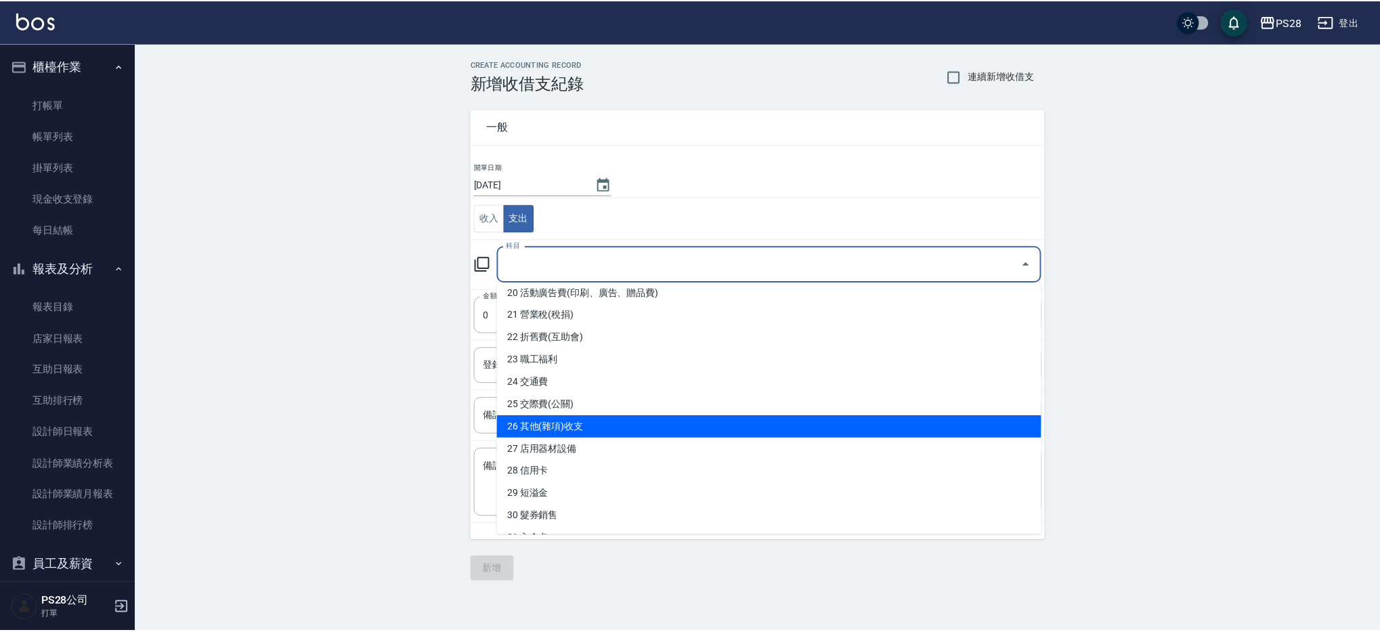
scroll to position [454, 0]
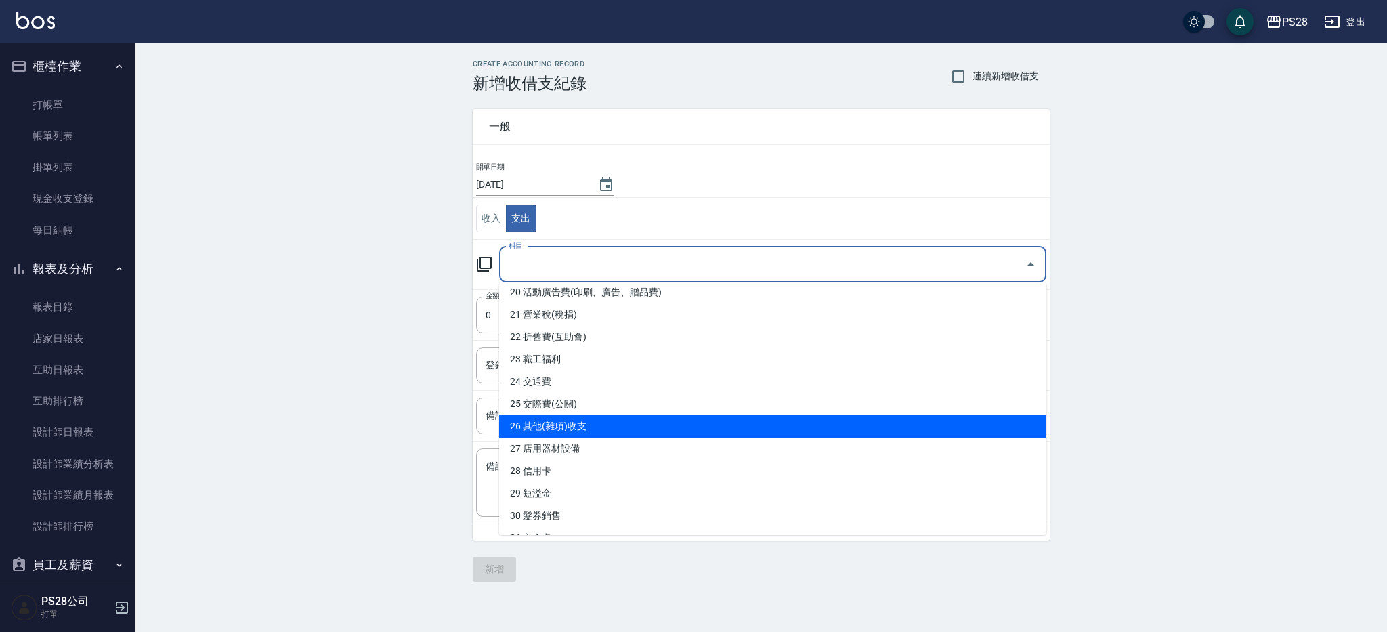
click at [606, 418] on li "26 其他(雜項)收支" at bounding box center [772, 426] width 547 height 22
type input "26 其他(雜項)收支"
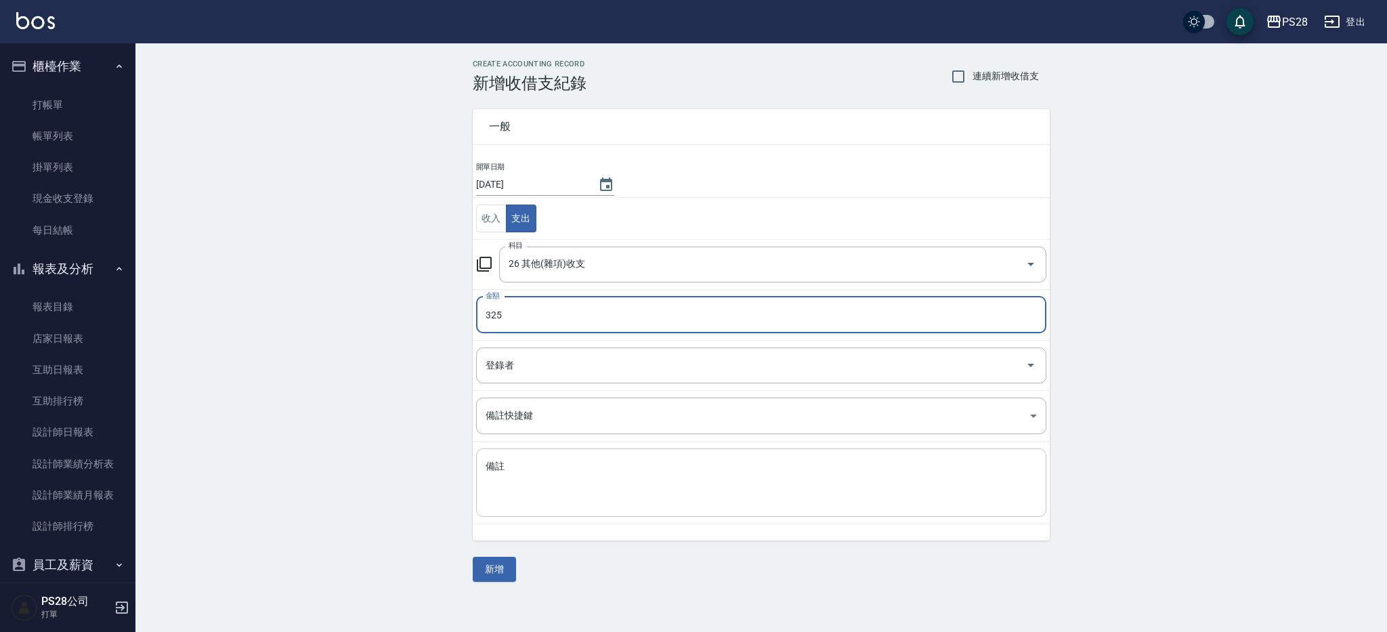
type input "325"
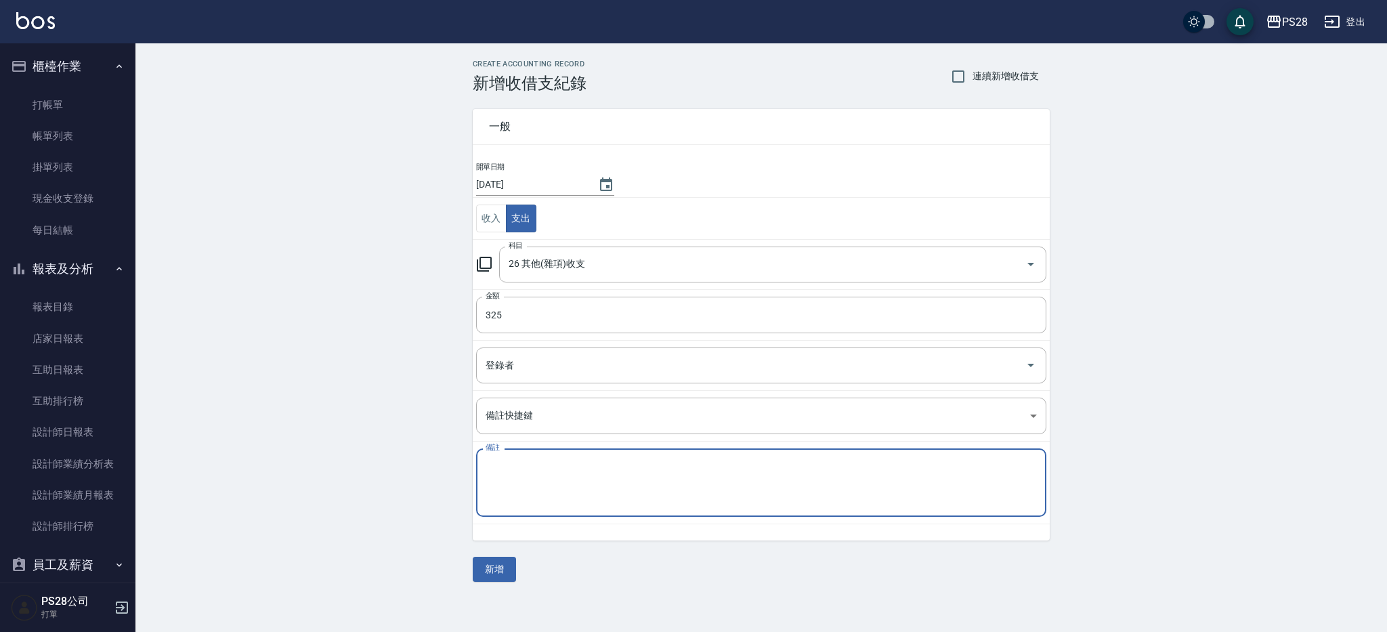
click at [599, 471] on textarea "備註" at bounding box center [760, 483] width 551 height 46
type textarea "廁所芳香*2"
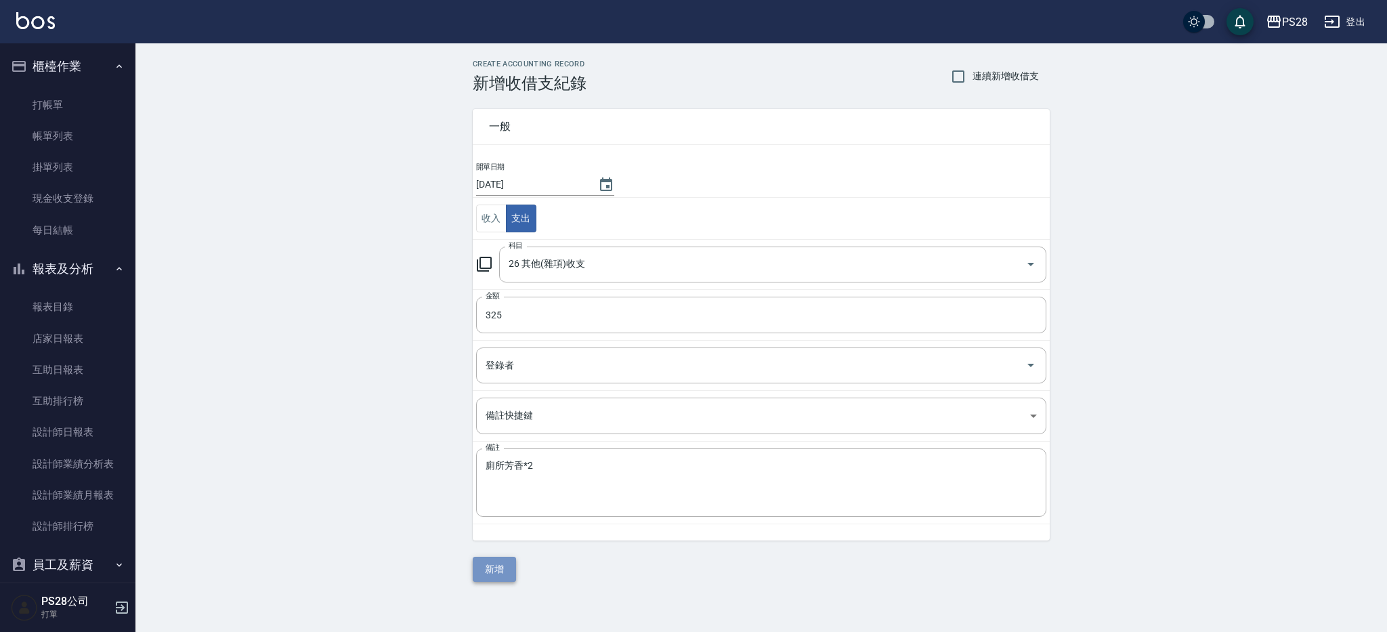
click at [487, 563] on button "新增" at bounding box center [494, 569] width 43 height 25
